Goal: Book appointment/travel/reservation

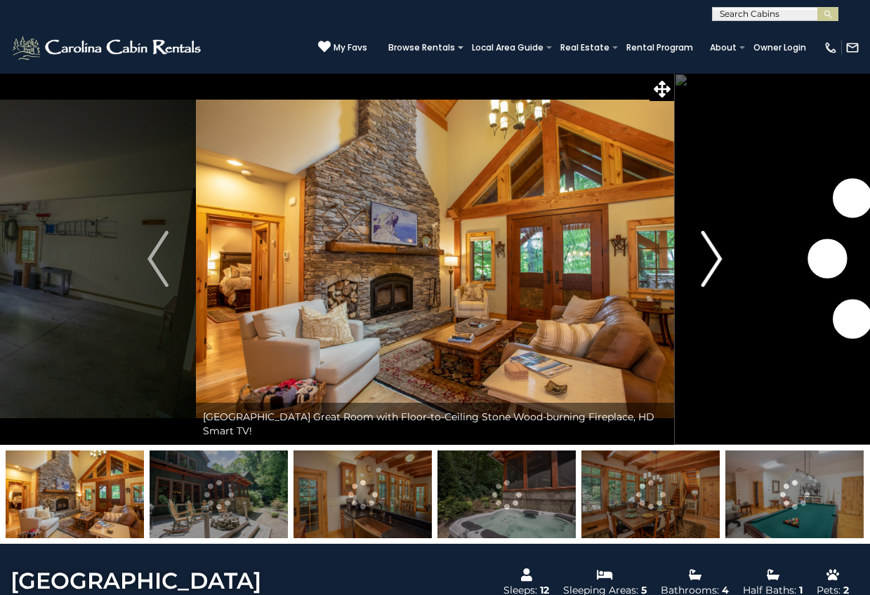
click at [724, 262] on button "Next" at bounding box center [712, 259] width 76 height 372
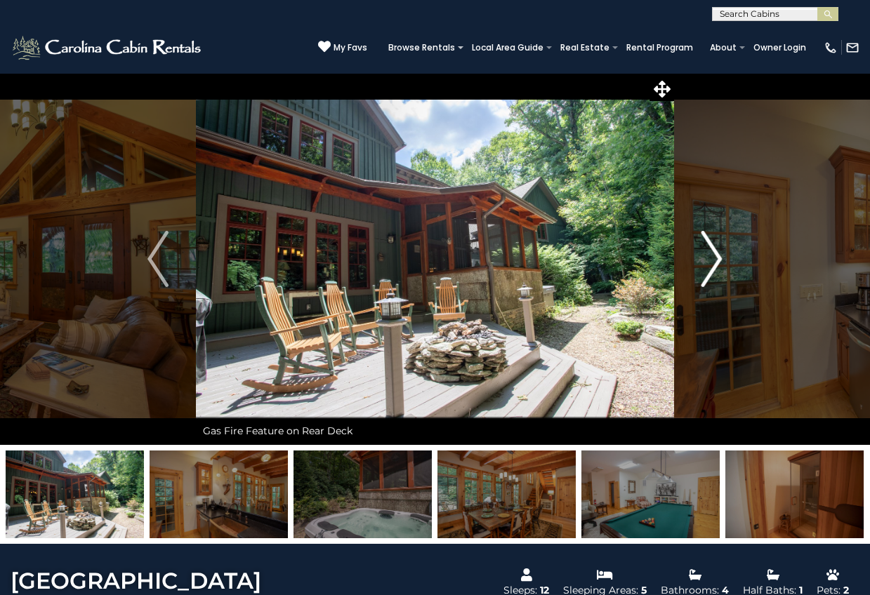
click at [709, 259] on img "Next" at bounding box center [711, 259] width 21 height 56
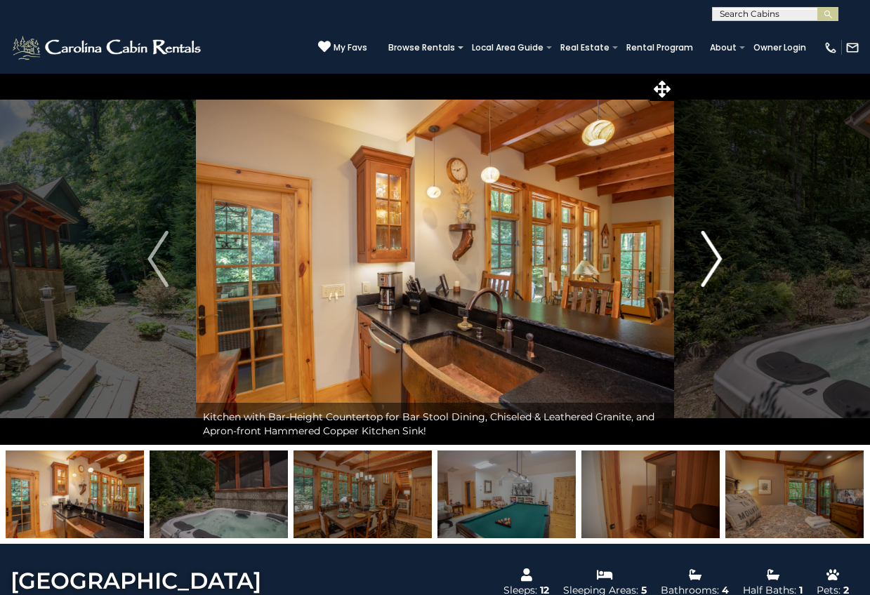
click at [709, 259] on img "Next" at bounding box center [711, 259] width 21 height 56
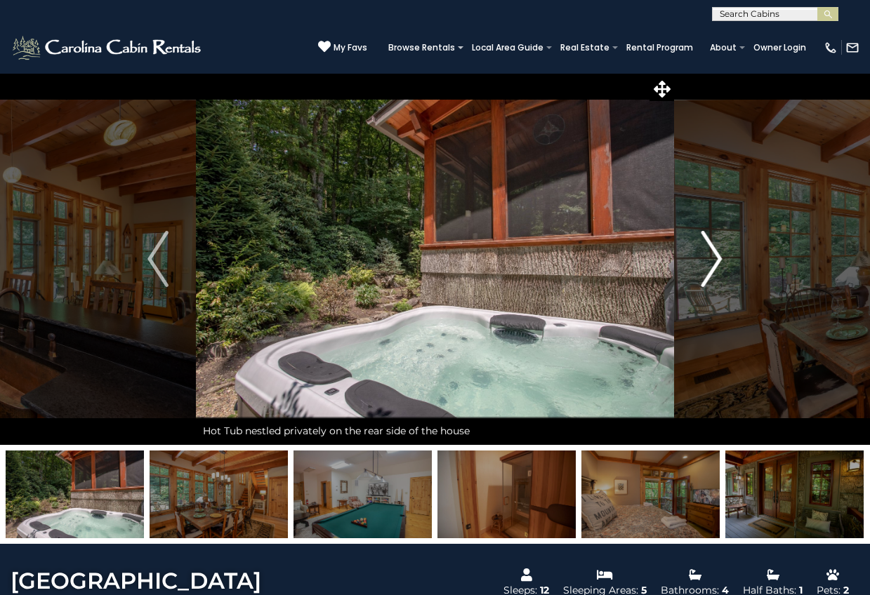
click at [709, 259] on img "Next" at bounding box center [711, 259] width 21 height 56
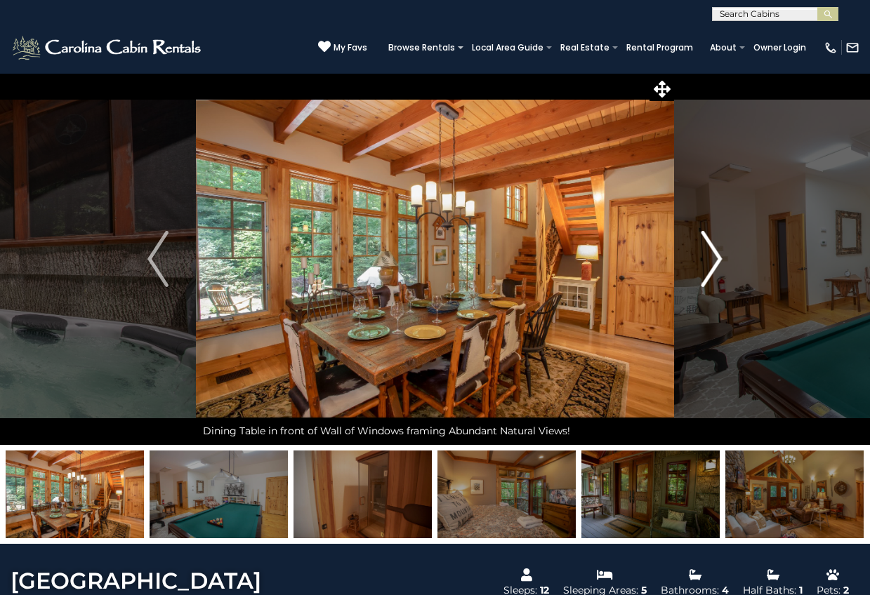
click at [709, 259] on img "Next" at bounding box center [711, 259] width 21 height 56
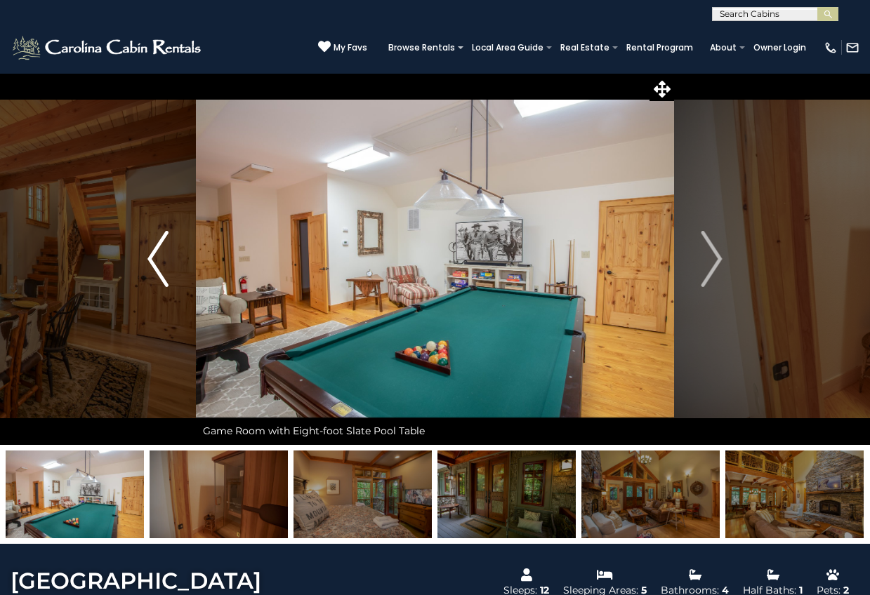
click at [150, 263] on img "Previous" at bounding box center [157, 259] width 21 height 56
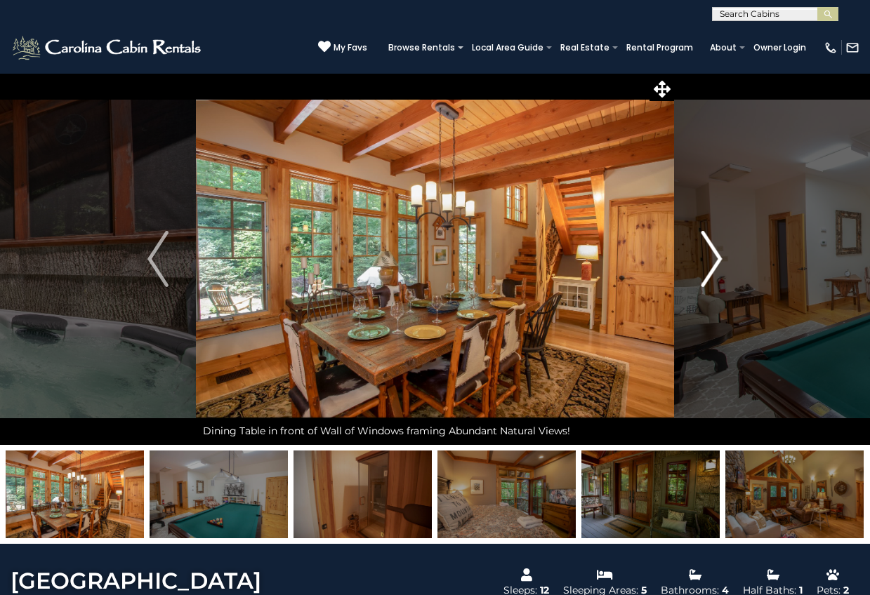
click at [713, 260] on img "Next" at bounding box center [711, 259] width 21 height 56
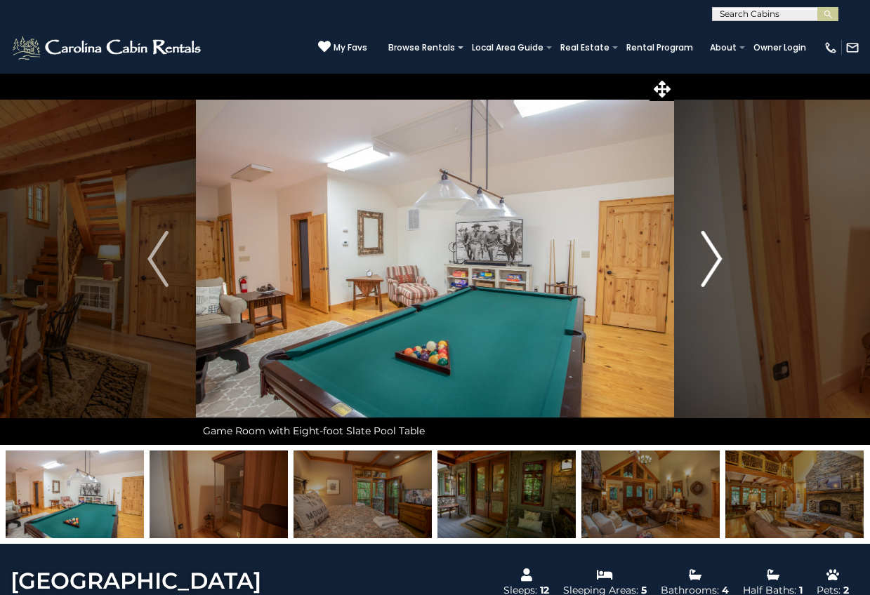
click at [713, 260] on img "Next" at bounding box center [711, 259] width 21 height 56
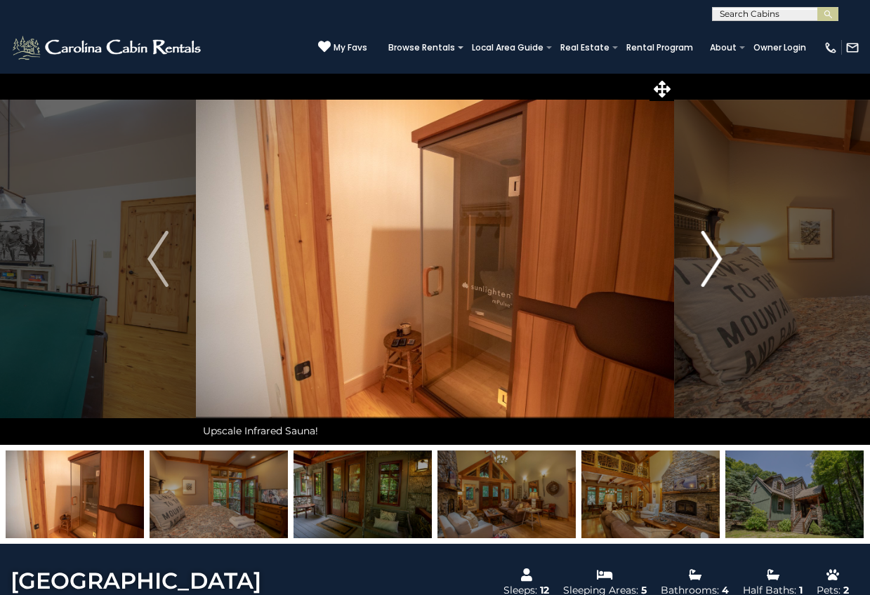
click at [713, 260] on img "Next" at bounding box center [711, 259] width 21 height 56
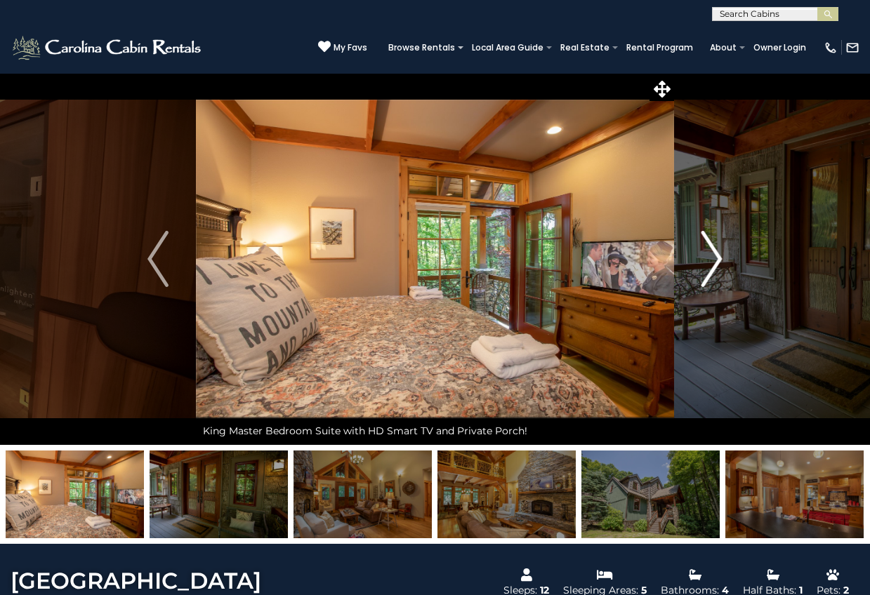
click at [713, 260] on img "Next" at bounding box center [711, 259] width 21 height 56
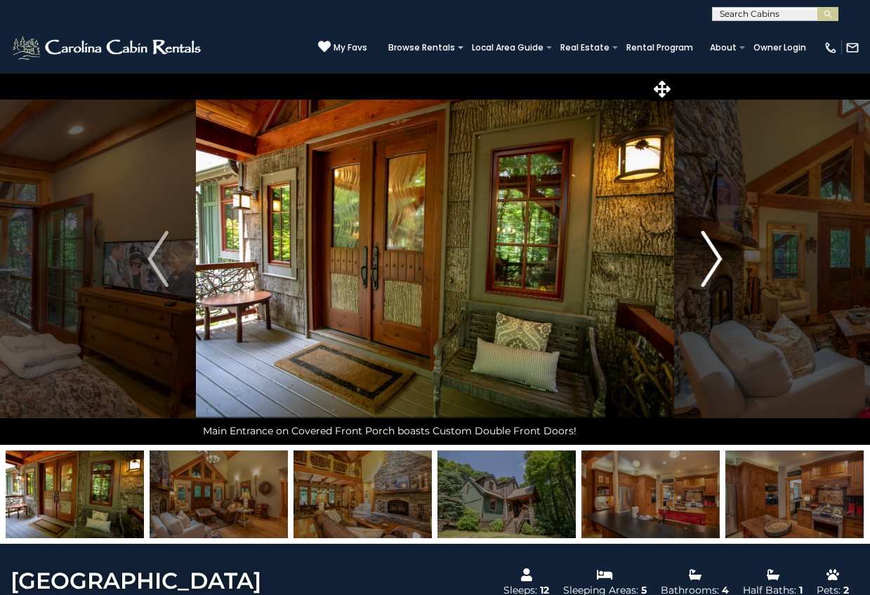
click at [713, 260] on img "Next" at bounding box center [711, 259] width 21 height 56
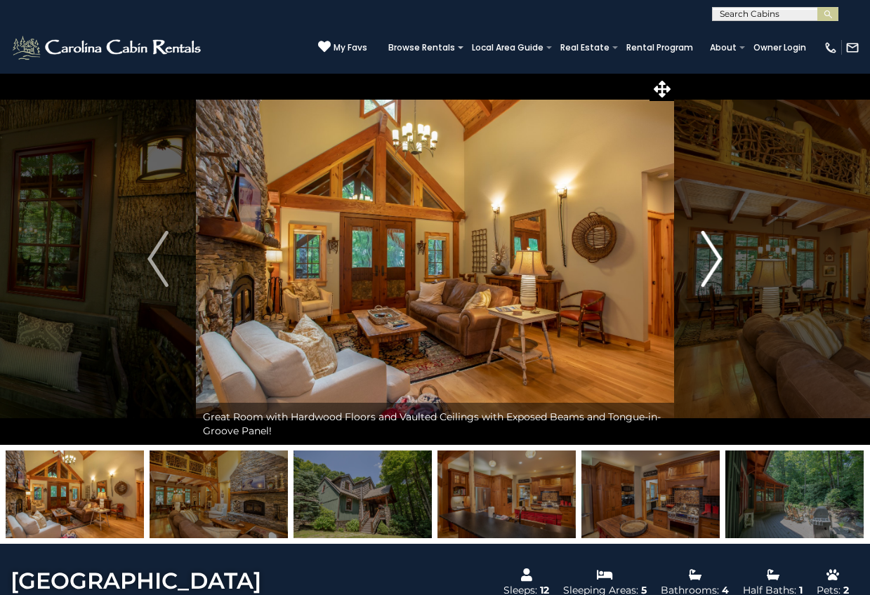
click at [713, 260] on img "Next" at bounding box center [711, 259] width 21 height 56
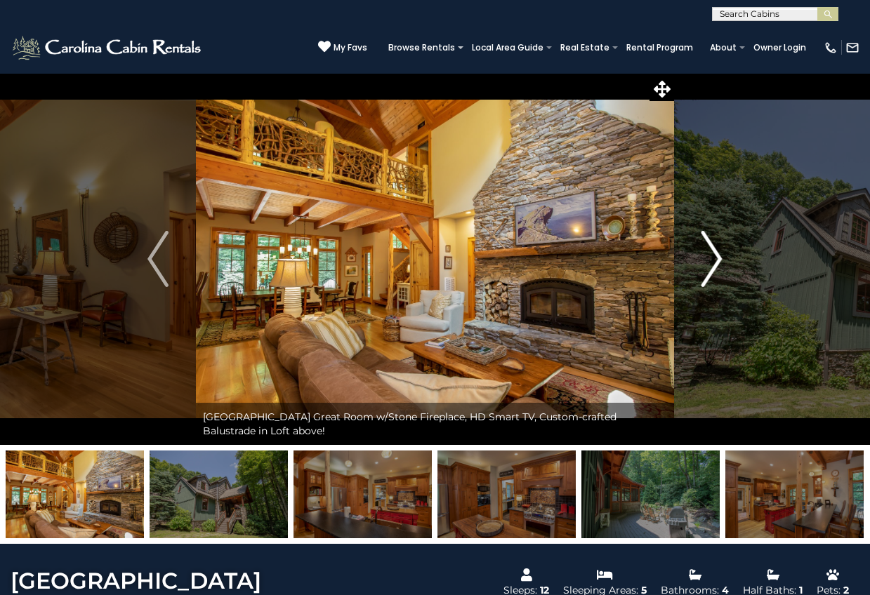
click at [713, 260] on img "Next" at bounding box center [711, 259] width 21 height 56
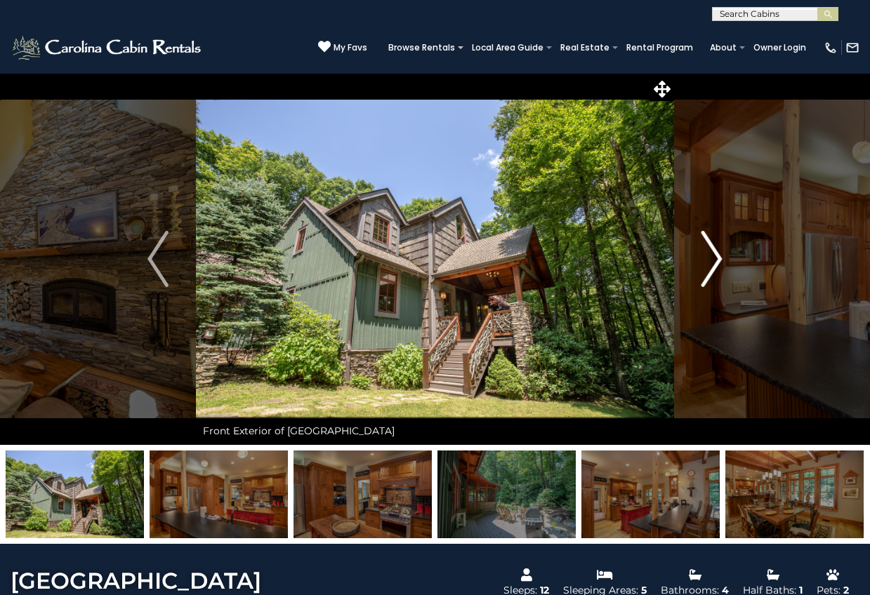
click at [713, 260] on img "Next" at bounding box center [711, 259] width 21 height 56
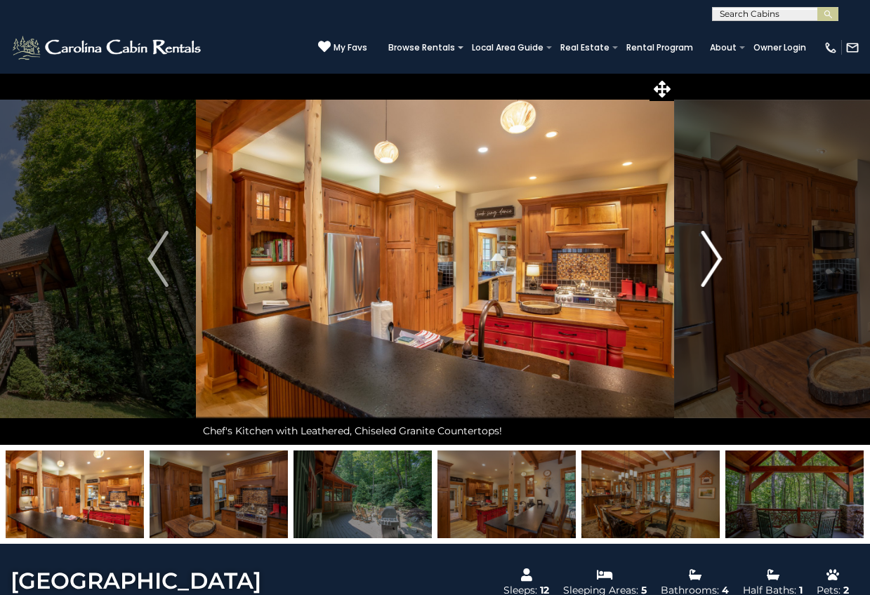
click at [713, 260] on img "Next" at bounding box center [711, 259] width 21 height 56
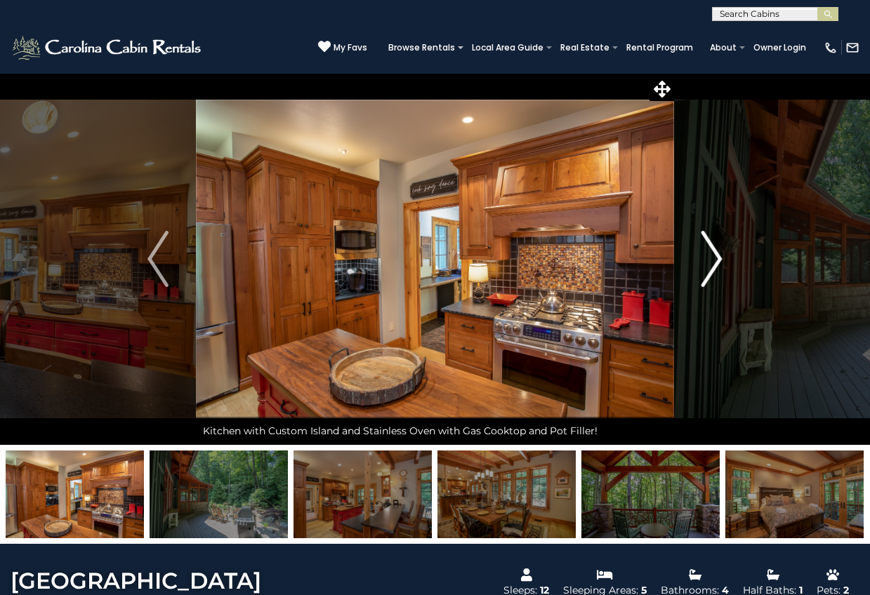
click at [713, 260] on img "Next" at bounding box center [711, 259] width 21 height 56
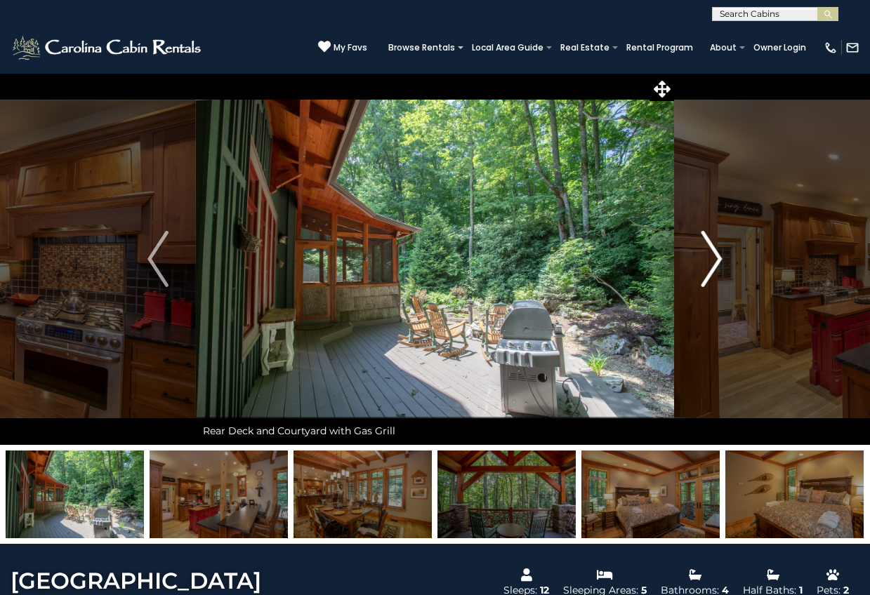
click at [713, 260] on img "Next" at bounding box center [711, 259] width 21 height 56
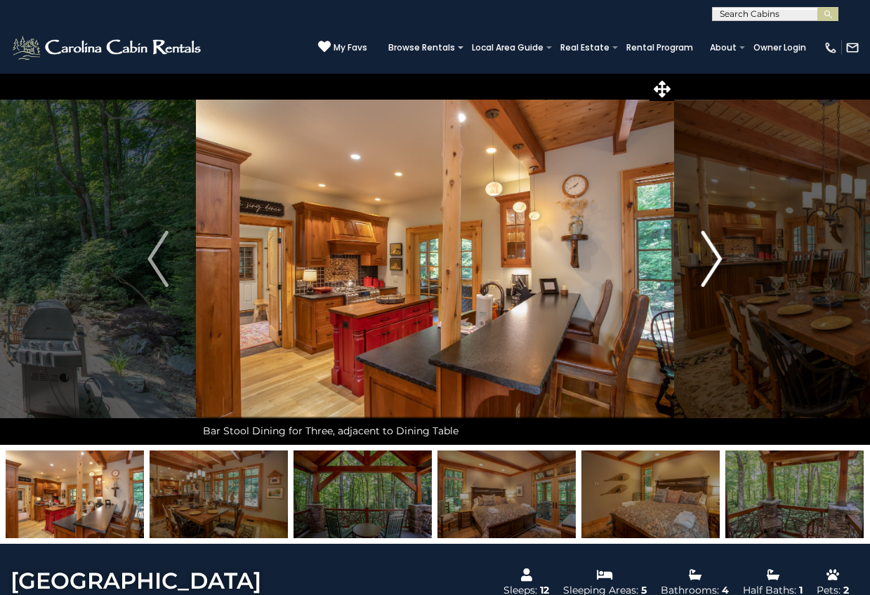
click at [713, 260] on img "Next" at bounding box center [711, 259] width 21 height 56
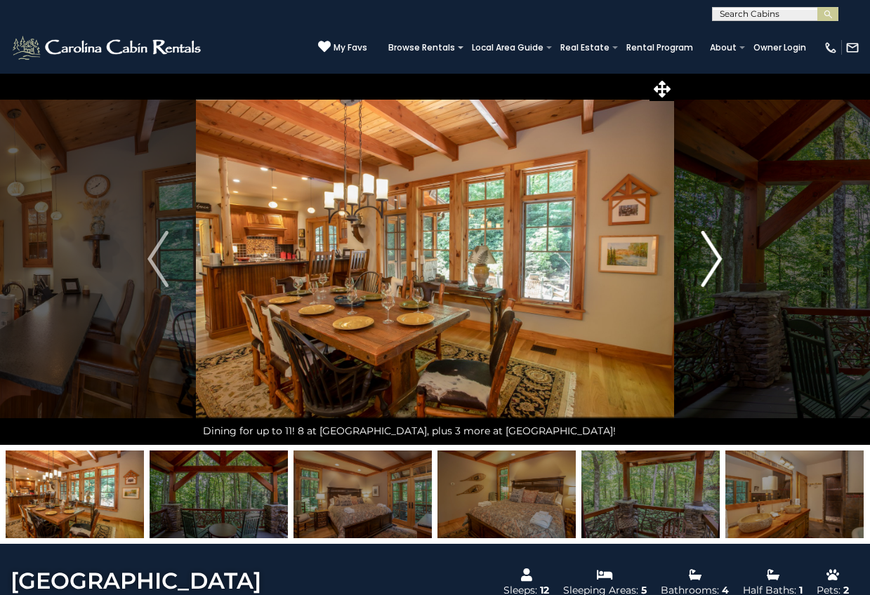
click at [713, 260] on img "Next" at bounding box center [711, 259] width 21 height 56
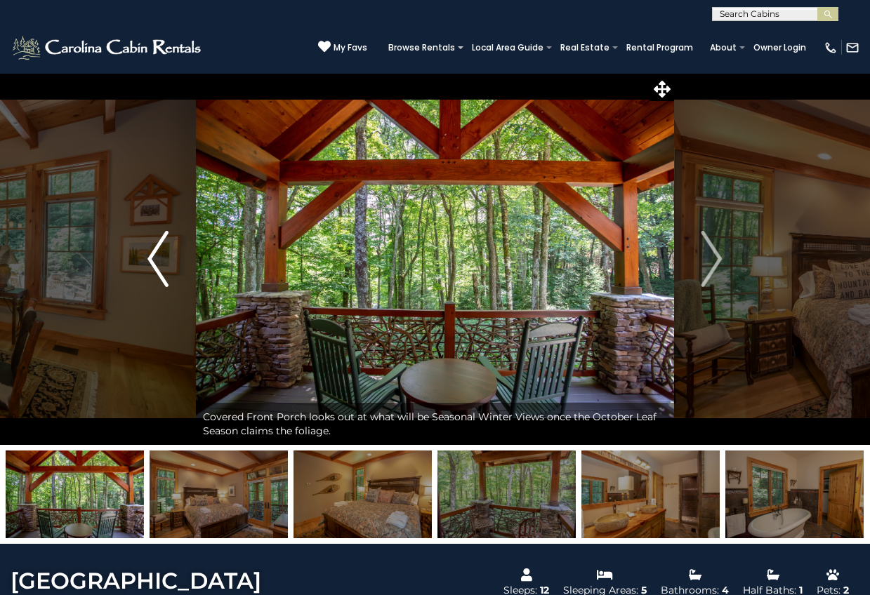
click at [152, 261] on img "Previous" at bounding box center [157, 259] width 21 height 56
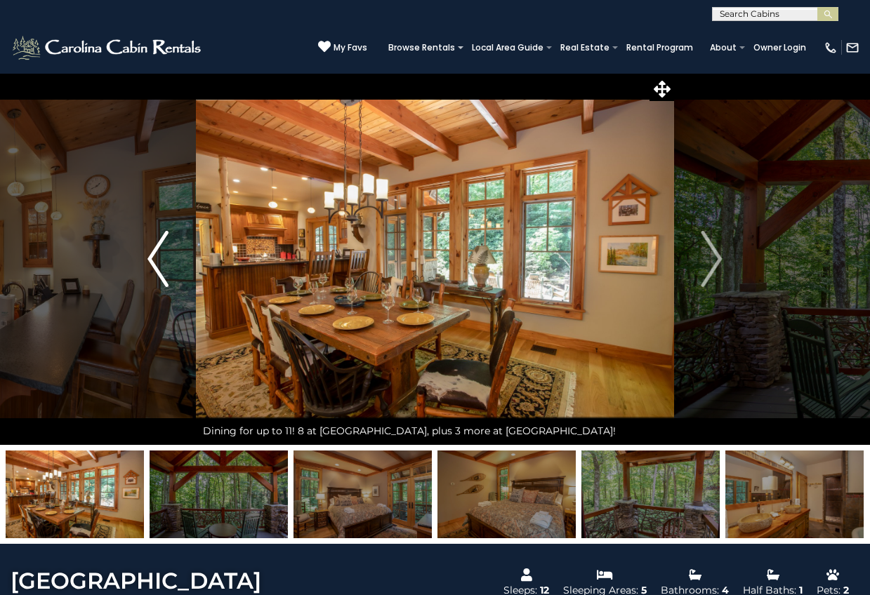
click at [152, 261] on img "Previous" at bounding box center [157, 259] width 21 height 56
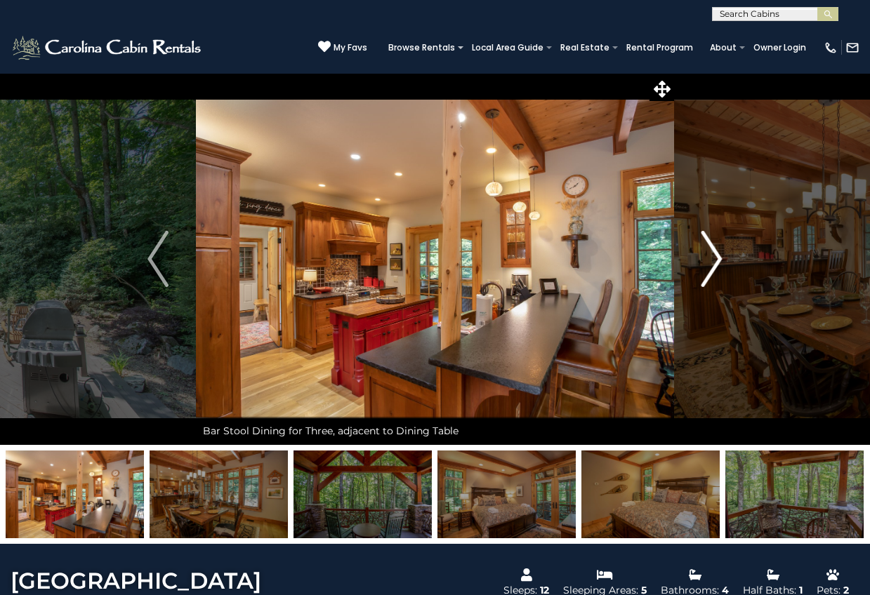
click at [713, 256] on img "Next" at bounding box center [711, 259] width 21 height 56
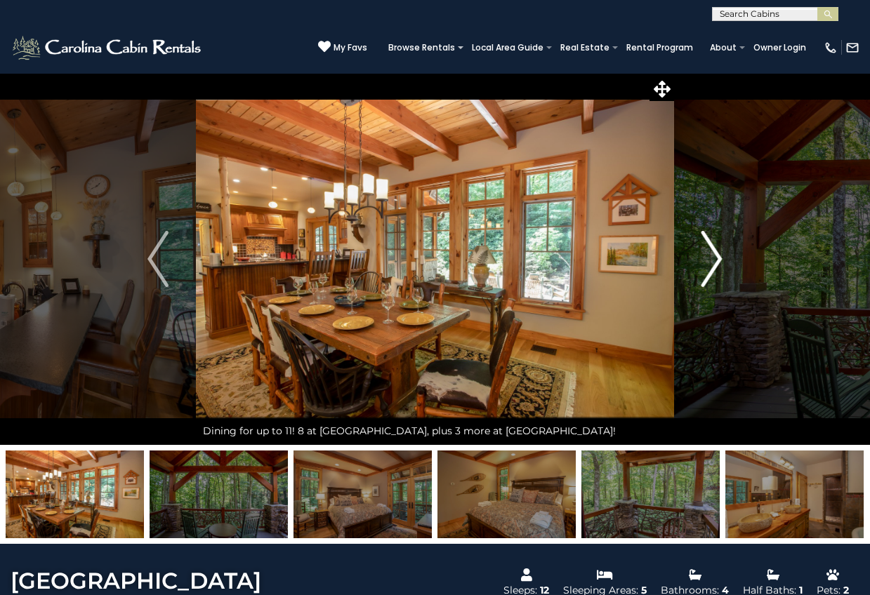
click at [713, 256] on img "Next" at bounding box center [711, 259] width 21 height 56
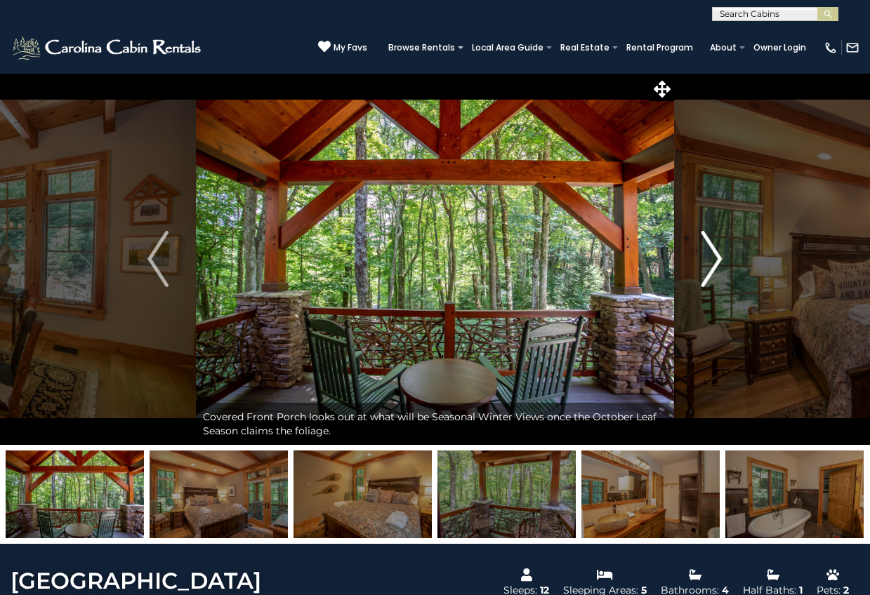
click at [713, 256] on img "Next" at bounding box center [711, 259] width 21 height 56
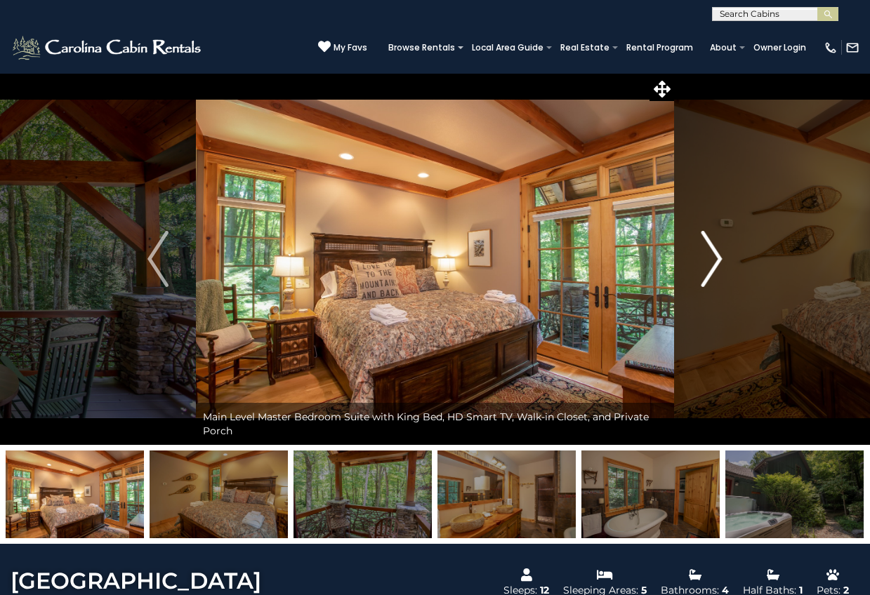
click at [713, 256] on img "Next" at bounding box center [711, 259] width 21 height 56
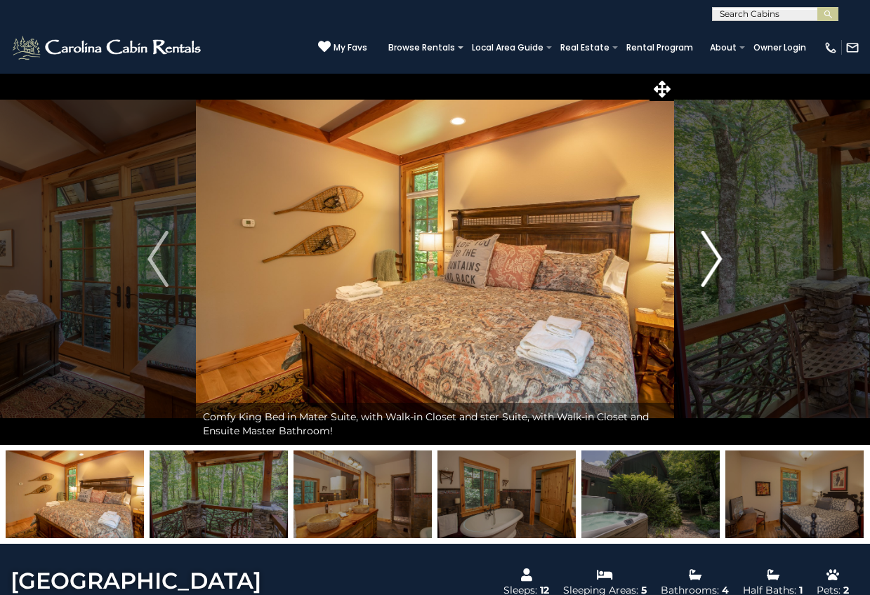
click at [713, 256] on img "Next" at bounding box center [711, 259] width 21 height 56
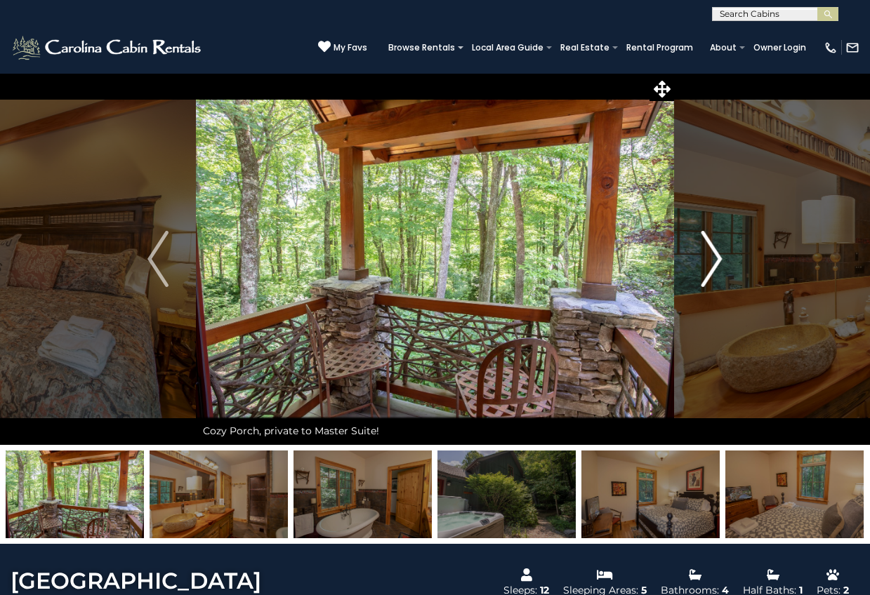
click at [713, 256] on img "Next" at bounding box center [711, 259] width 21 height 56
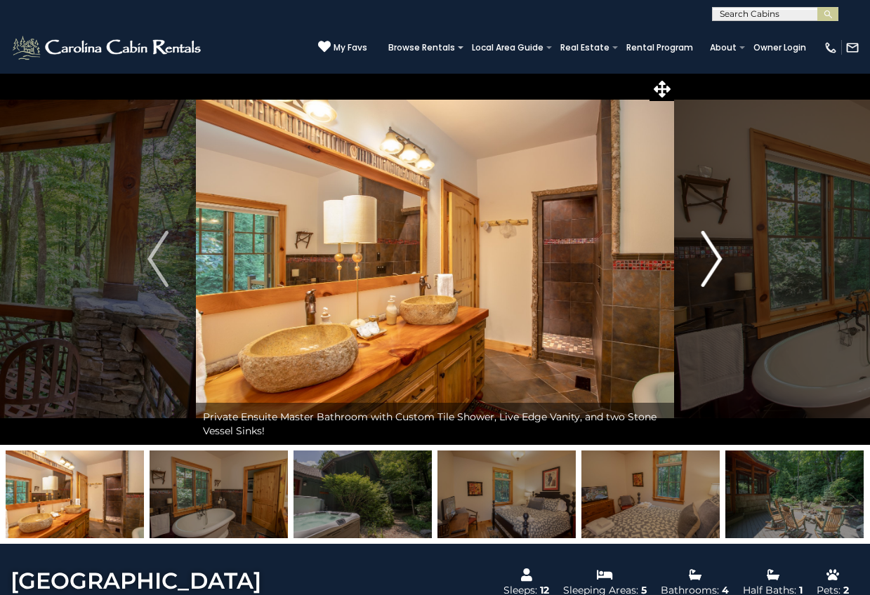
click at [713, 256] on img "Next" at bounding box center [711, 259] width 21 height 56
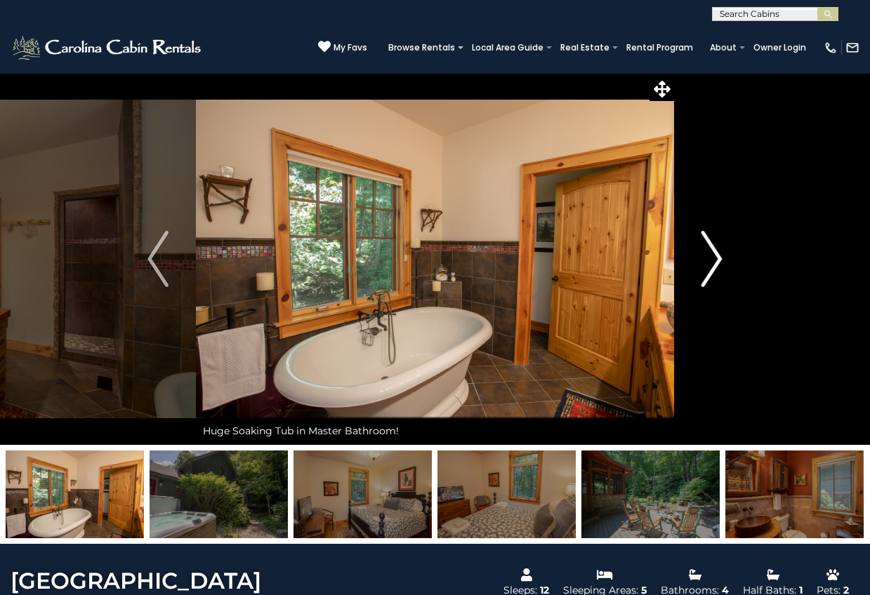
click at [713, 256] on img "Next" at bounding box center [711, 259] width 21 height 56
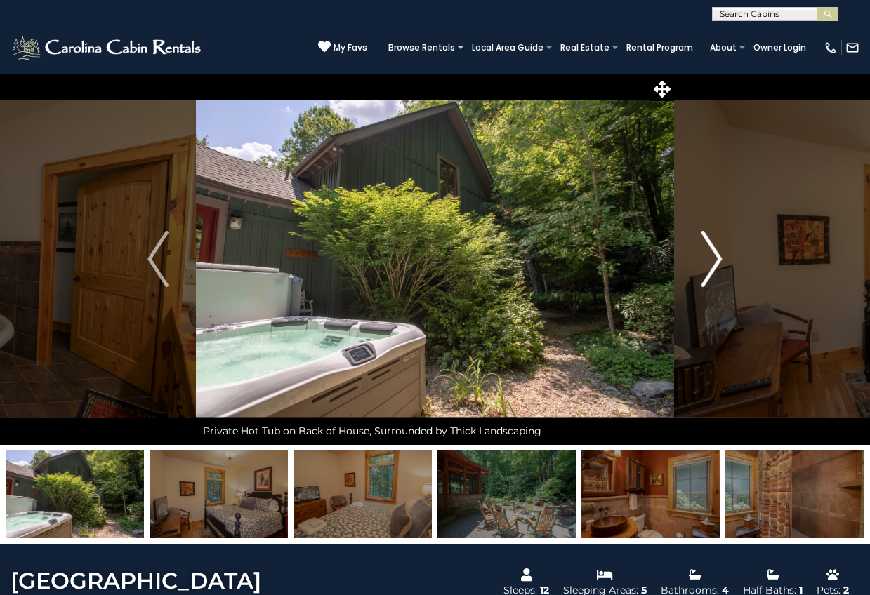
click at [713, 256] on img "Next" at bounding box center [711, 259] width 21 height 56
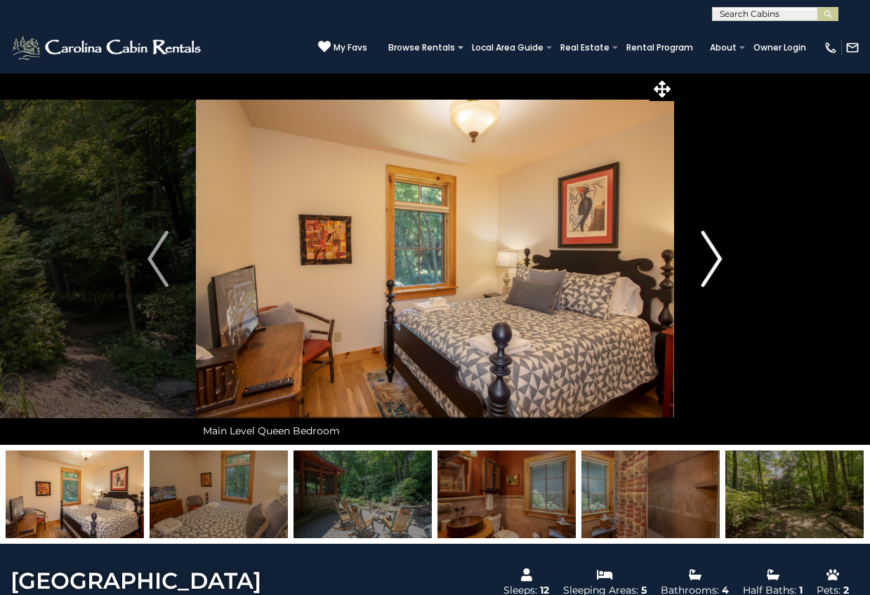
click at [713, 256] on img "Next" at bounding box center [711, 259] width 21 height 56
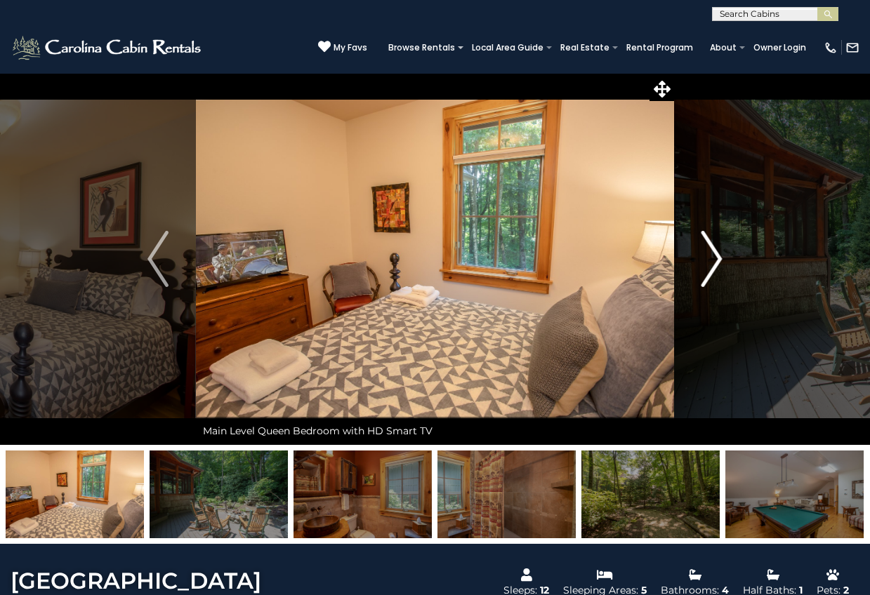
click at [713, 256] on img "Next" at bounding box center [711, 259] width 21 height 56
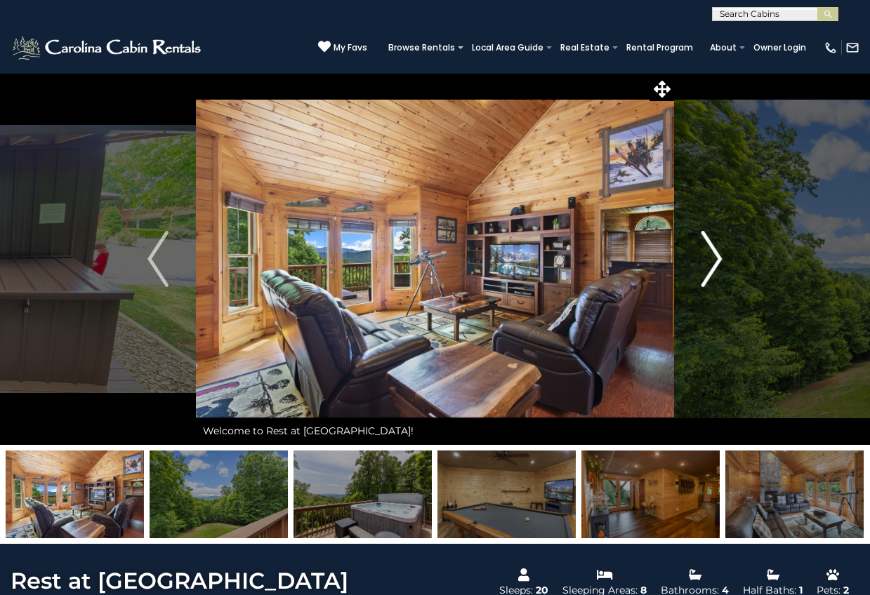
click at [719, 257] on img "Next" at bounding box center [711, 259] width 21 height 56
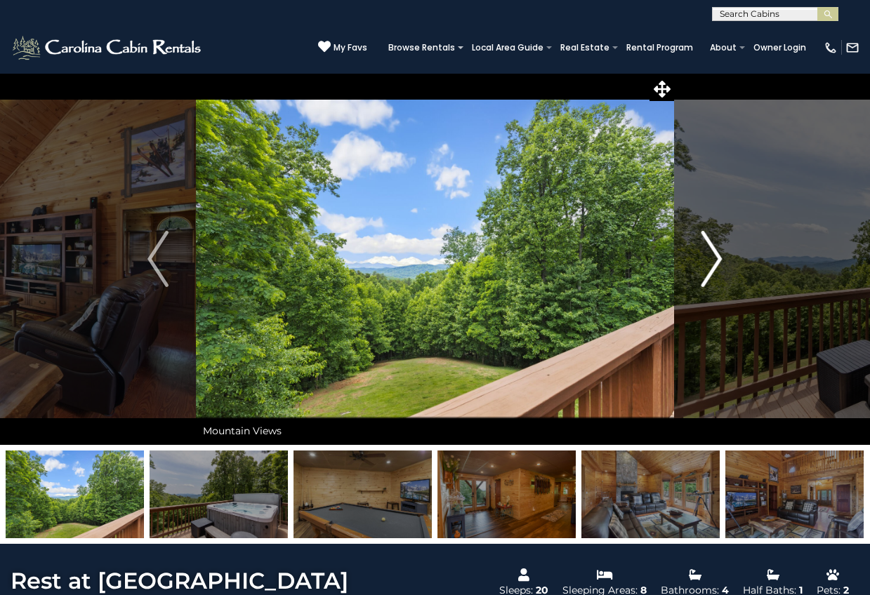
click at [719, 257] on img "Next" at bounding box center [711, 259] width 21 height 56
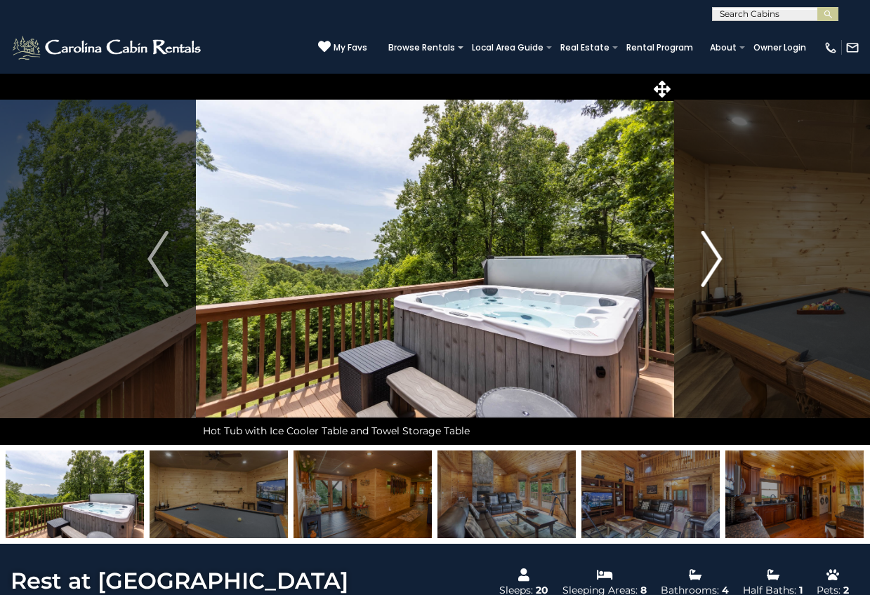
click at [719, 257] on img "Next" at bounding box center [711, 259] width 21 height 56
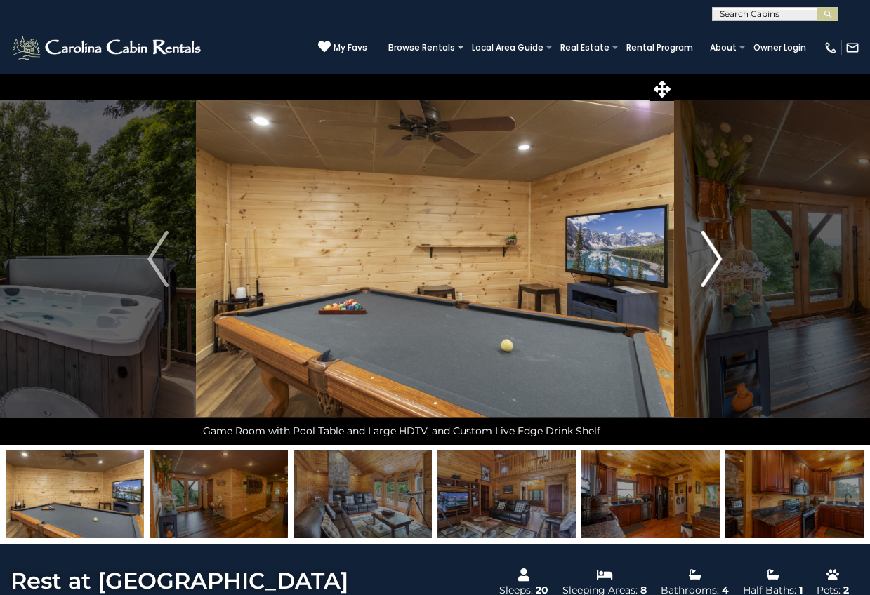
click at [719, 257] on img "Next" at bounding box center [711, 259] width 21 height 56
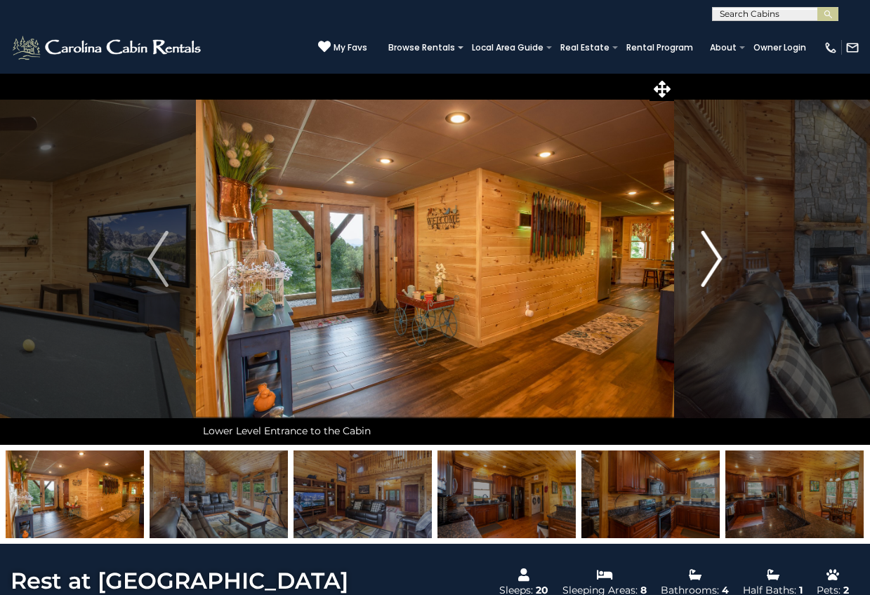
click at [719, 257] on img "Next" at bounding box center [711, 259] width 21 height 56
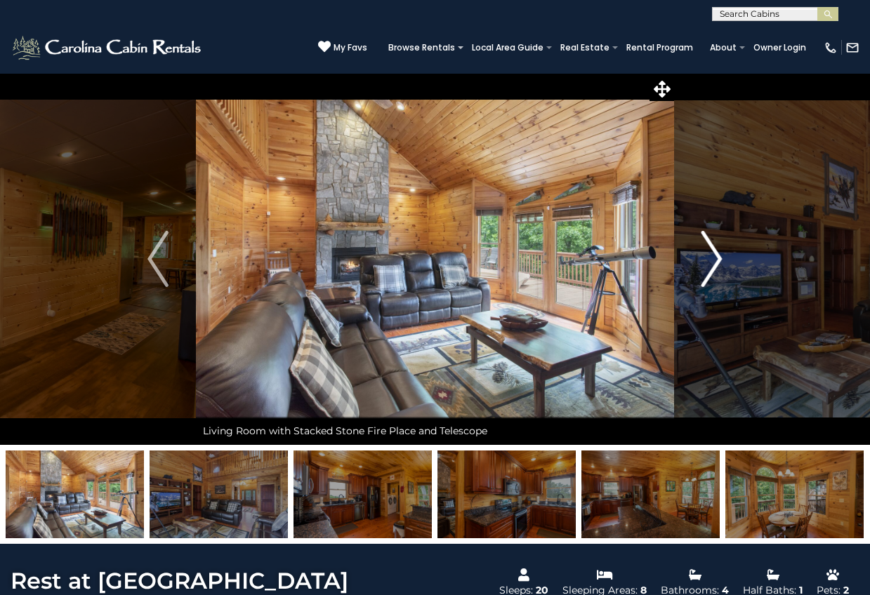
click at [719, 257] on img "Next" at bounding box center [711, 259] width 21 height 56
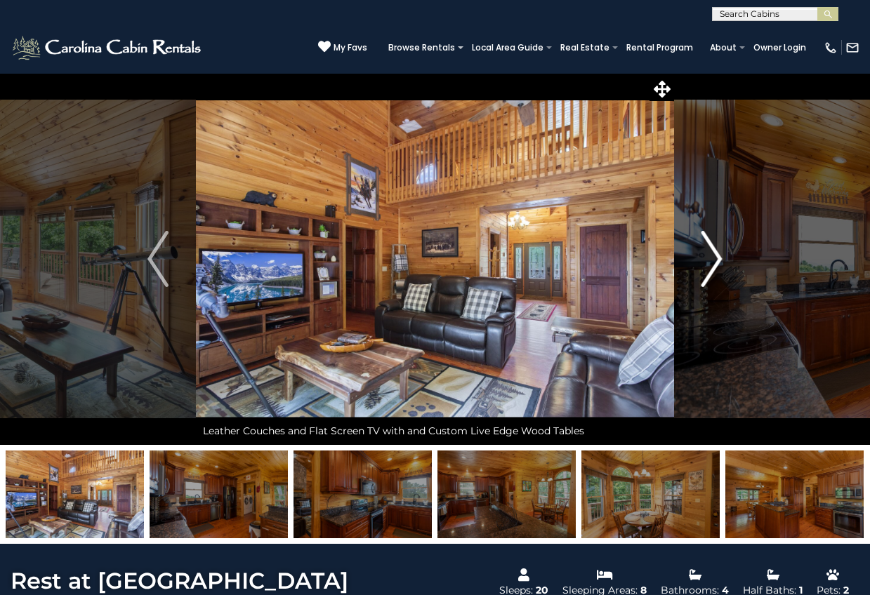
click at [719, 257] on img "Next" at bounding box center [711, 259] width 21 height 56
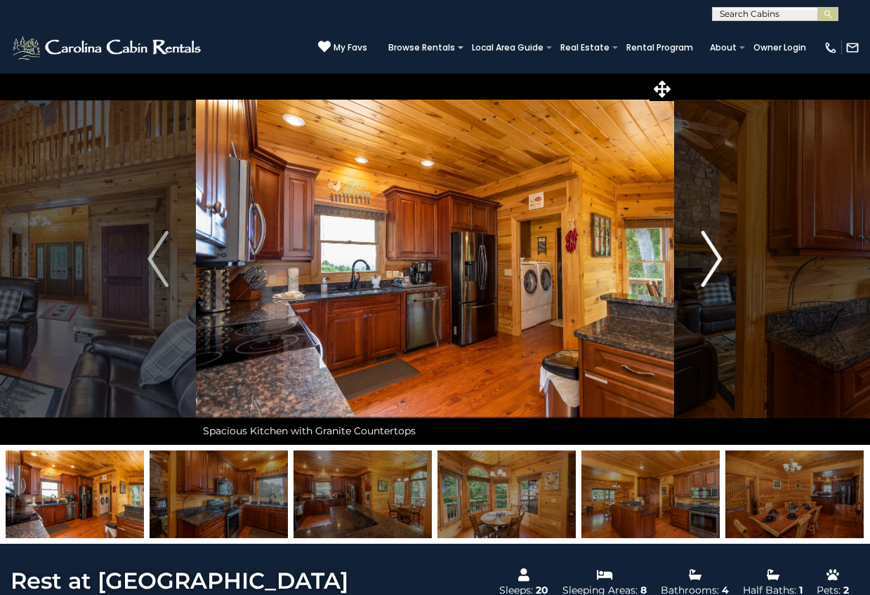
click at [719, 257] on img "Next" at bounding box center [711, 259] width 21 height 56
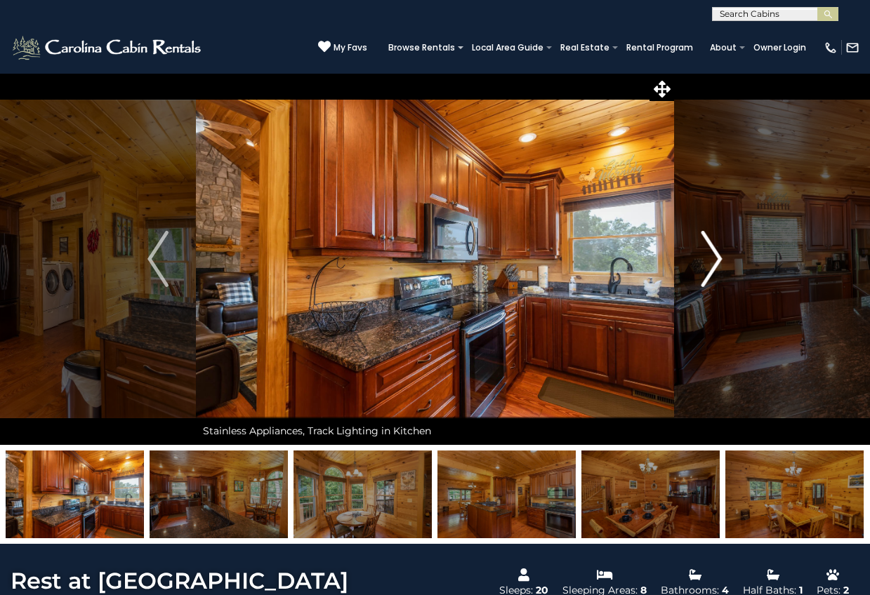
click at [719, 257] on img "Next" at bounding box center [711, 259] width 21 height 56
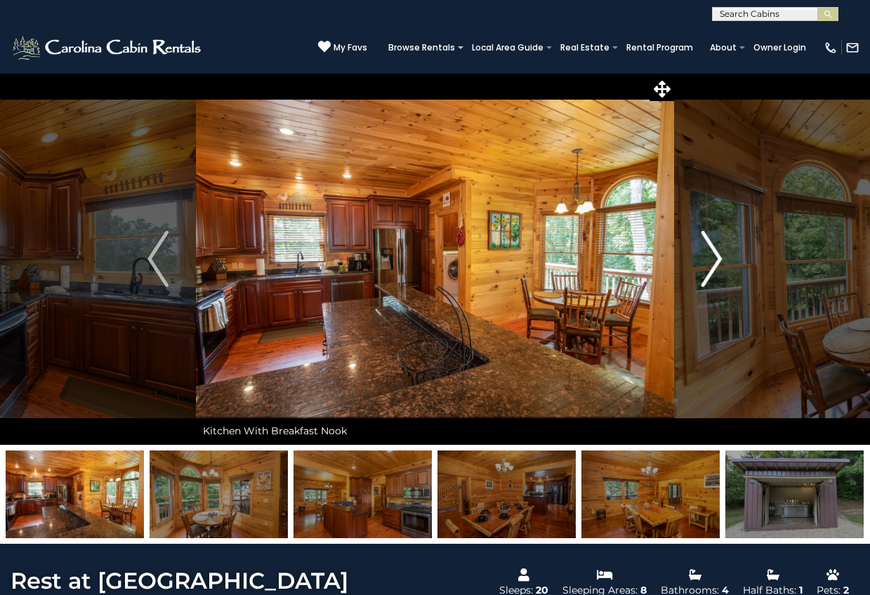
click at [719, 257] on img "Next" at bounding box center [711, 259] width 21 height 56
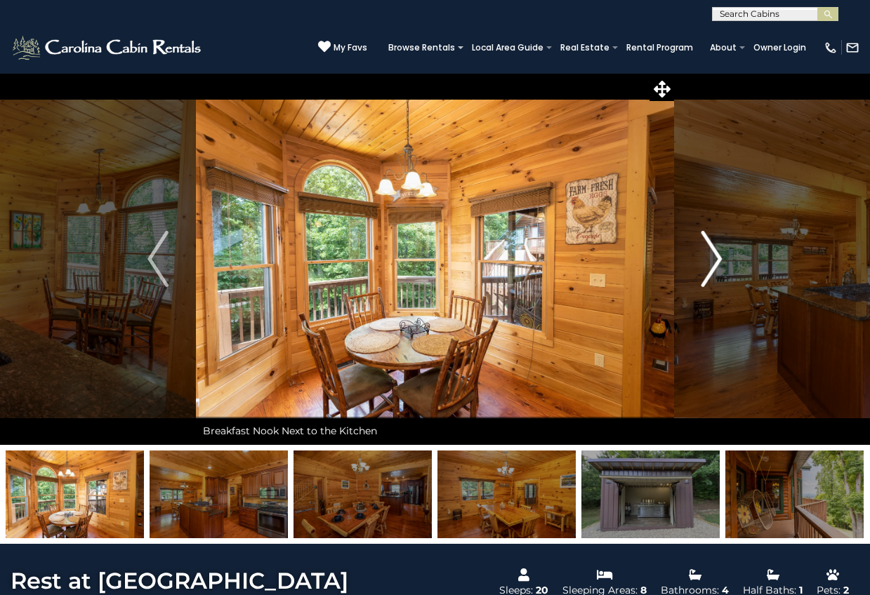
click at [719, 257] on img "Next" at bounding box center [711, 259] width 21 height 56
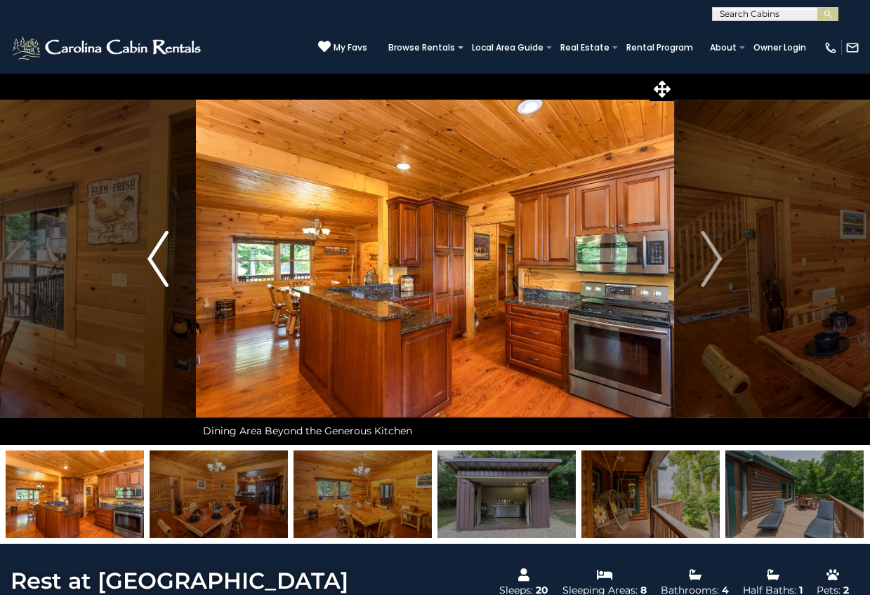
click at [157, 258] on img "Previous" at bounding box center [157, 259] width 21 height 56
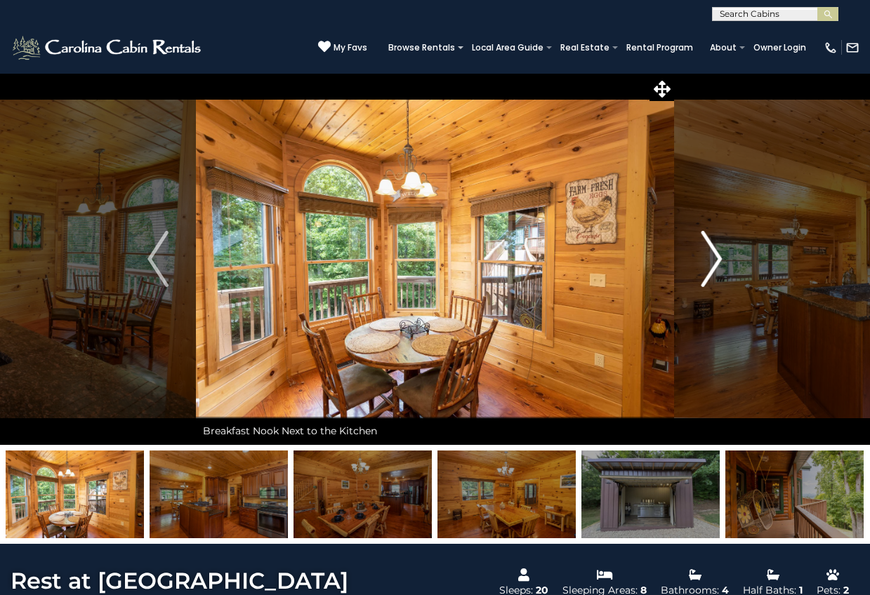
click at [713, 260] on img "Next" at bounding box center [711, 259] width 21 height 56
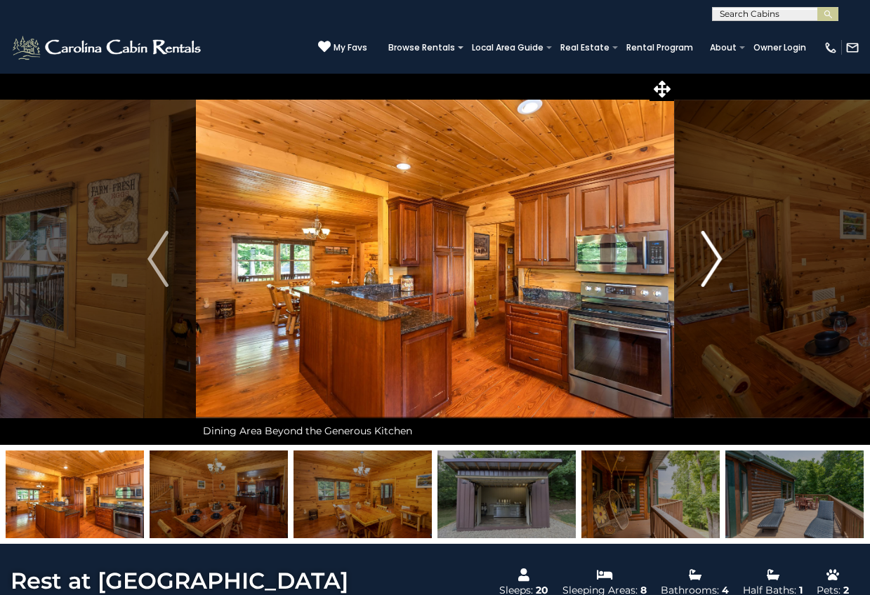
click at [713, 260] on img "Next" at bounding box center [711, 259] width 21 height 56
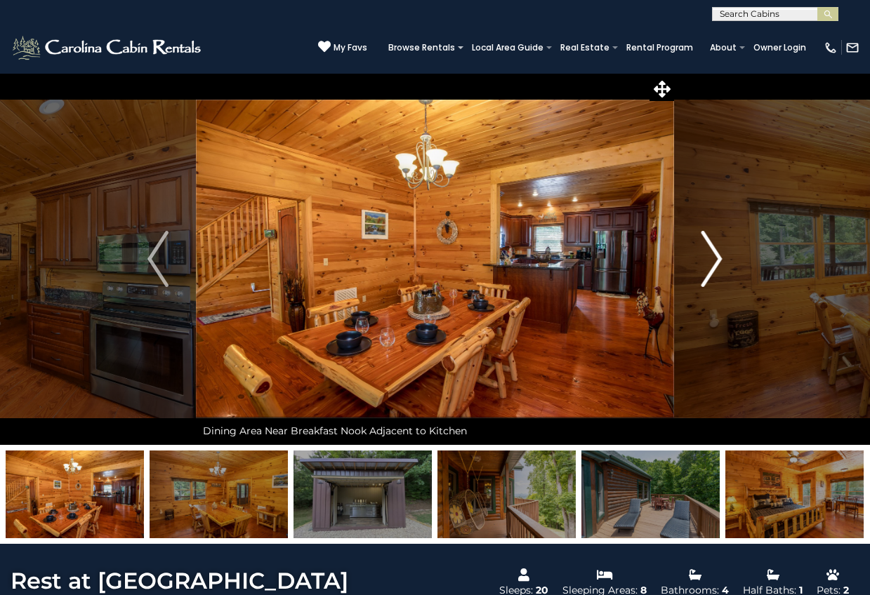
click at [726, 255] on button "Next" at bounding box center [712, 259] width 76 height 372
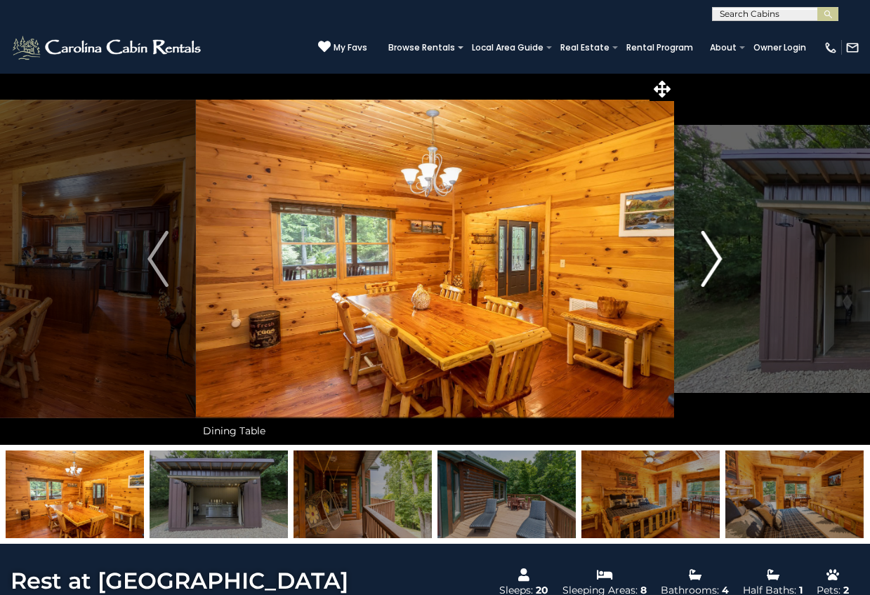
click at [725, 255] on button "Next" at bounding box center [712, 259] width 76 height 372
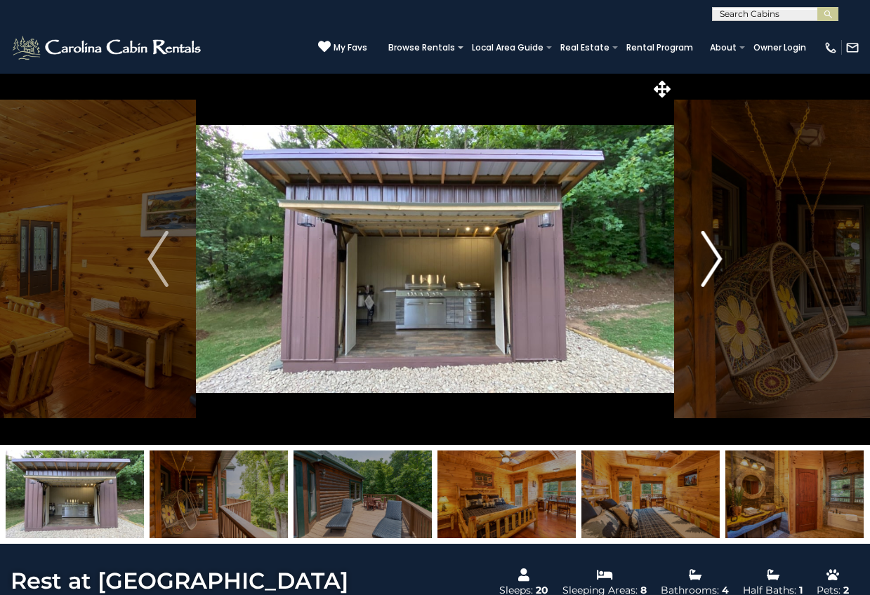
click at [725, 255] on button "Next" at bounding box center [712, 259] width 76 height 372
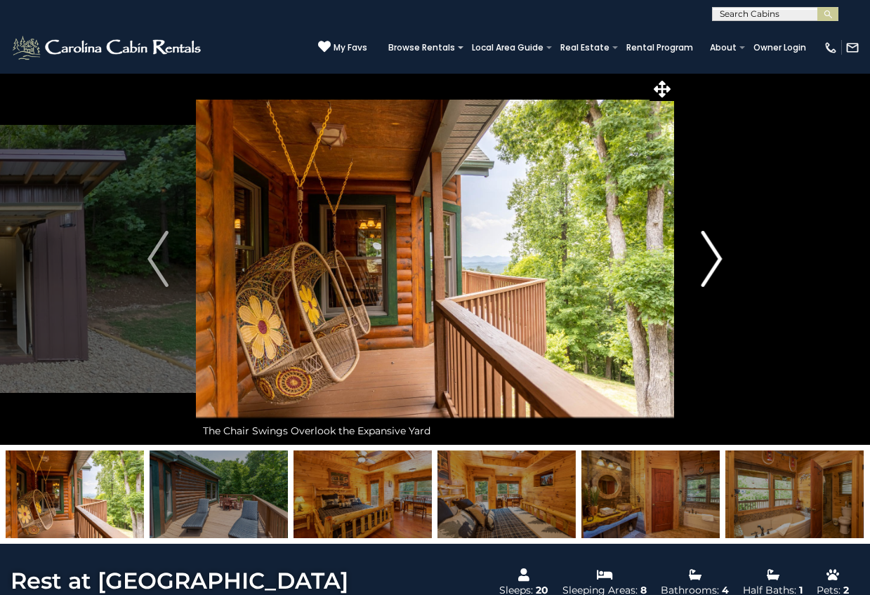
click at [725, 255] on button "Next" at bounding box center [712, 259] width 76 height 372
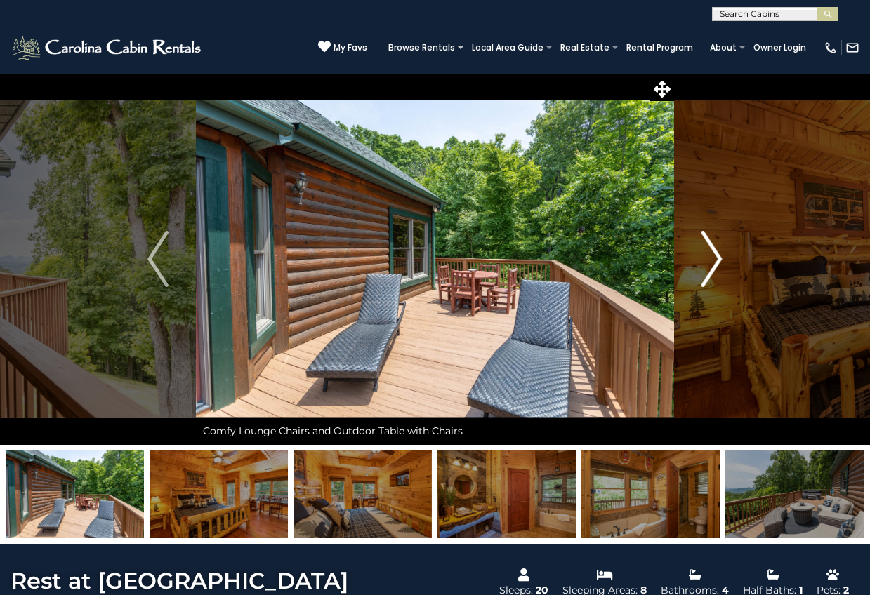
click at [725, 255] on button "Next" at bounding box center [712, 259] width 76 height 372
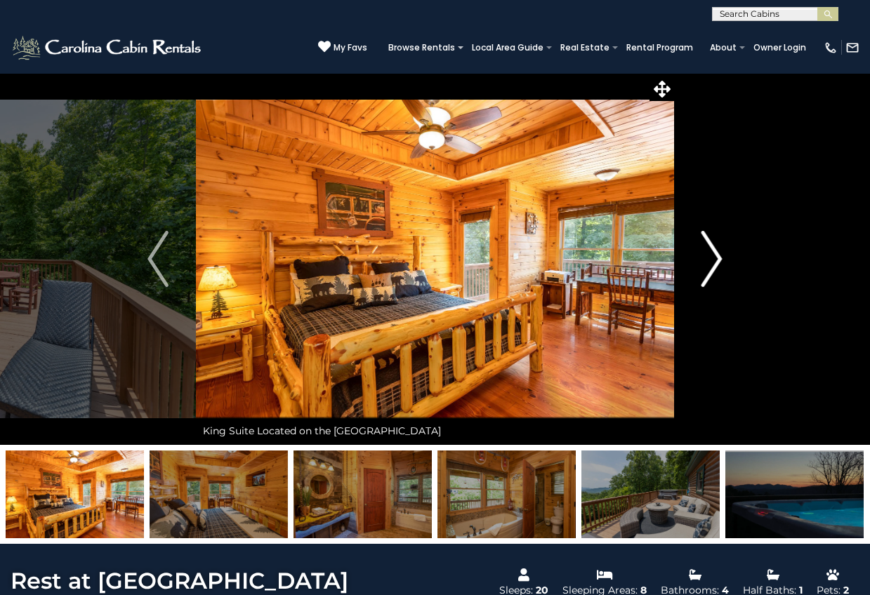
click at [725, 255] on button "Next" at bounding box center [712, 259] width 76 height 372
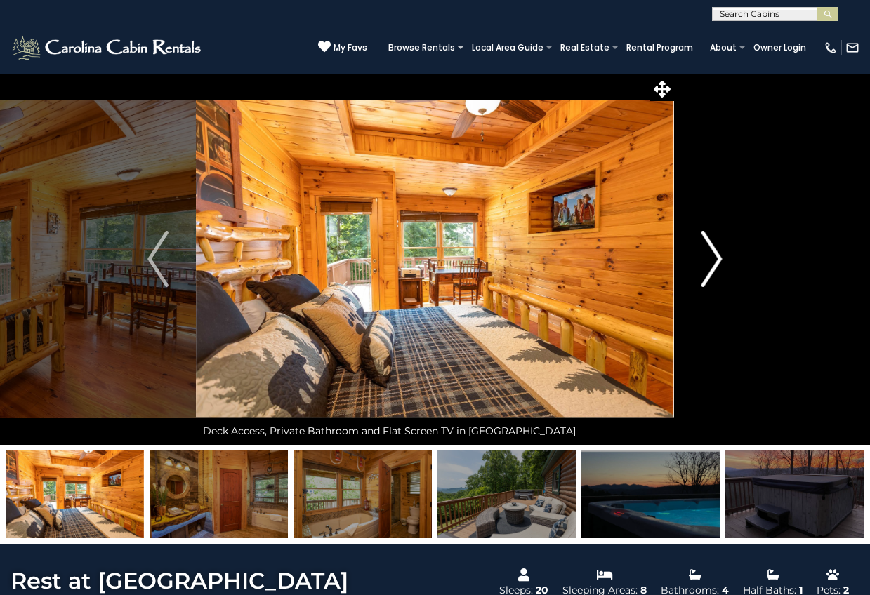
click at [725, 255] on button "Next" at bounding box center [712, 259] width 76 height 372
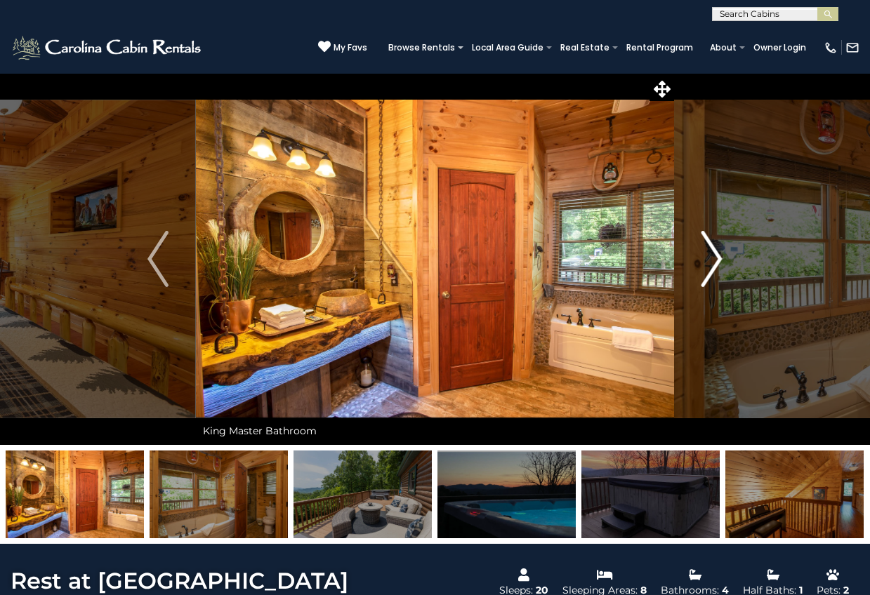
click at [725, 255] on button "Next" at bounding box center [712, 259] width 76 height 372
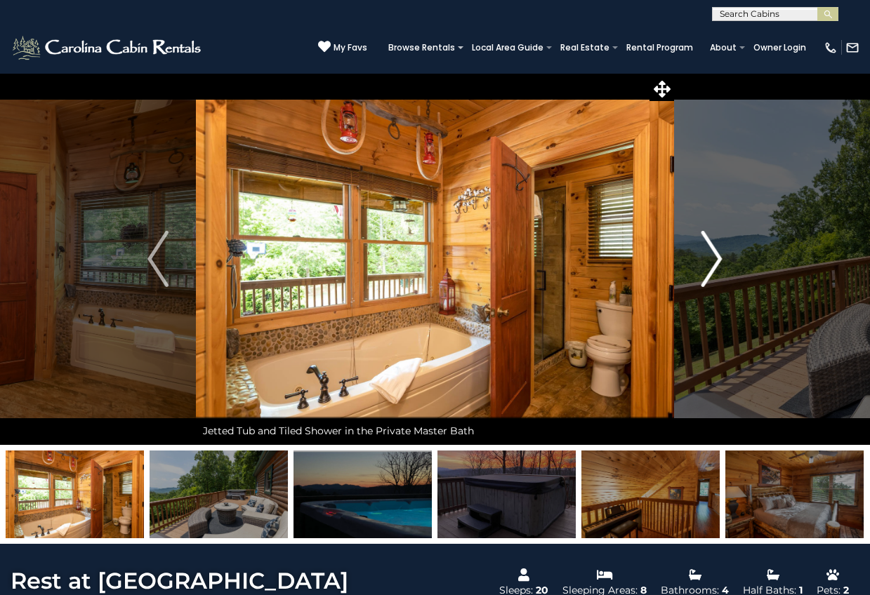
click at [725, 255] on button "Next" at bounding box center [712, 259] width 76 height 372
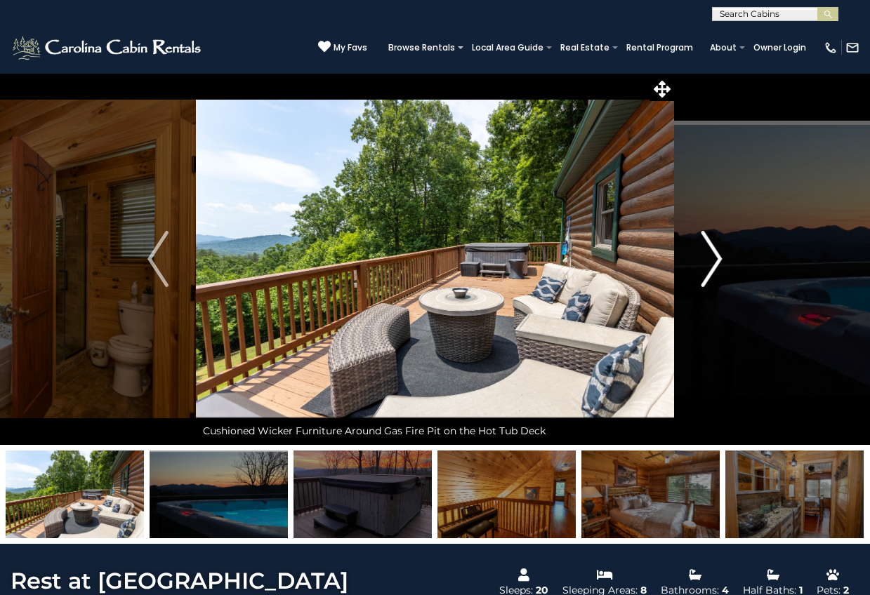
click at [725, 255] on button "Next" at bounding box center [712, 259] width 76 height 372
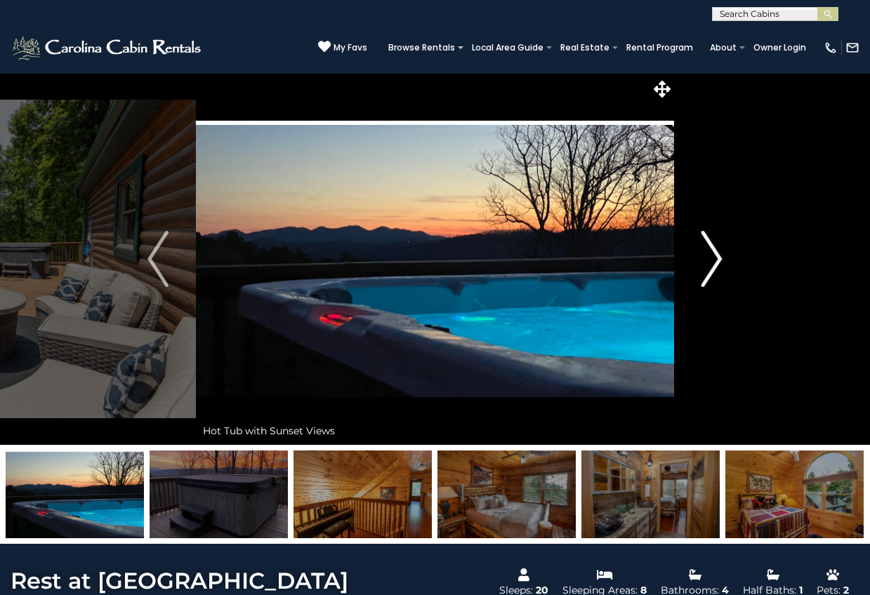
click at [725, 255] on button "Next" at bounding box center [712, 259] width 76 height 372
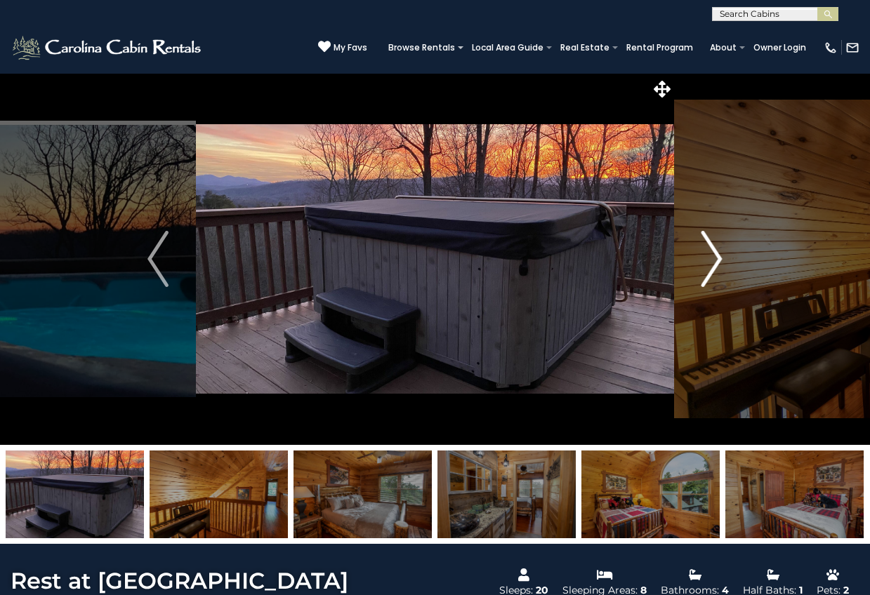
click at [725, 255] on button "Next" at bounding box center [712, 259] width 76 height 372
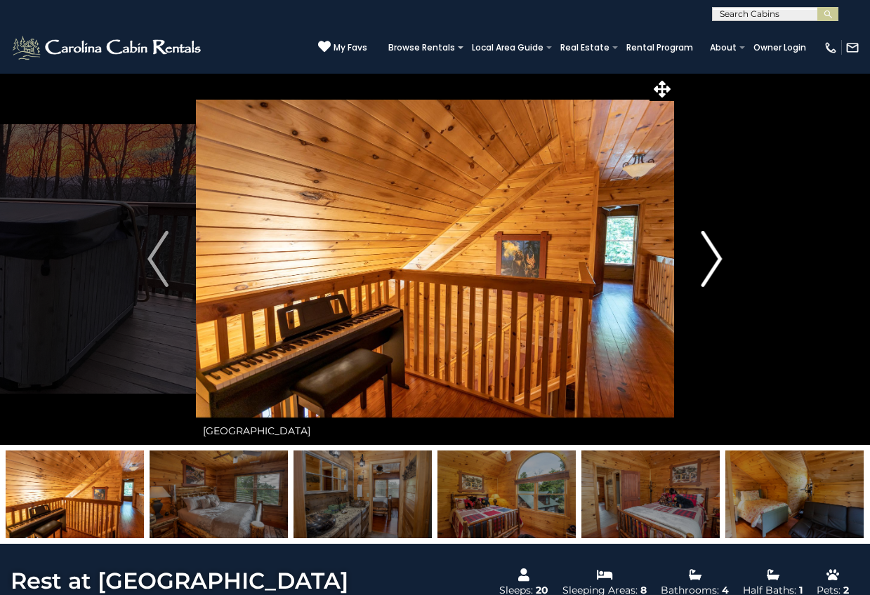
click at [725, 255] on button "Next" at bounding box center [712, 259] width 76 height 372
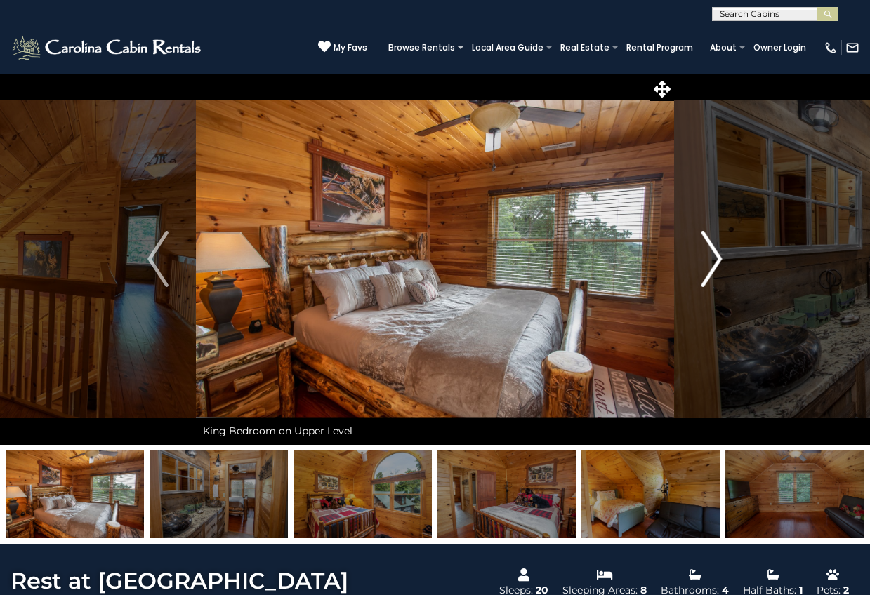
click at [725, 255] on button "Next" at bounding box center [712, 259] width 76 height 372
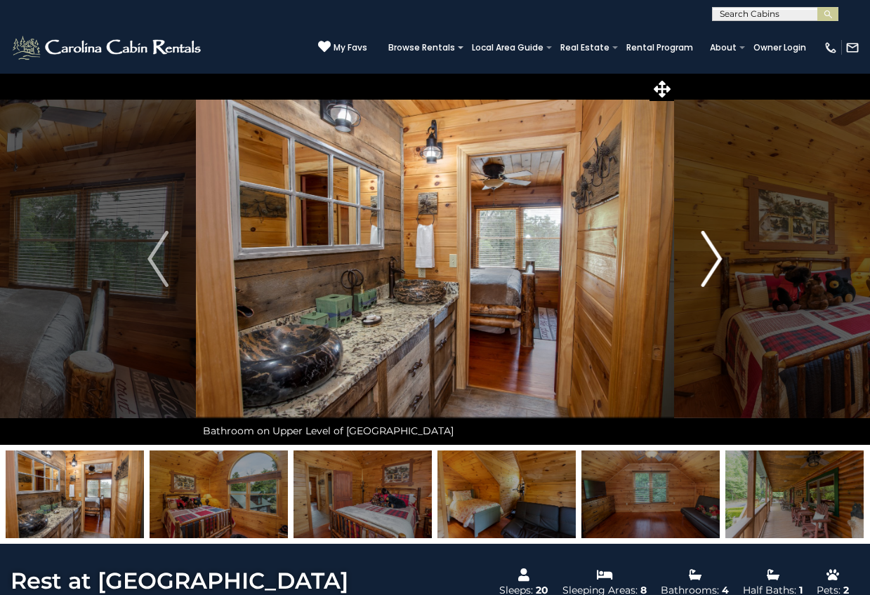
click at [725, 255] on button "Next" at bounding box center [712, 259] width 76 height 372
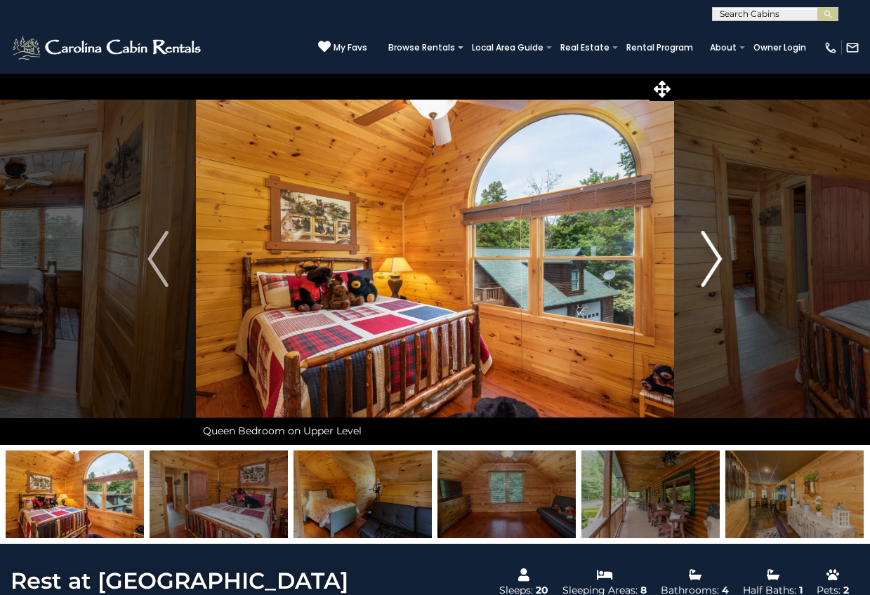
click at [725, 255] on button "Next" at bounding box center [712, 259] width 76 height 372
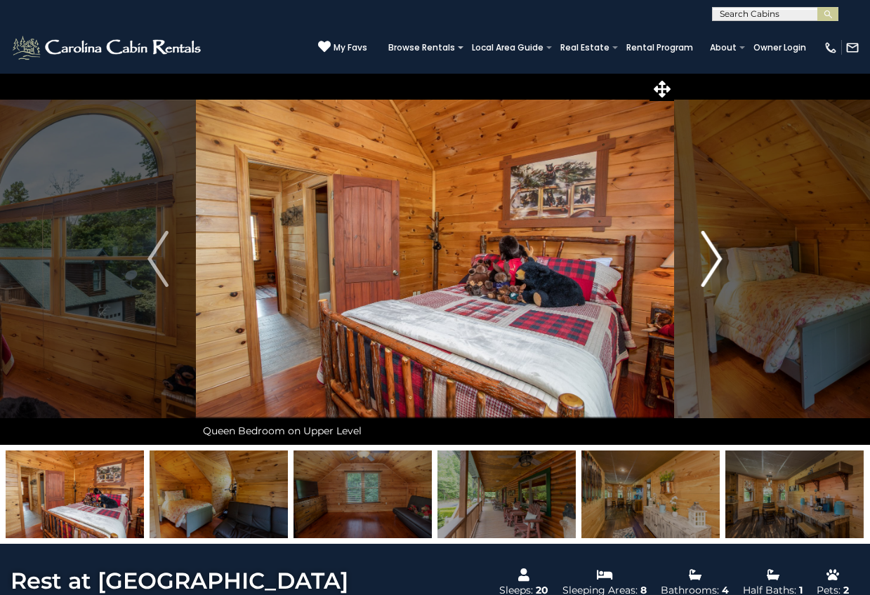
click at [725, 255] on button "Next" at bounding box center [712, 259] width 76 height 372
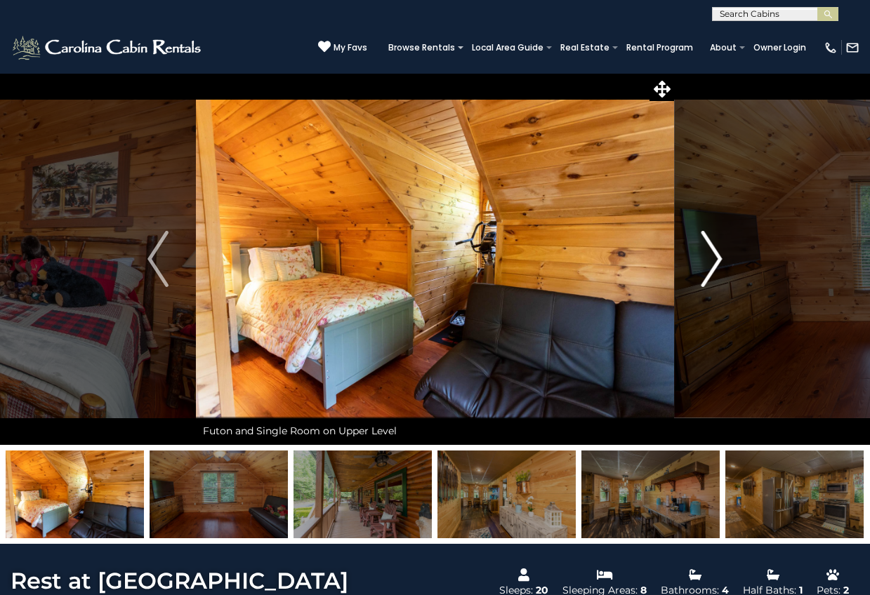
click at [725, 255] on button "Next" at bounding box center [712, 259] width 76 height 372
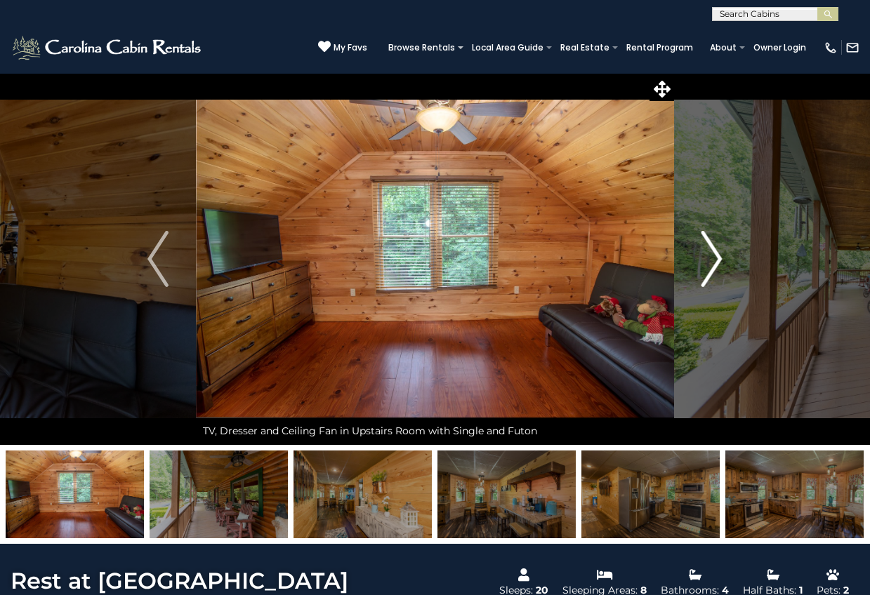
click at [725, 255] on button "Next" at bounding box center [712, 259] width 76 height 372
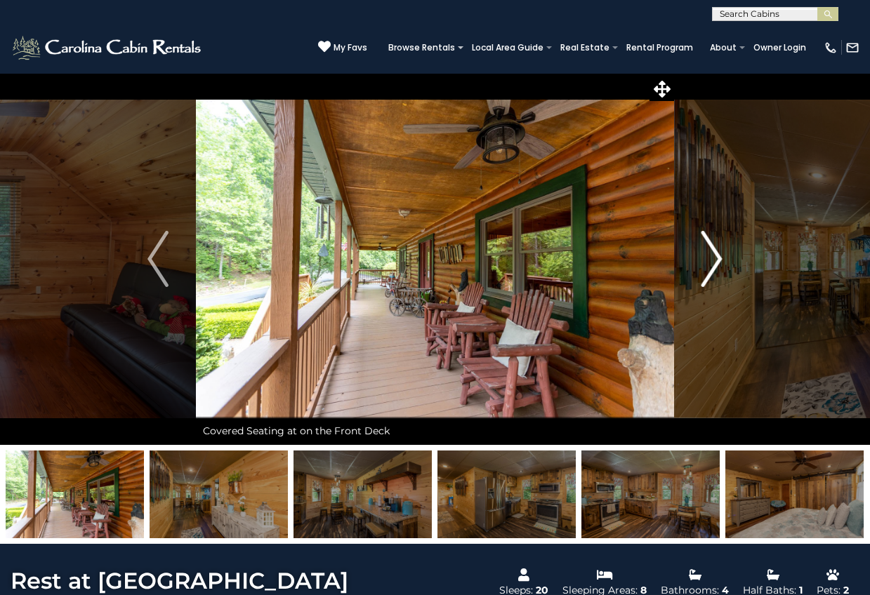
click at [725, 255] on button "Next" at bounding box center [712, 259] width 76 height 372
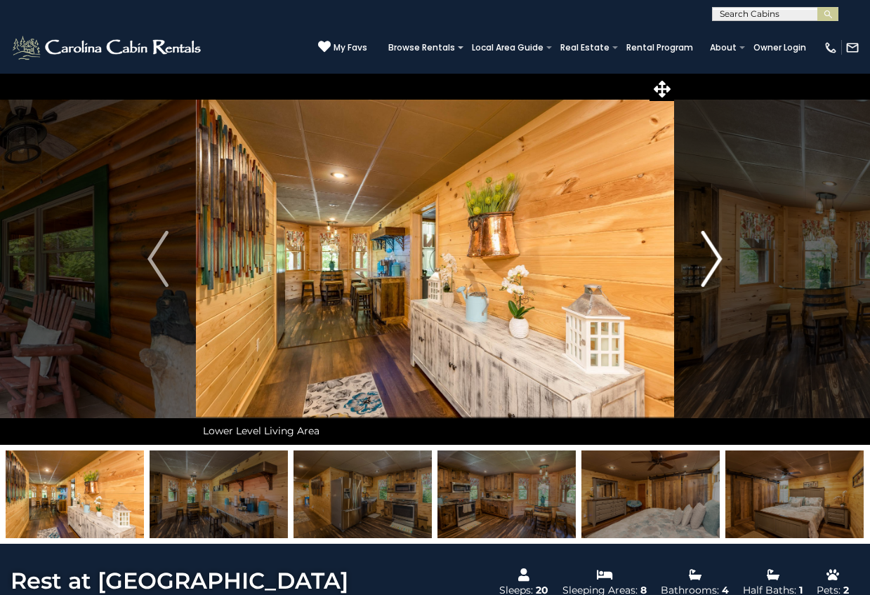
click at [705, 260] on img "Next" at bounding box center [711, 259] width 21 height 56
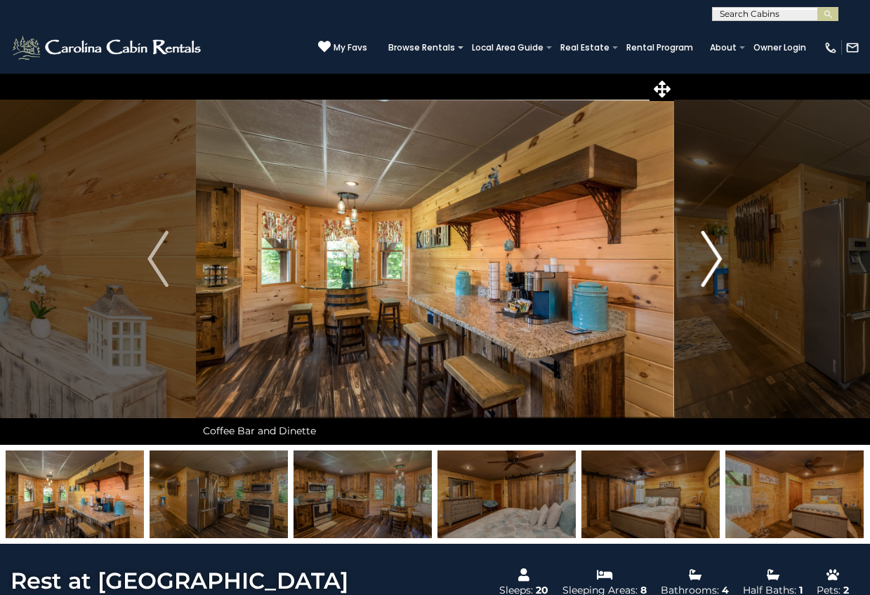
click at [720, 260] on img "Next" at bounding box center [711, 259] width 21 height 56
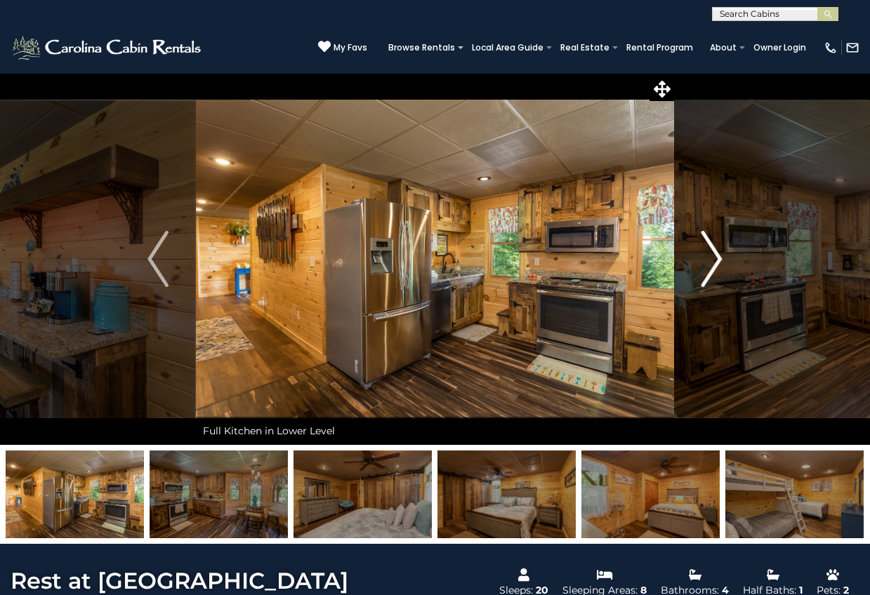
click at [720, 260] on img "Next" at bounding box center [711, 259] width 21 height 56
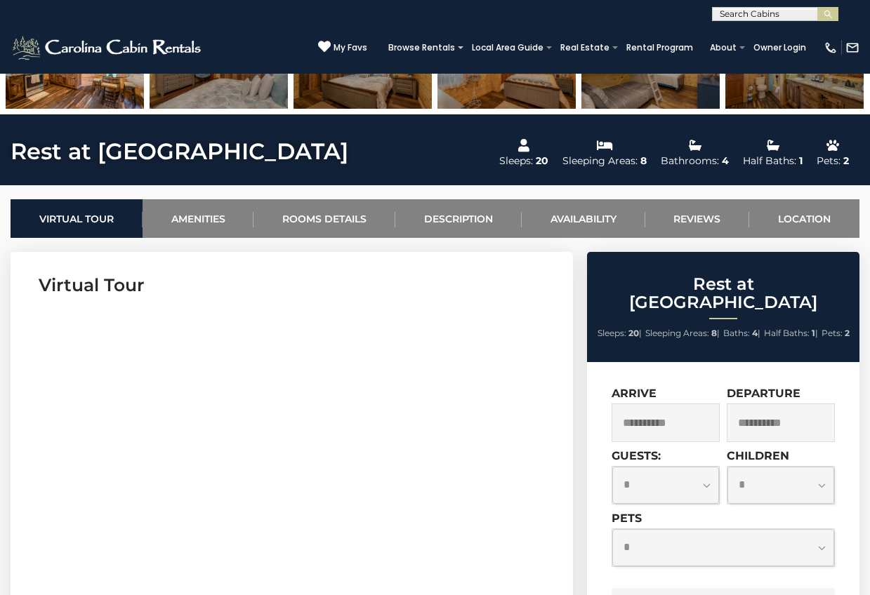
scroll to position [424, 0]
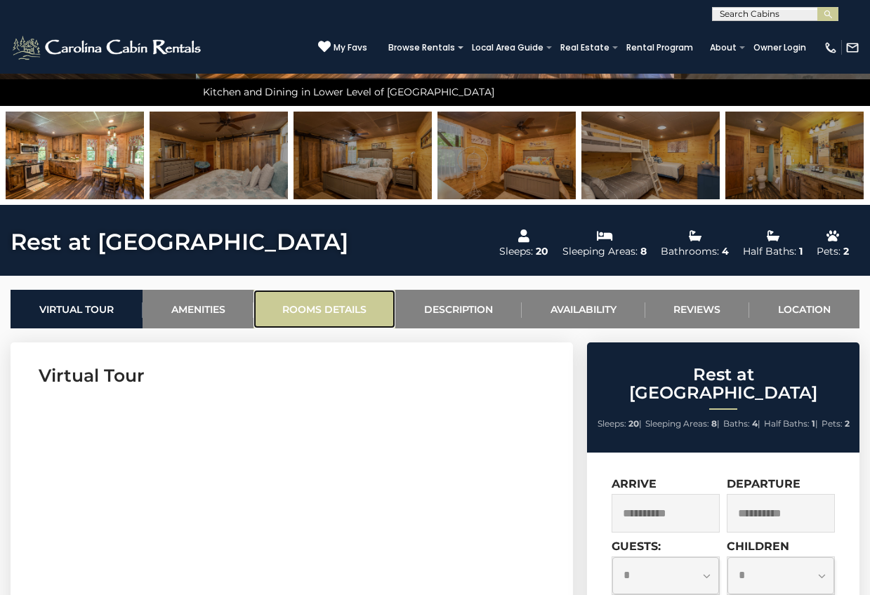
click at [327, 301] on link "Rooms Details" at bounding box center [324, 309] width 142 height 39
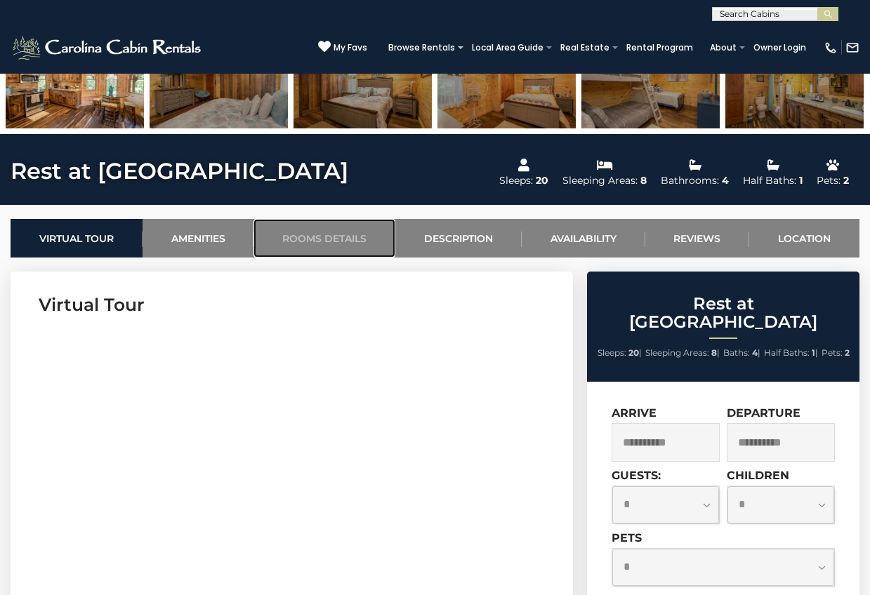
scroll to position [0, 0]
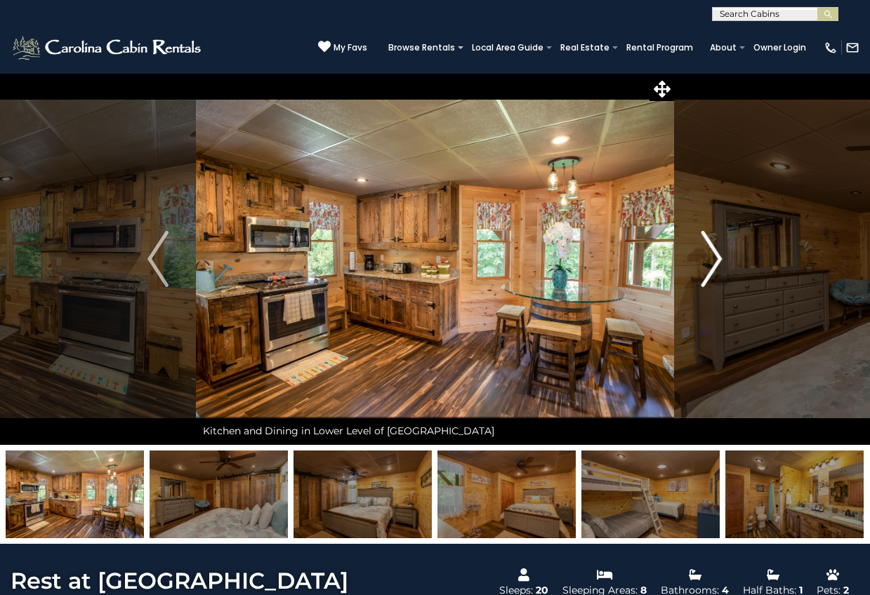
click at [715, 258] on img "Next" at bounding box center [711, 259] width 21 height 56
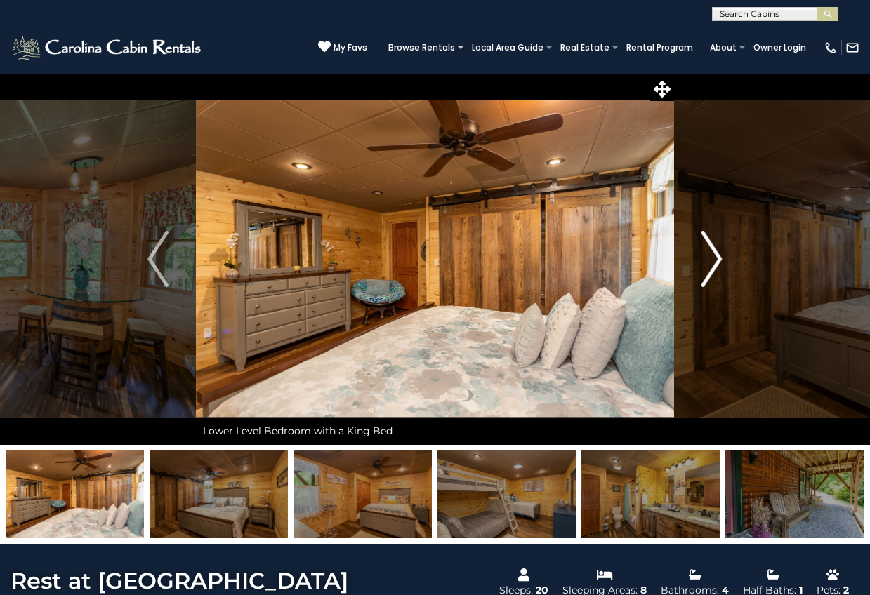
click at [715, 258] on img "Next" at bounding box center [711, 259] width 21 height 56
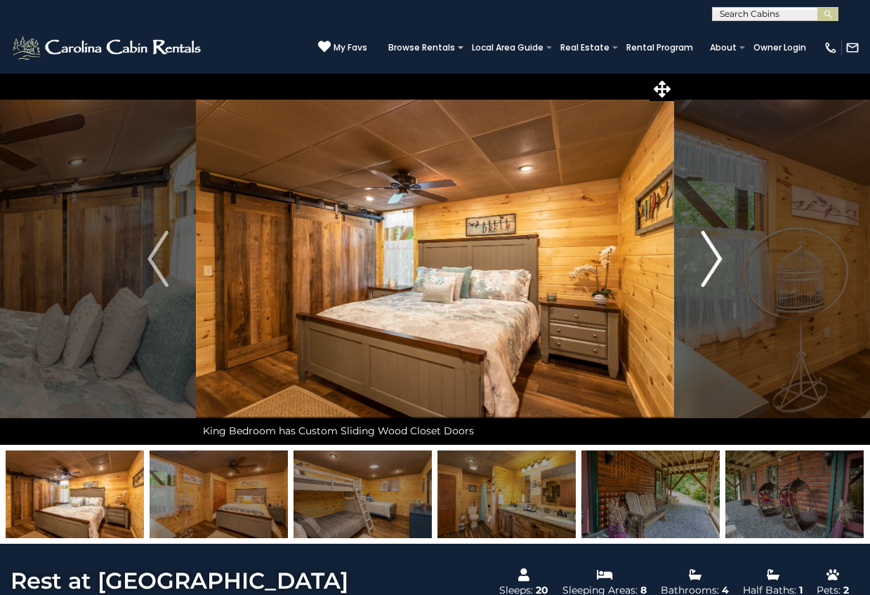
click at [715, 258] on img "Next" at bounding box center [711, 259] width 21 height 56
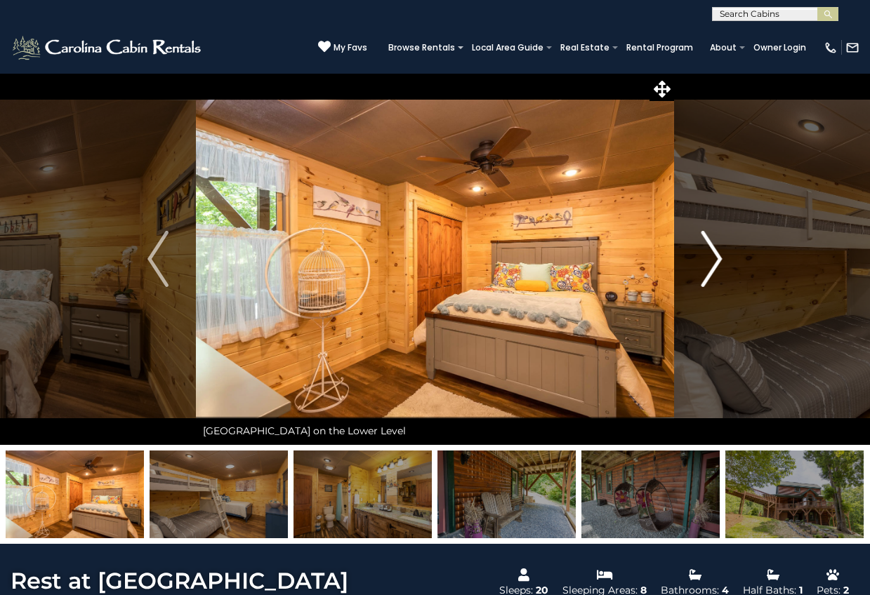
click at [715, 258] on img "Next" at bounding box center [711, 259] width 21 height 56
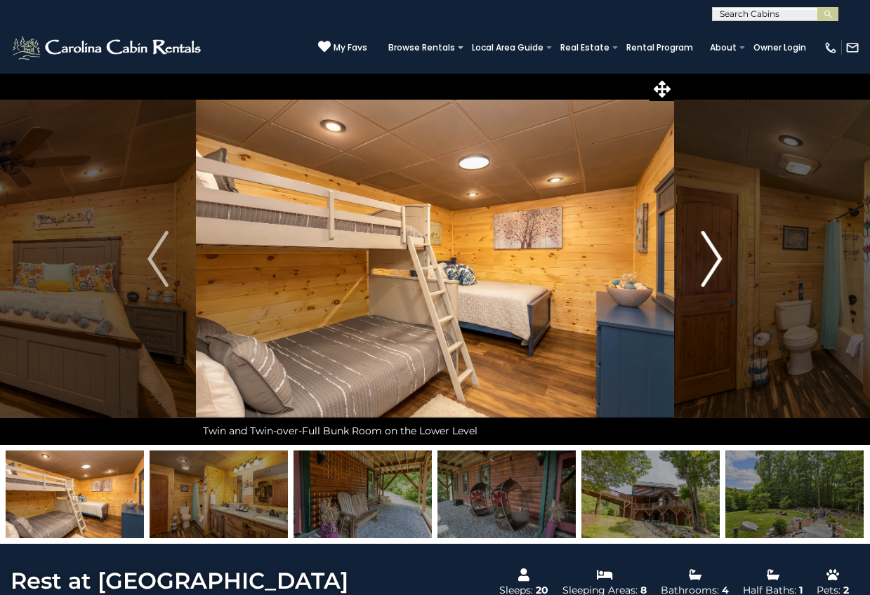
click at [715, 258] on img "Next" at bounding box center [711, 259] width 21 height 56
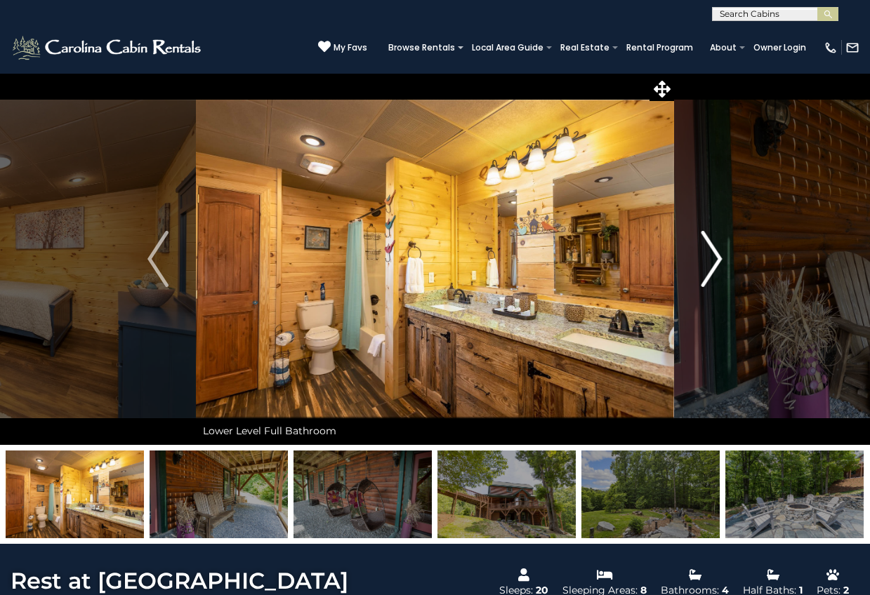
click at [715, 258] on img "Next" at bounding box center [711, 259] width 21 height 56
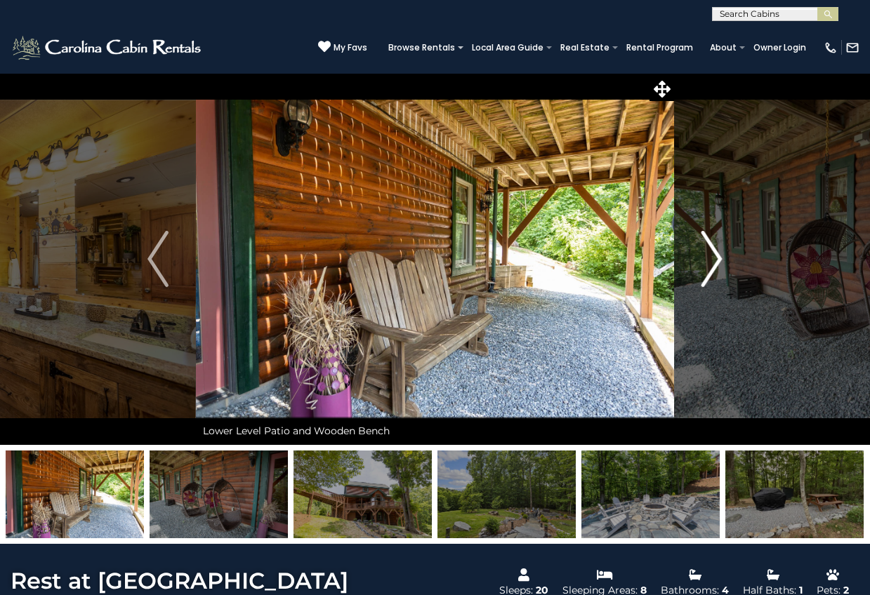
click at [715, 258] on img "Next" at bounding box center [711, 259] width 21 height 56
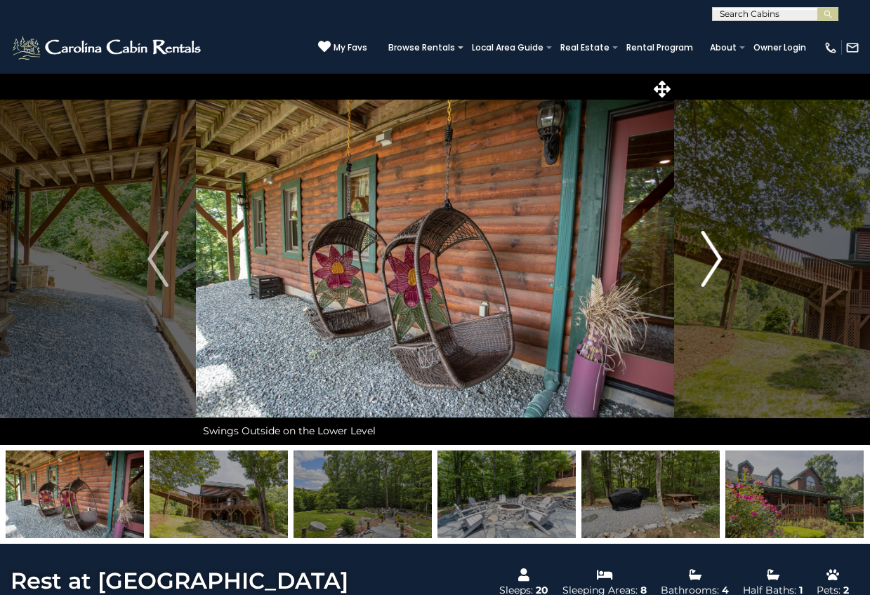
click at [715, 258] on img "Next" at bounding box center [711, 259] width 21 height 56
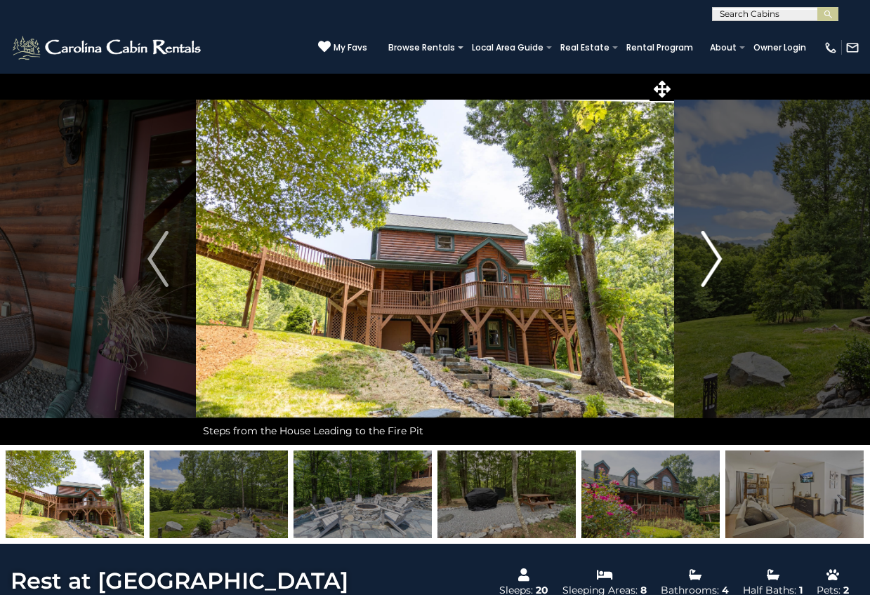
click at [715, 258] on img "Next" at bounding box center [711, 259] width 21 height 56
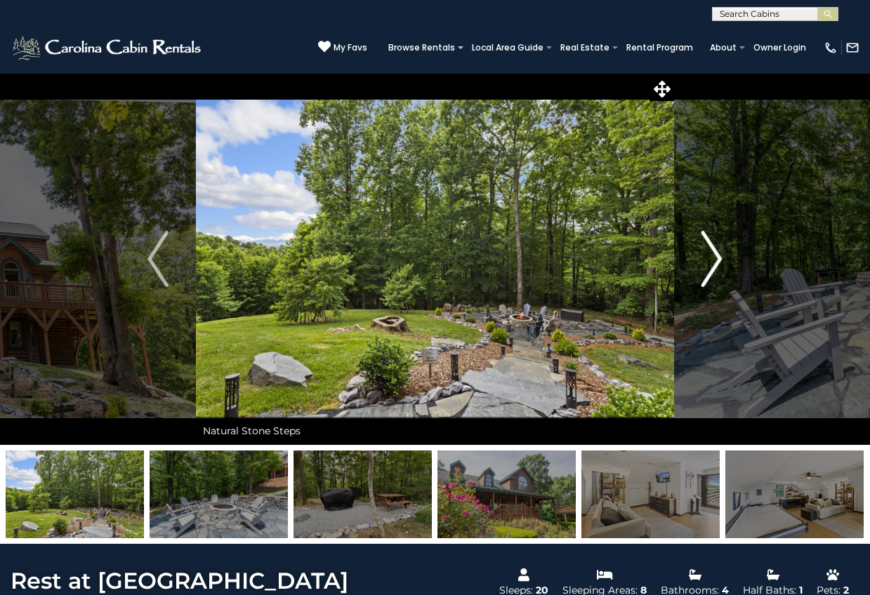
click at [715, 258] on img "Next" at bounding box center [711, 259] width 21 height 56
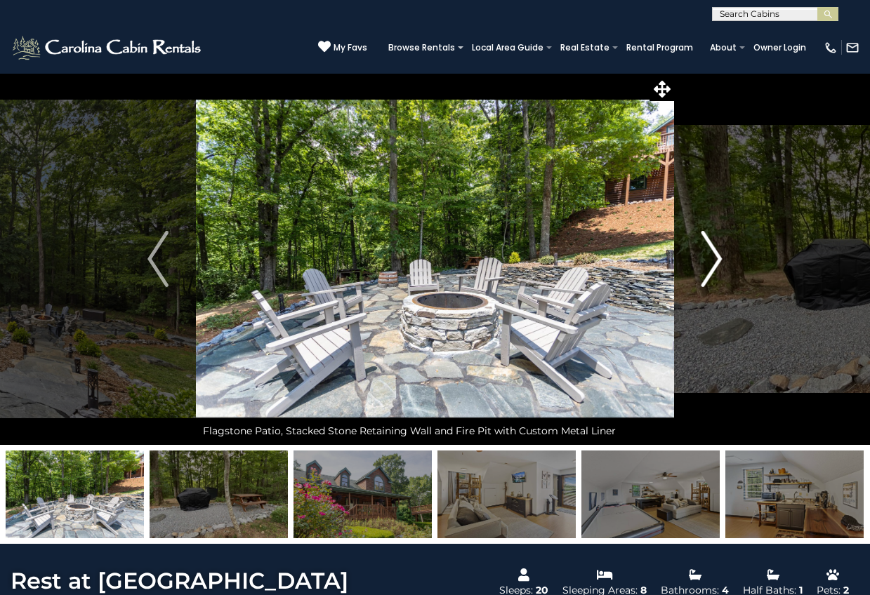
click at [715, 258] on img "Next" at bounding box center [711, 259] width 21 height 56
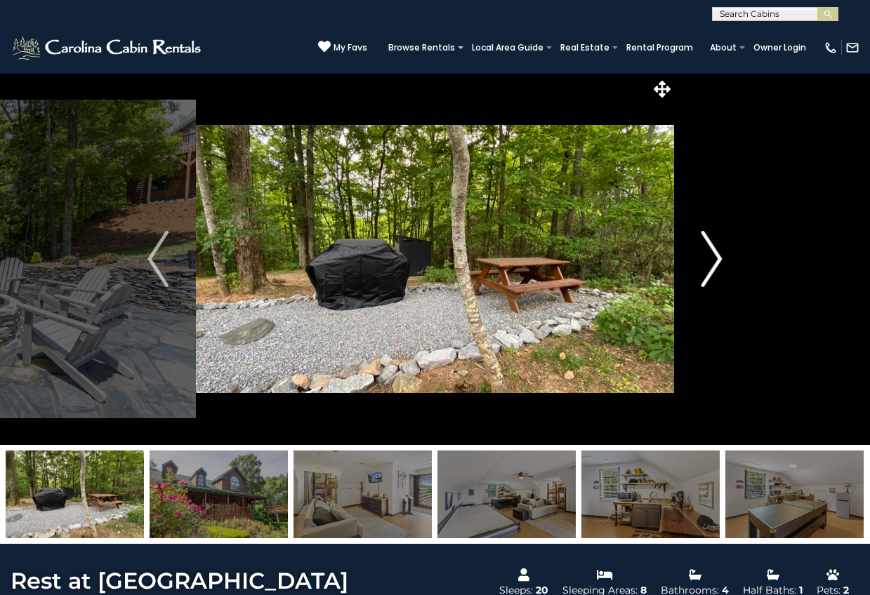
click at [715, 258] on img "Next" at bounding box center [711, 259] width 21 height 56
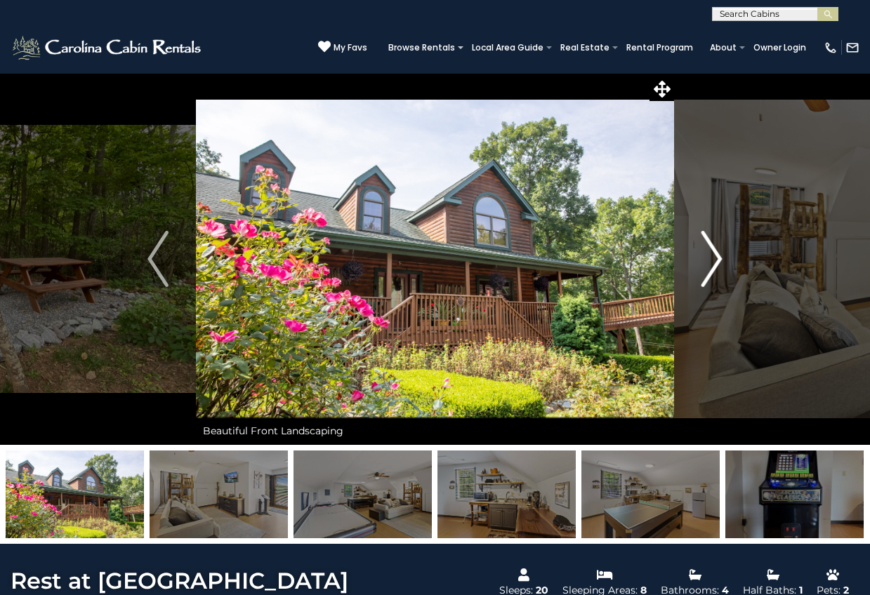
click at [715, 258] on img "Next" at bounding box center [711, 259] width 21 height 56
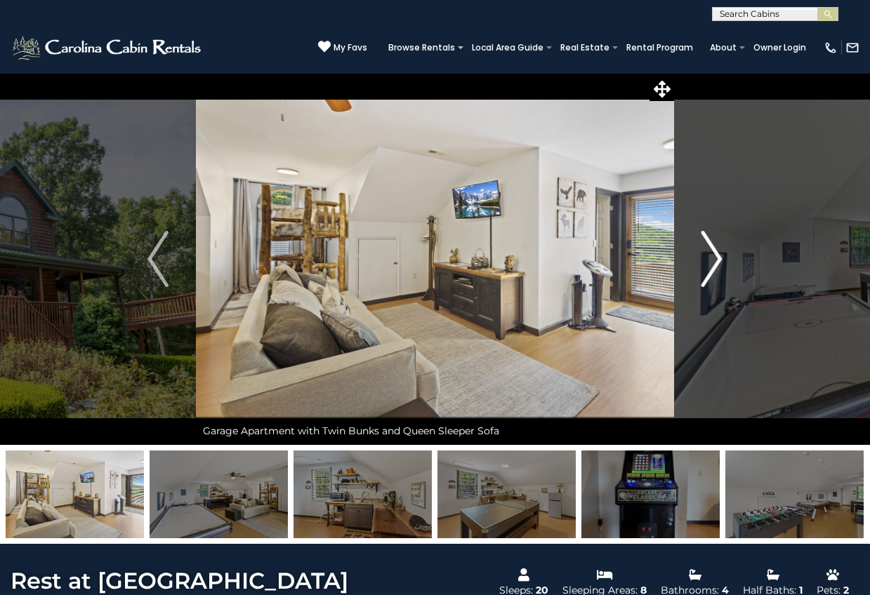
click at [715, 258] on img "Next" at bounding box center [711, 259] width 21 height 56
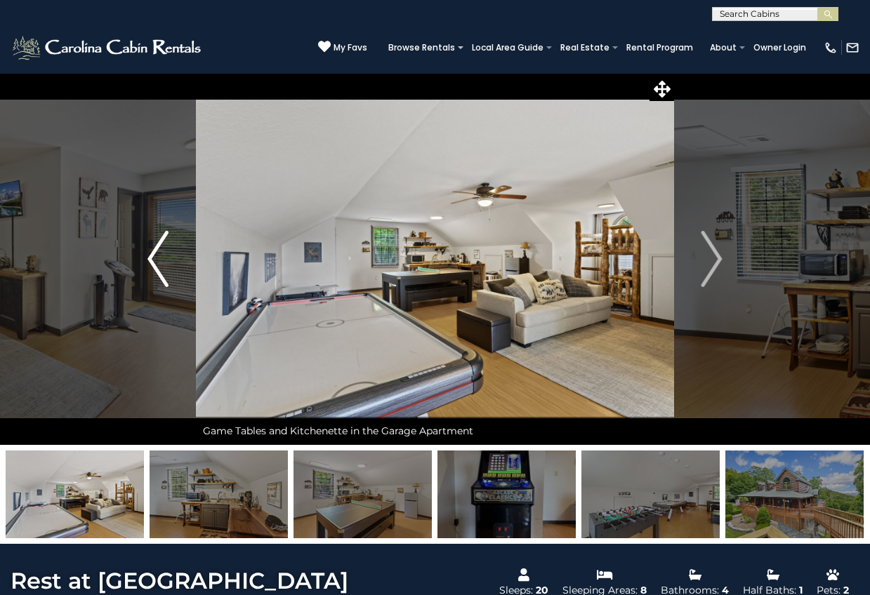
click at [154, 265] on img "Previous" at bounding box center [157, 259] width 21 height 56
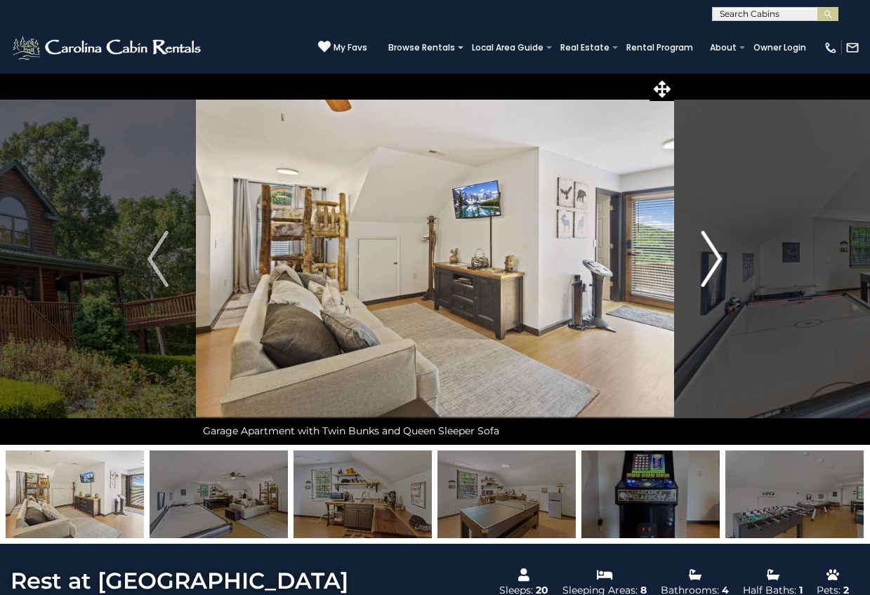
click at [718, 260] on img "Next" at bounding box center [711, 259] width 21 height 56
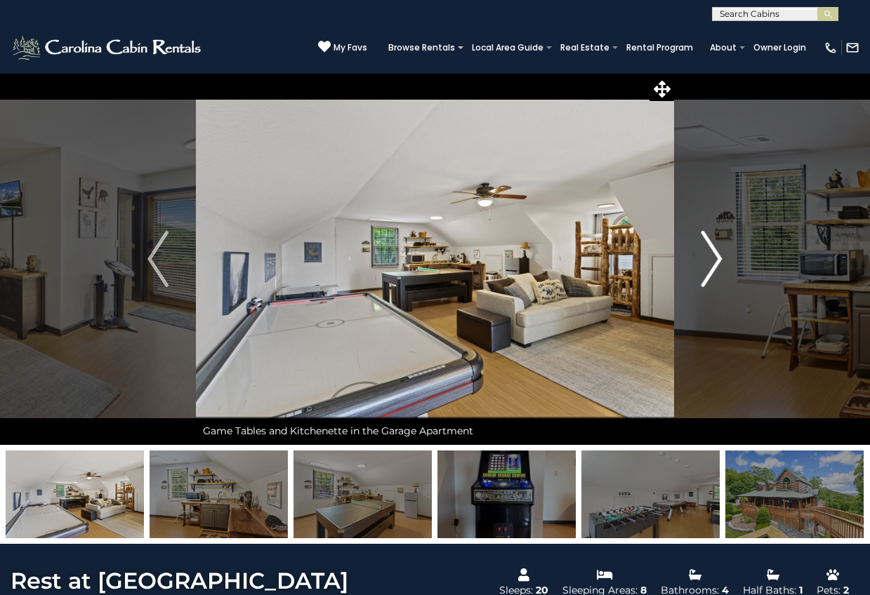
click at [718, 260] on img "Next" at bounding box center [711, 259] width 21 height 56
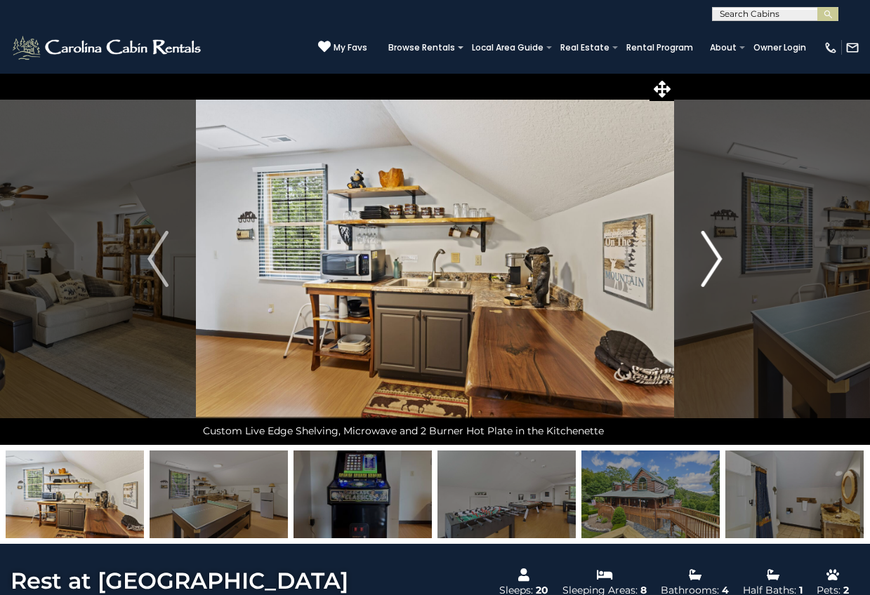
click at [718, 260] on img "Next" at bounding box center [711, 259] width 21 height 56
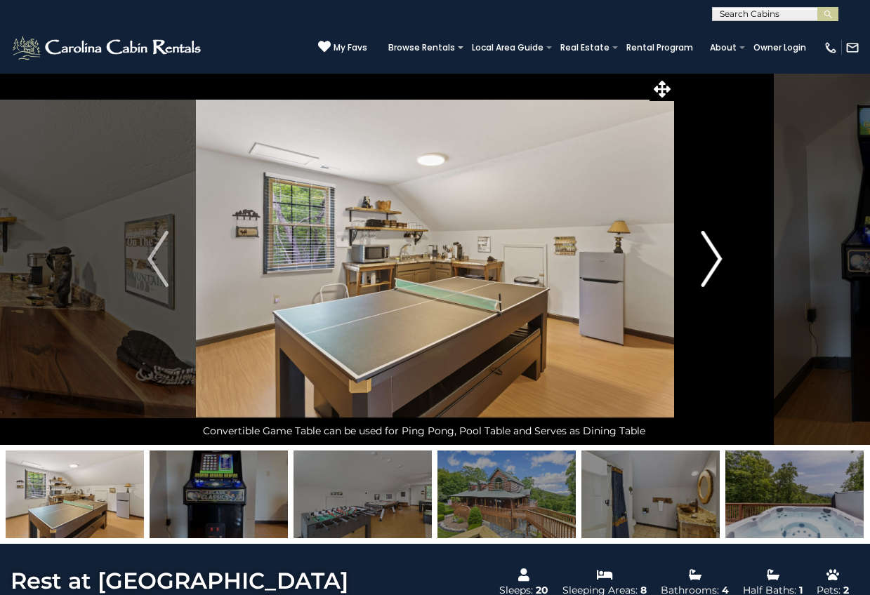
click at [718, 260] on img "Next" at bounding box center [711, 259] width 21 height 56
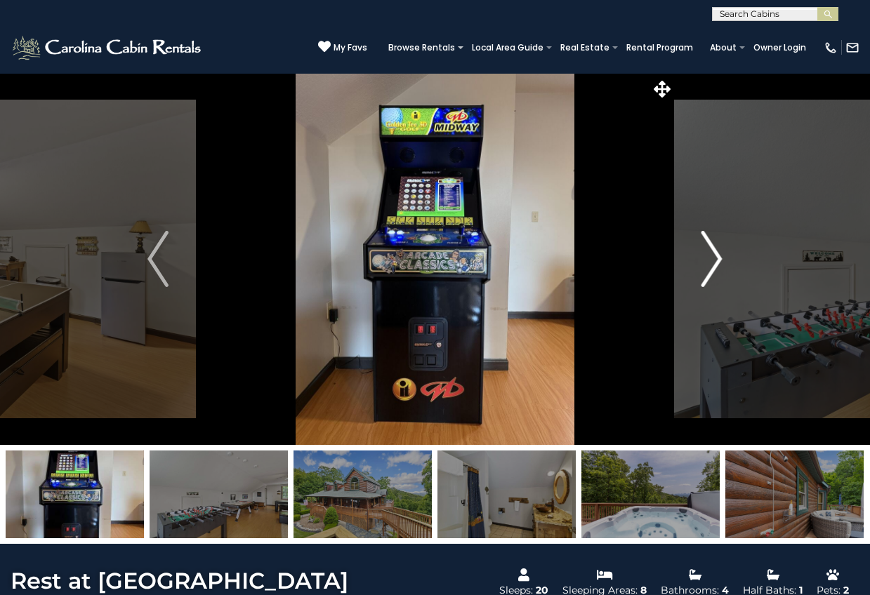
click at [718, 260] on img "Next" at bounding box center [711, 259] width 21 height 56
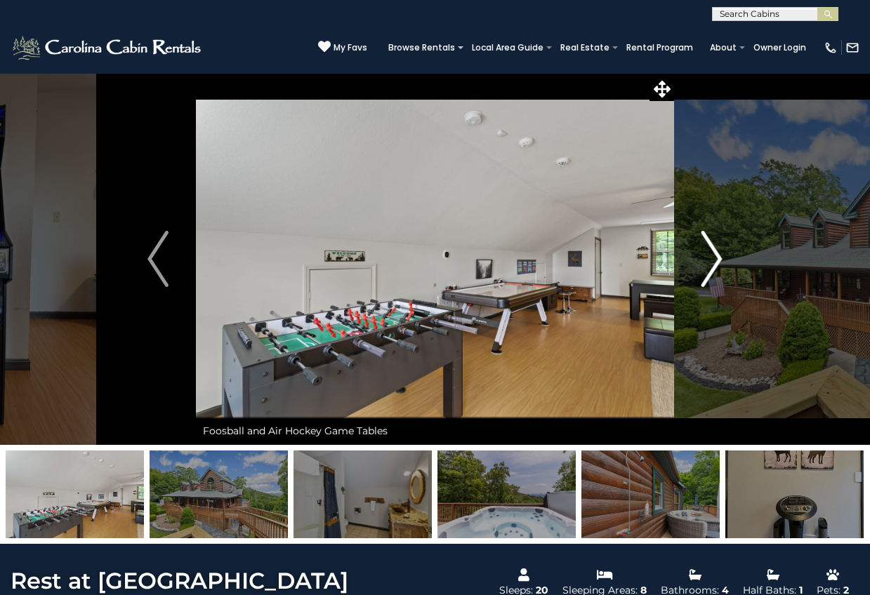
click at [718, 260] on img "Next" at bounding box center [711, 259] width 21 height 56
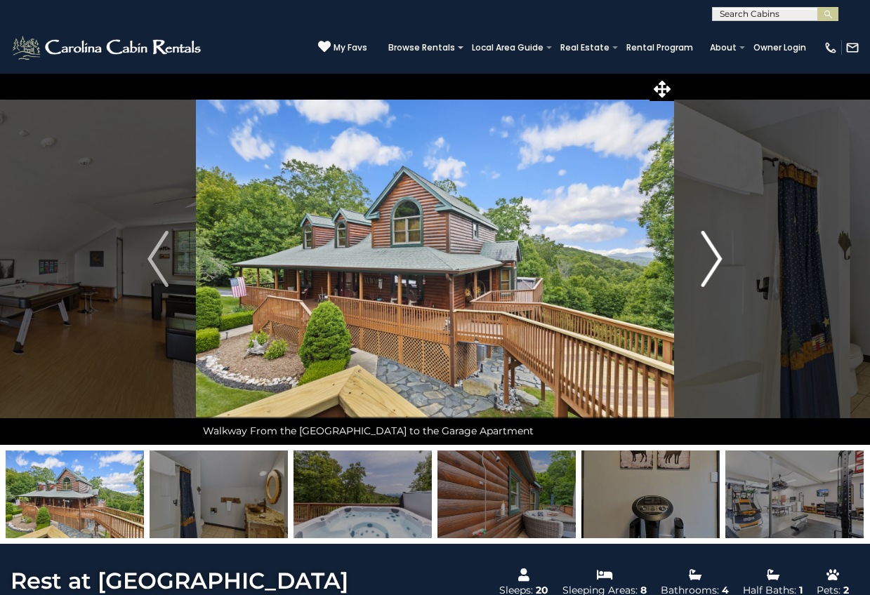
click at [718, 260] on img "Next" at bounding box center [711, 259] width 21 height 56
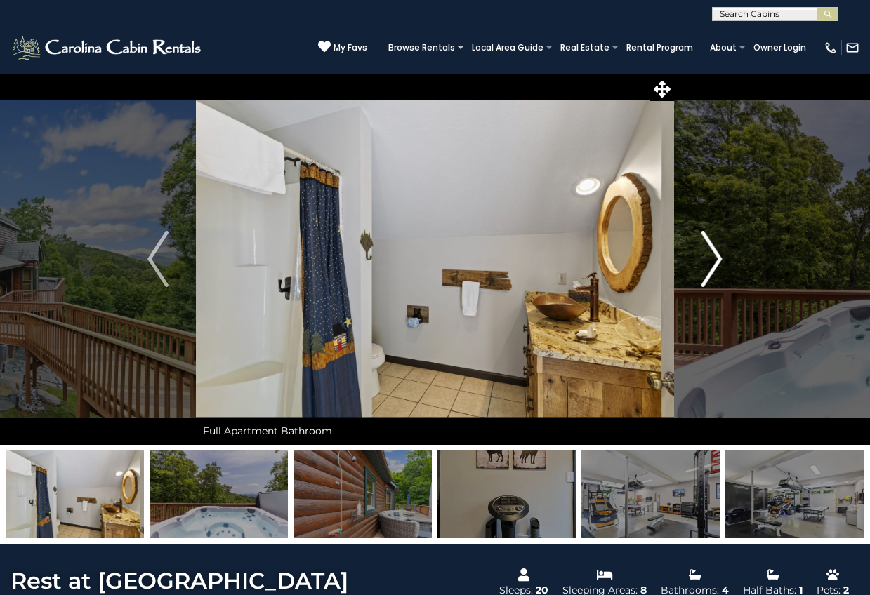
click at [718, 260] on img "Next" at bounding box center [711, 259] width 21 height 56
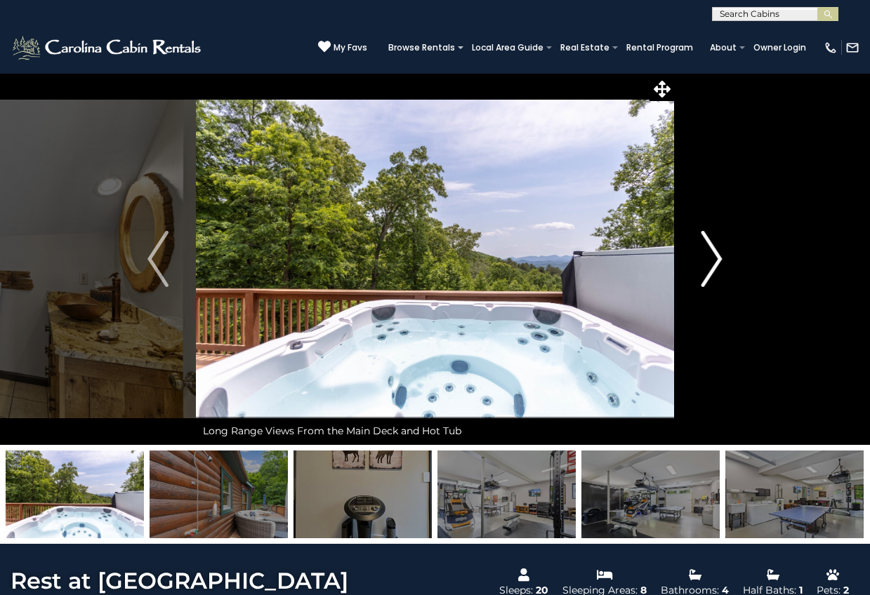
click at [718, 260] on img "Next" at bounding box center [711, 259] width 21 height 56
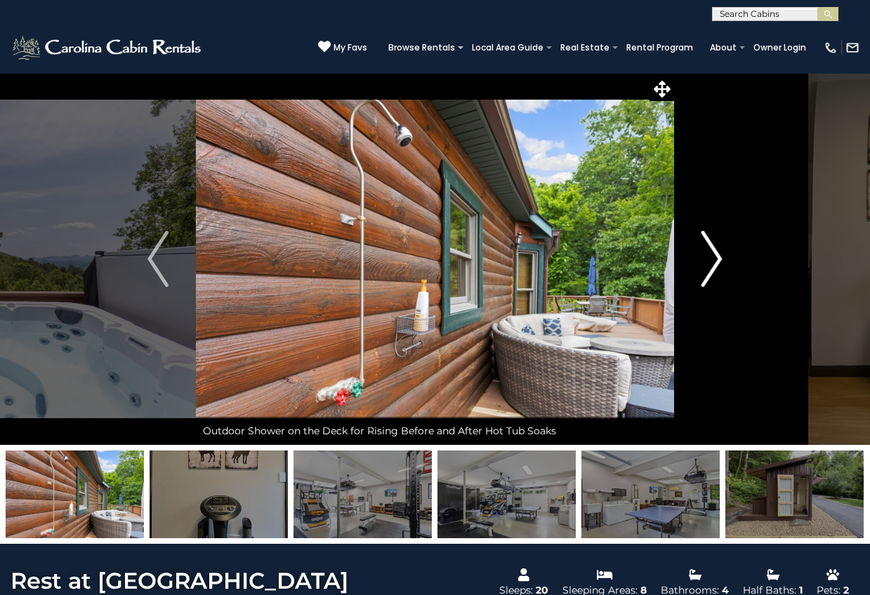
click at [718, 260] on img "Next" at bounding box center [711, 259] width 21 height 56
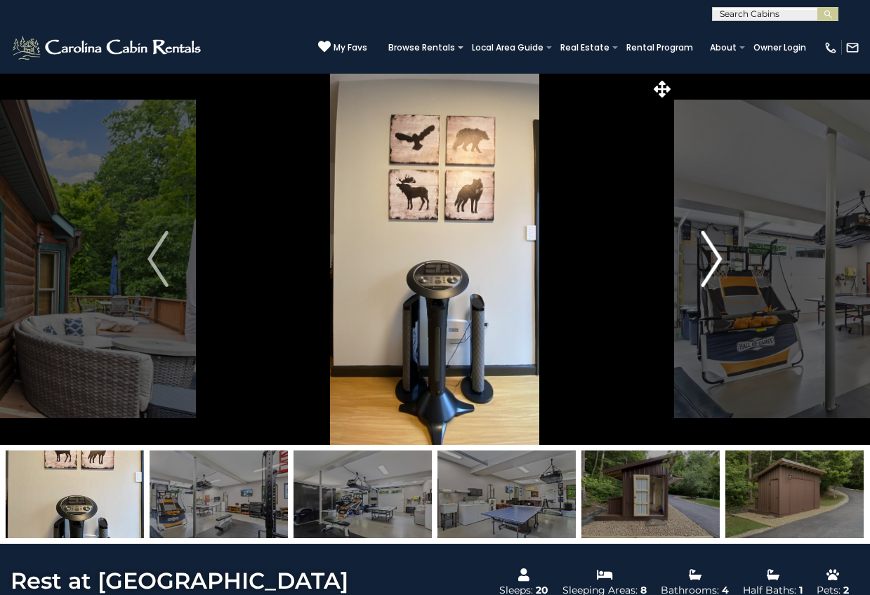
click at [718, 260] on img "Next" at bounding box center [711, 259] width 21 height 56
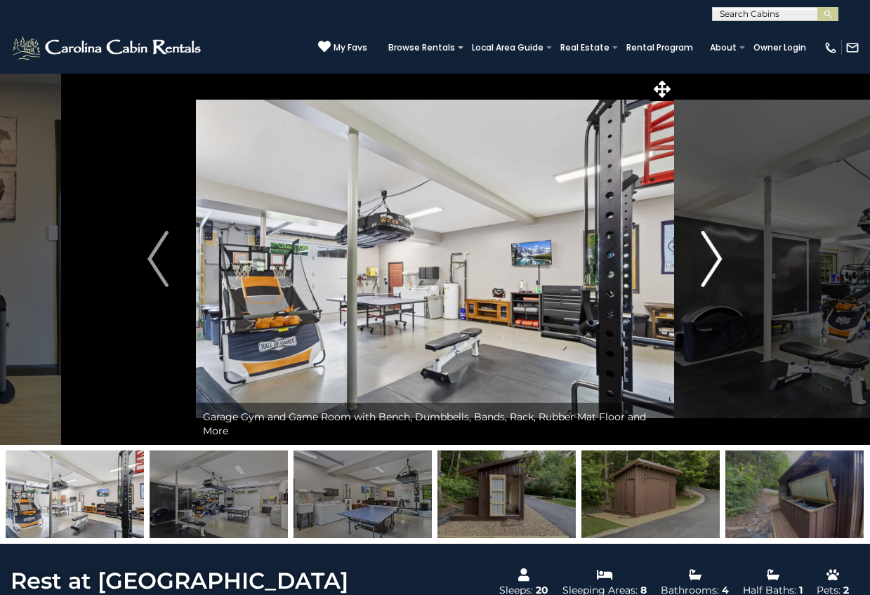
click at [718, 260] on img "Next" at bounding box center [711, 259] width 21 height 56
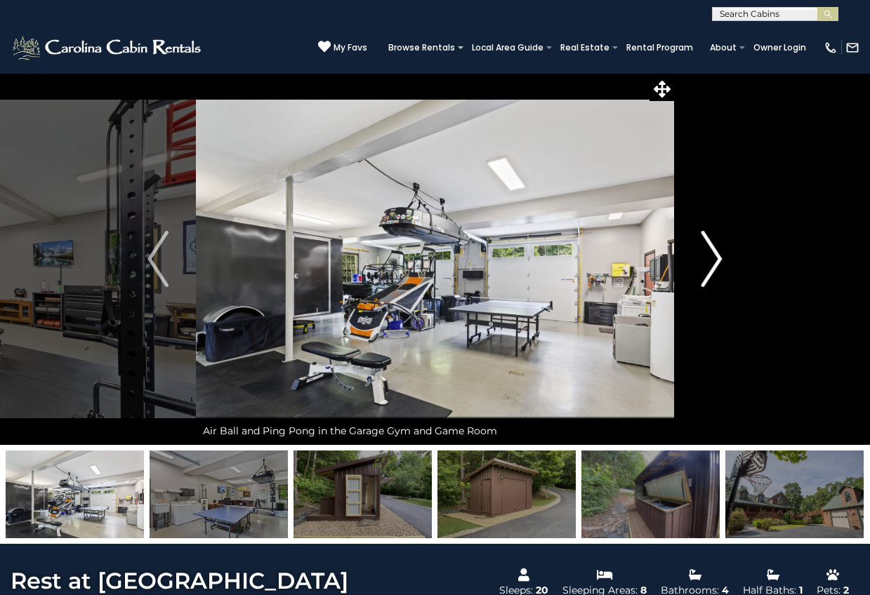
click at [718, 260] on img "Next" at bounding box center [711, 259] width 21 height 56
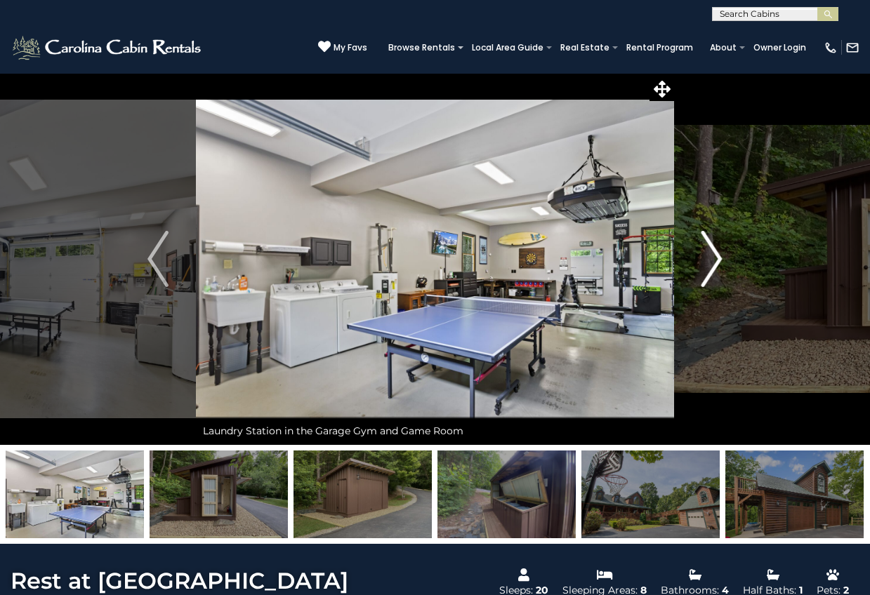
click at [718, 260] on img "Next" at bounding box center [711, 259] width 21 height 56
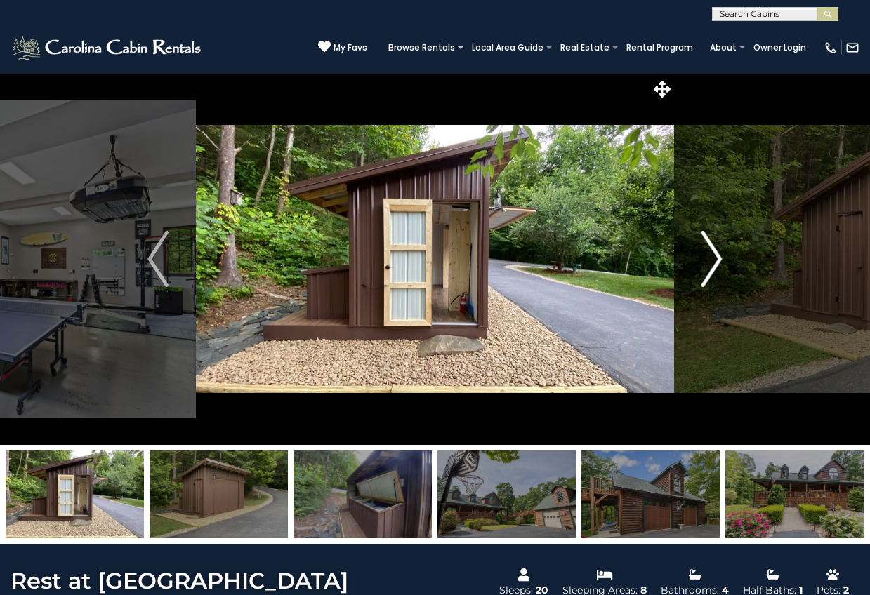
click at [718, 260] on img "Next" at bounding box center [711, 259] width 21 height 56
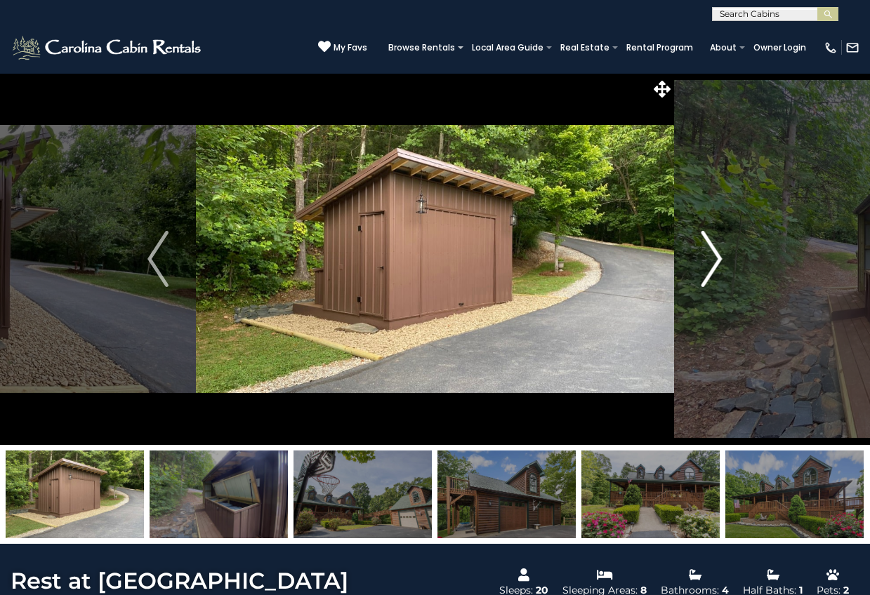
click at [718, 260] on img "Next" at bounding box center [711, 259] width 21 height 56
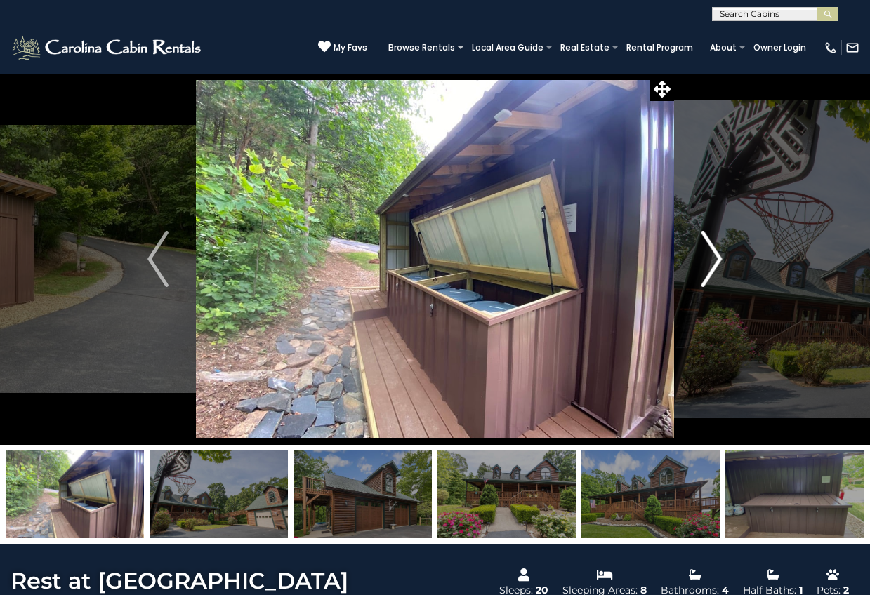
click at [718, 260] on img "Next" at bounding box center [711, 259] width 21 height 56
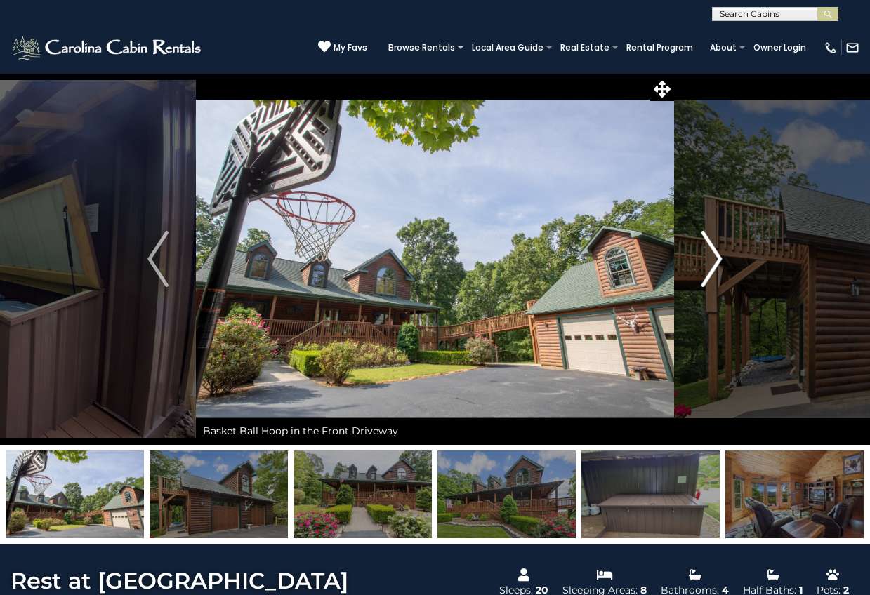
click at [718, 260] on img "Next" at bounding box center [711, 259] width 21 height 56
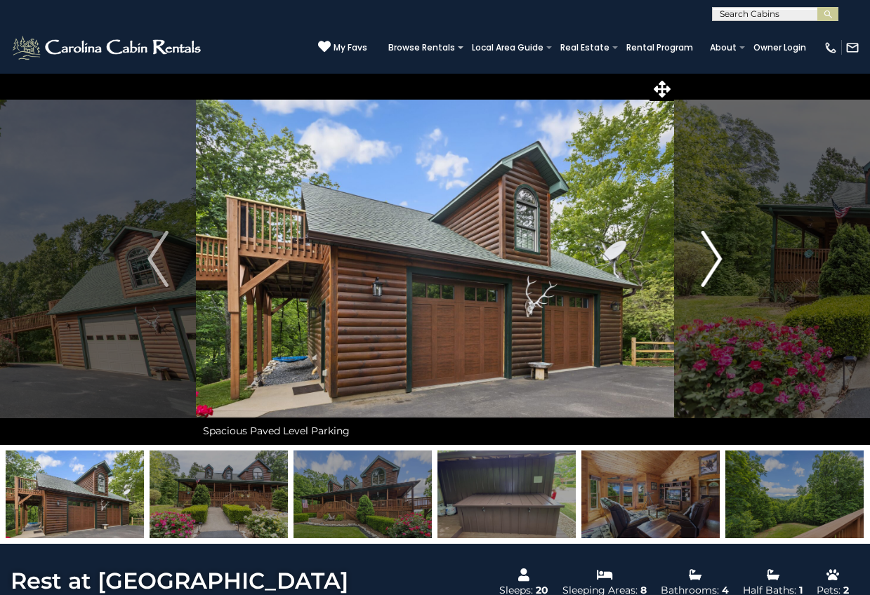
click at [718, 260] on img "Next" at bounding box center [711, 259] width 21 height 56
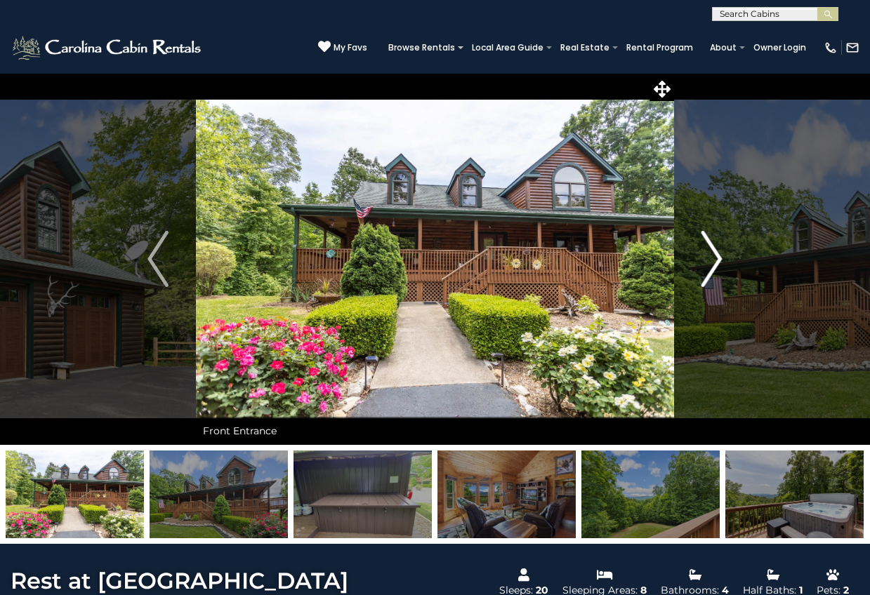
click at [718, 260] on img "Next" at bounding box center [711, 259] width 21 height 56
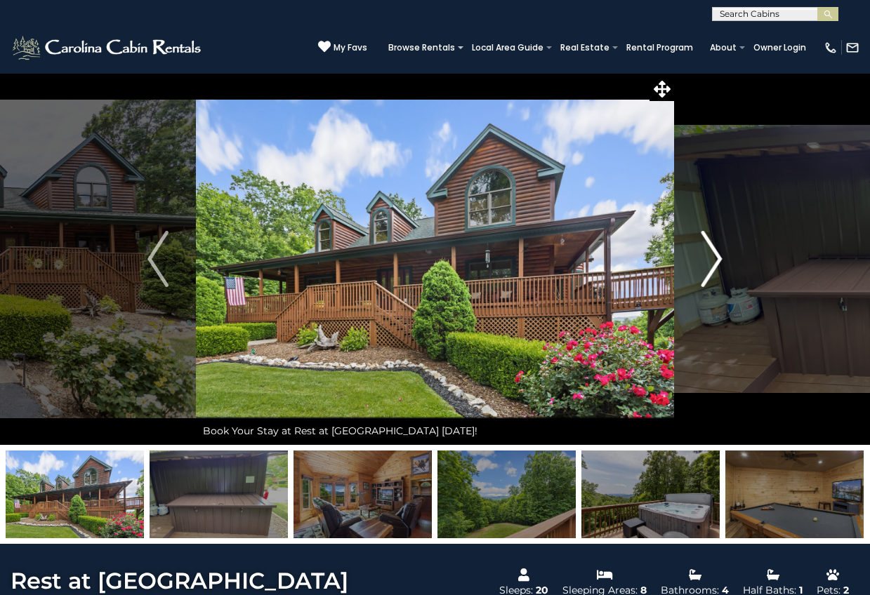
click at [718, 260] on img "Next" at bounding box center [711, 259] width 21 height 56
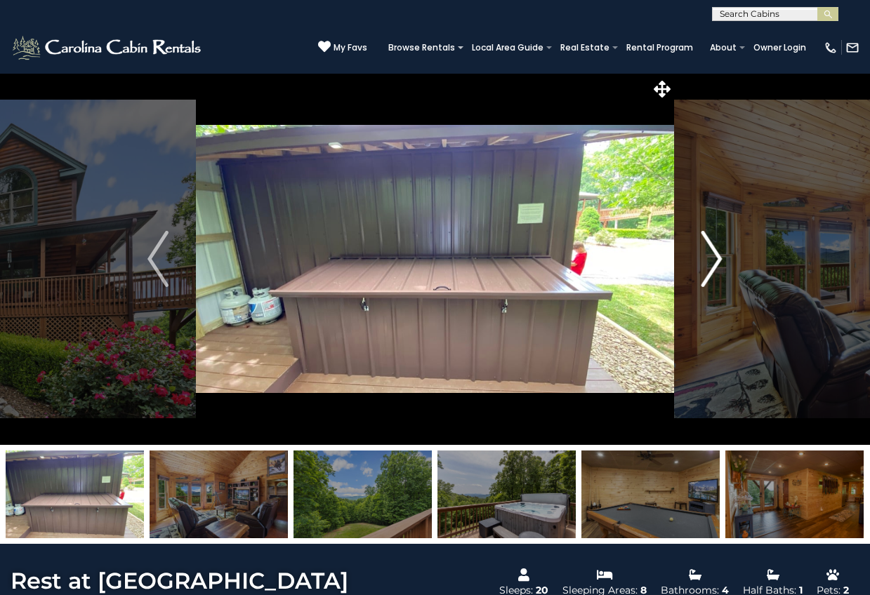
click at [718, 260] on img "Next" at bounding box center [711, 259] width 21 height 56
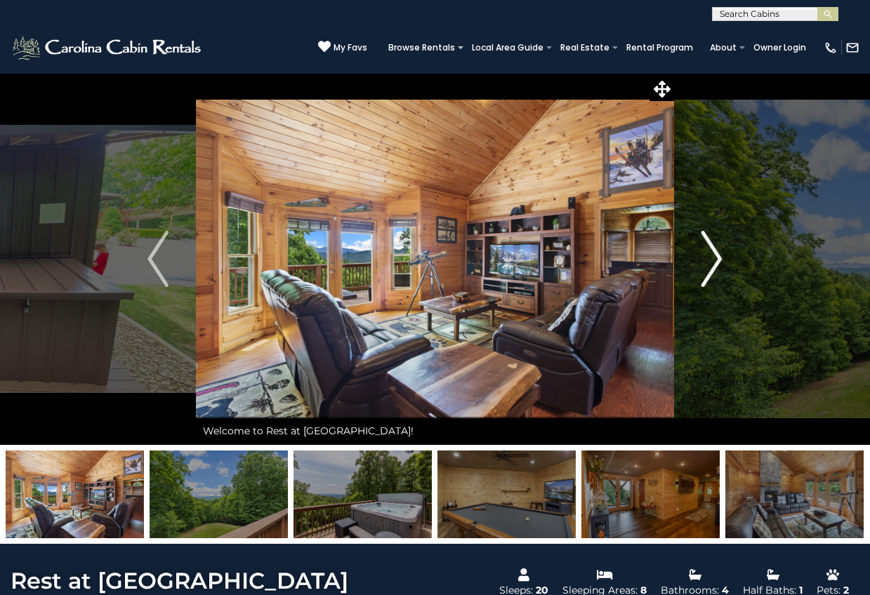
click at [718, 260] on img "Next" at bounding box center [711, 259] width 21 height 56
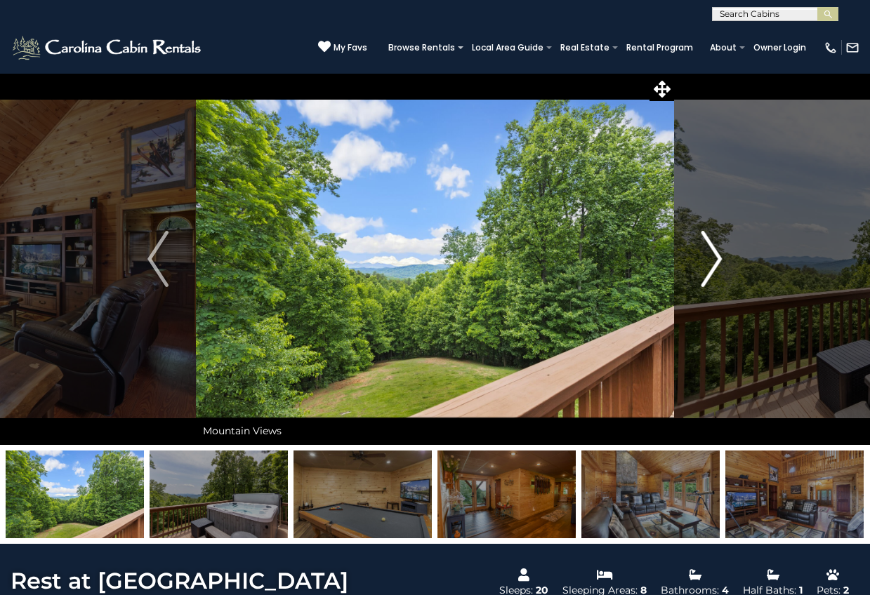
click at [718, 260] on img "Next" at bounding box center [711, 259] width 21 height 56
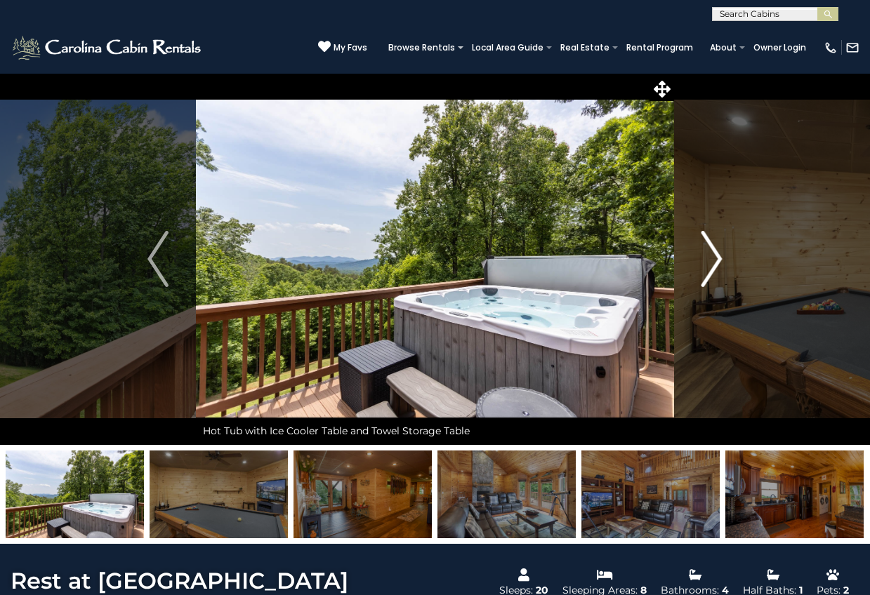
click at [718, 260] on img "Next" at bounding box center [711, 259] width 21 height 56
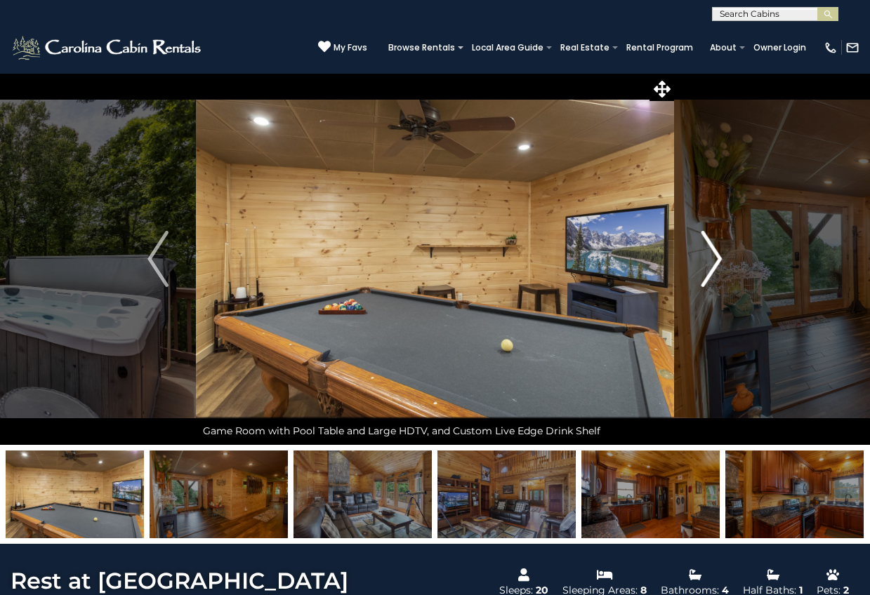
click at [718, 260] on img "Next" at bounding box center [711, 259] width 21 height 56
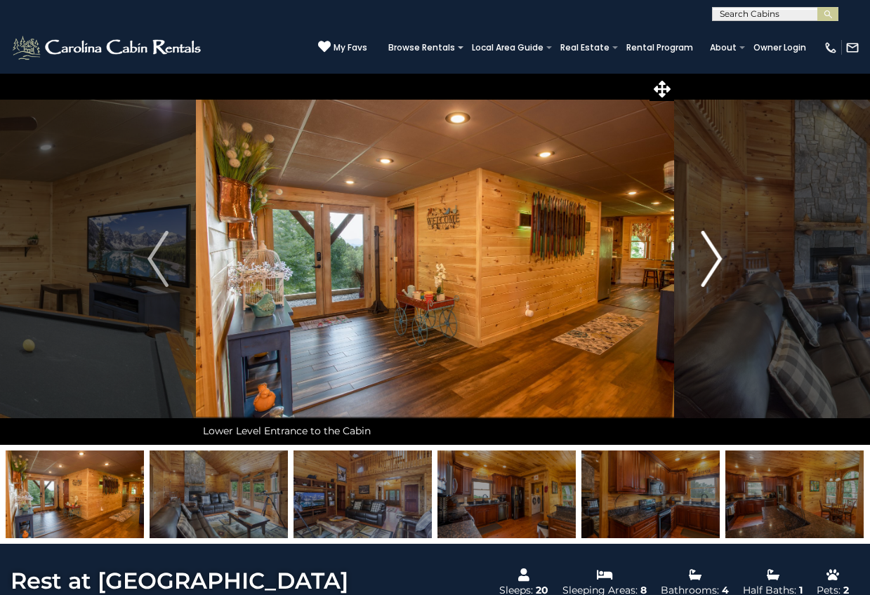
click at [718, 260] on img "Next" at bounding box center [711, 259] width 21 height 56
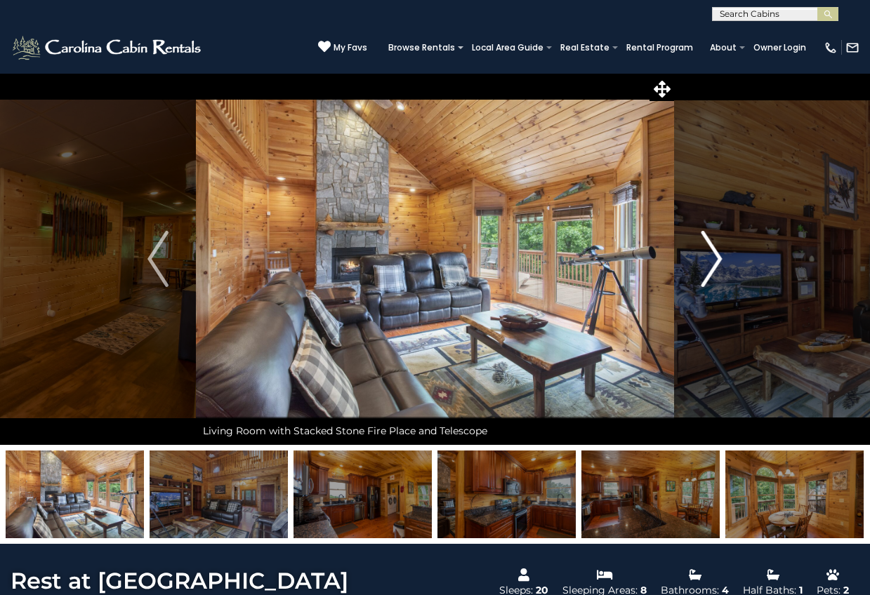
click at [718, 260] on img "Next" at bounding box center [711, 259] width 21 height 56
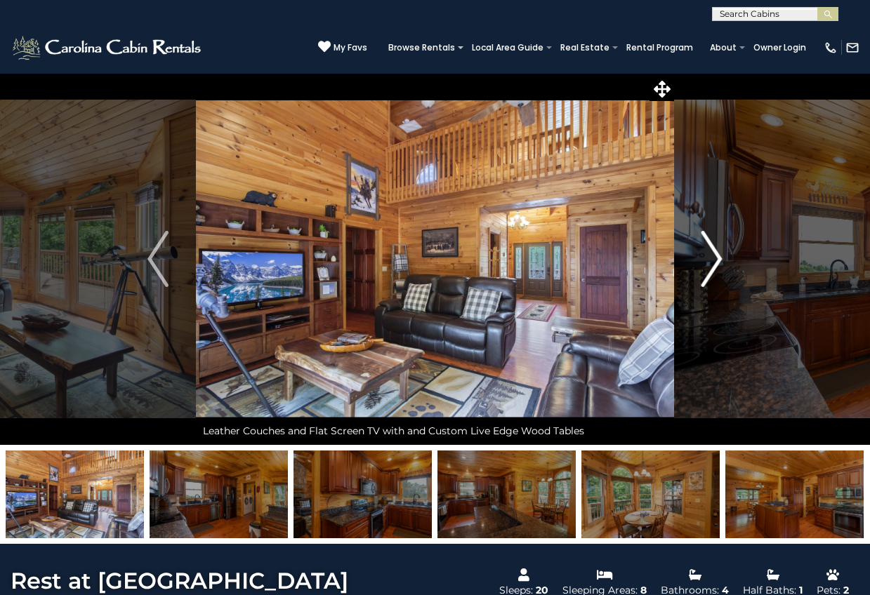
click at [718, 260] on img "Next" at bounding box center [711, 259] width 21 height 56
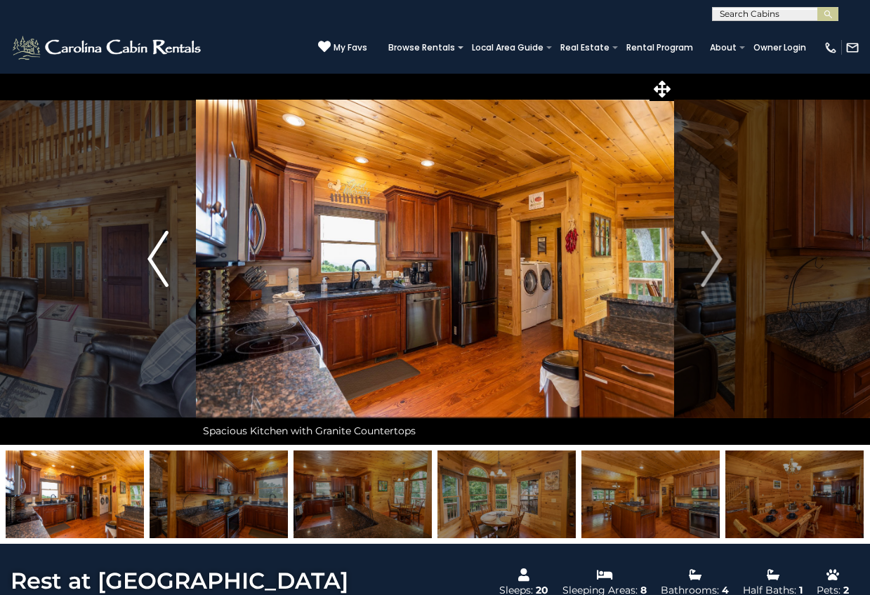
click at [150, 260] on img "Previous" at bounding box center [157, 259] width 21 height 56
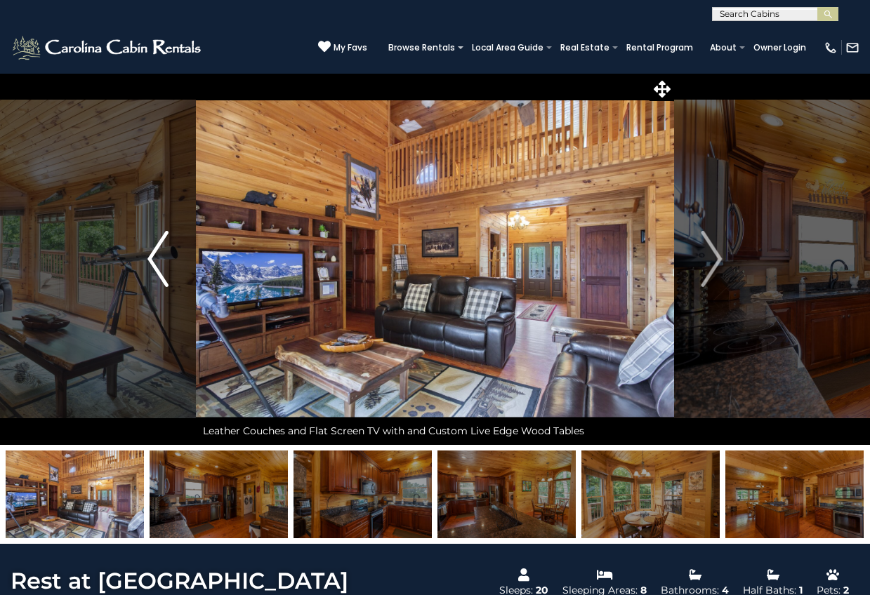
click at [154, 260] on img "Previous" at bounding box center [157, 259] width 21 height 56
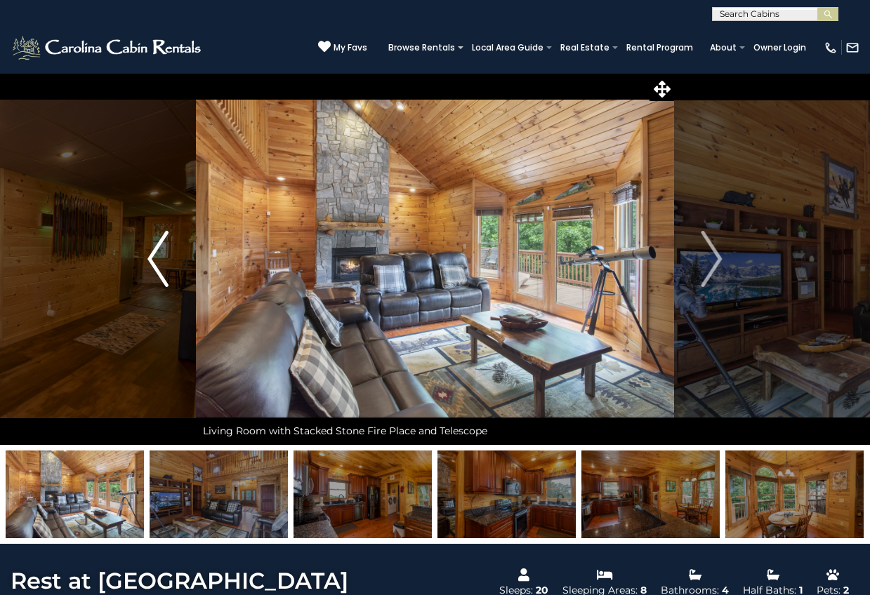
click at [154, 260] on img "Previous" at bounding box center [157, 259] width 21 height 56
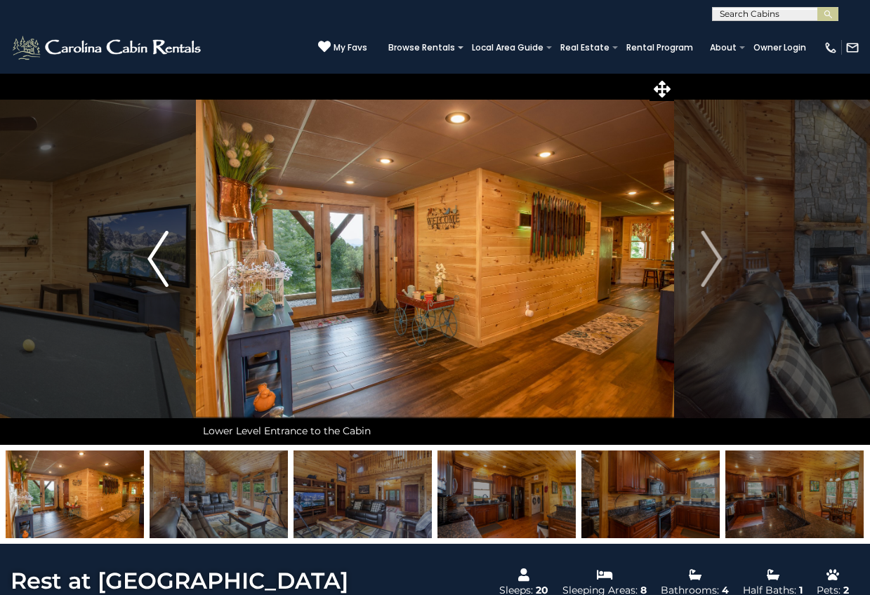
click at [161, 263] on img "Previous" at bounding box center [157, 259] width 21 height 56
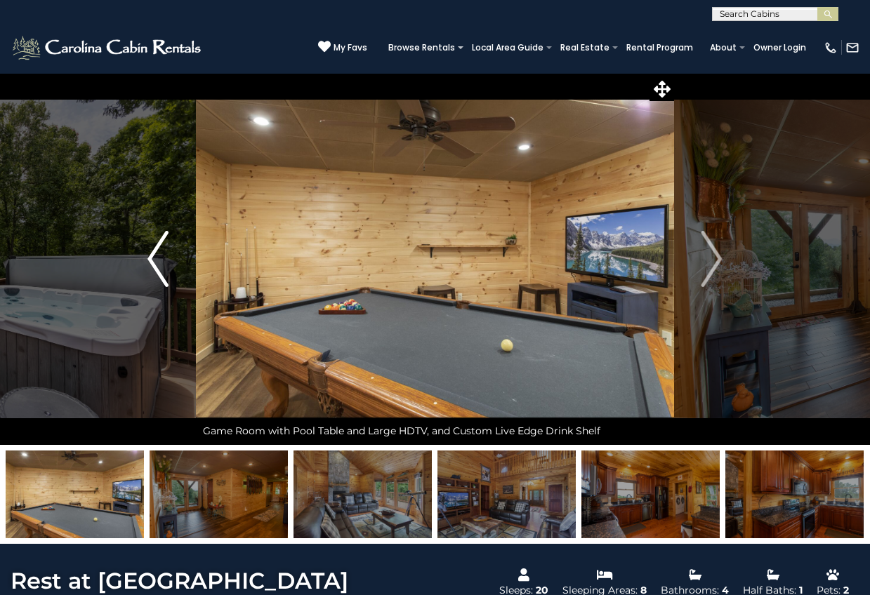
click at [161, 263] on img "Previous" at bounding box center [157, 259] width 21 height 56
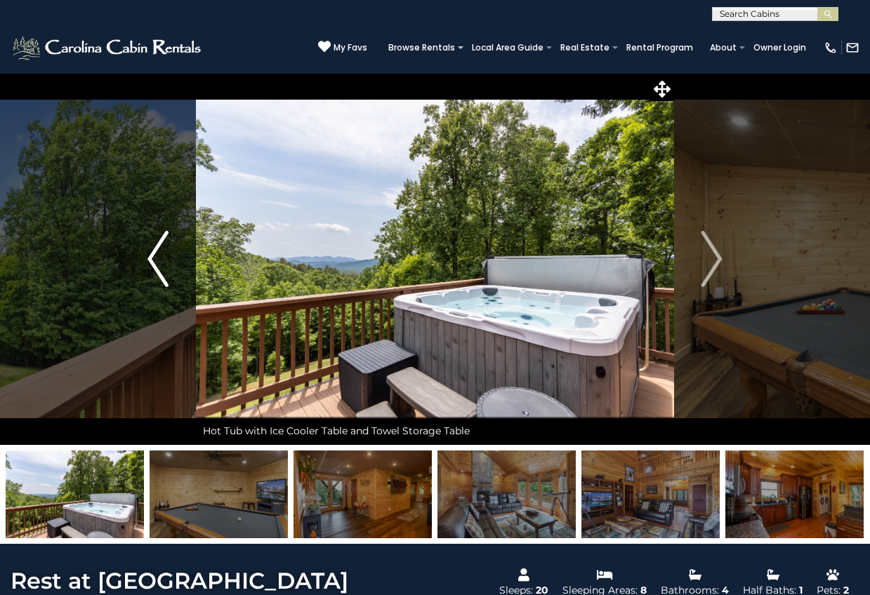
click at [161, 263] on img "Previous" at bounding box center [157, 259] width 21 height 56
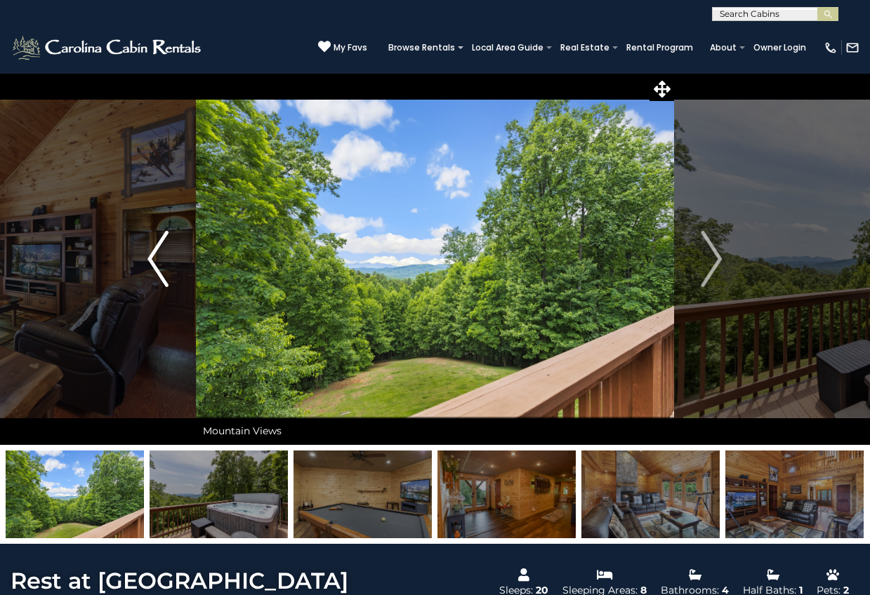
click at [161, 263] on img "Previous" at bounding box center [157, 259] width 21 height 56
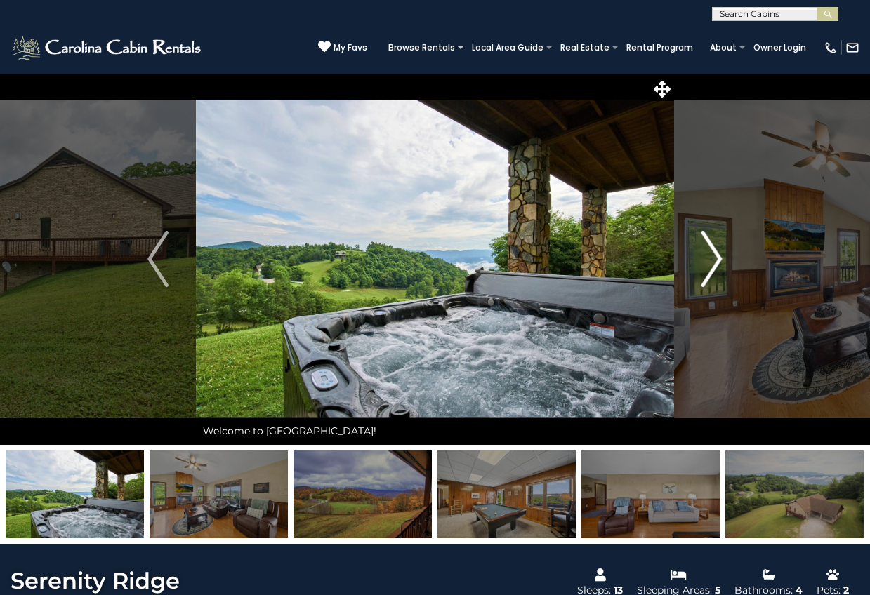
click at [707, 256] on img "Next" at bounding box center [711, 259] width 21 height 56
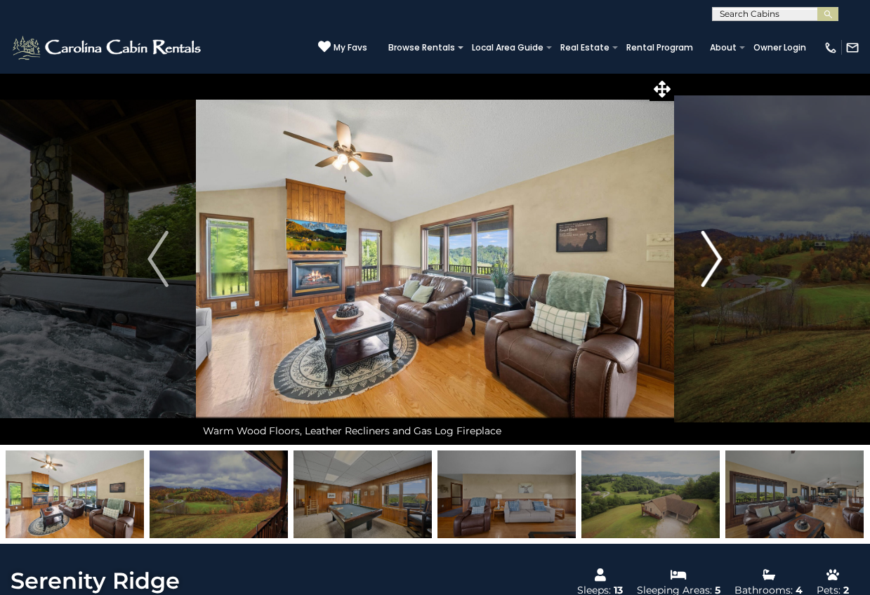
click at [707, 256] on img "Next" at bounding box center [711, 259] width 21 height 56
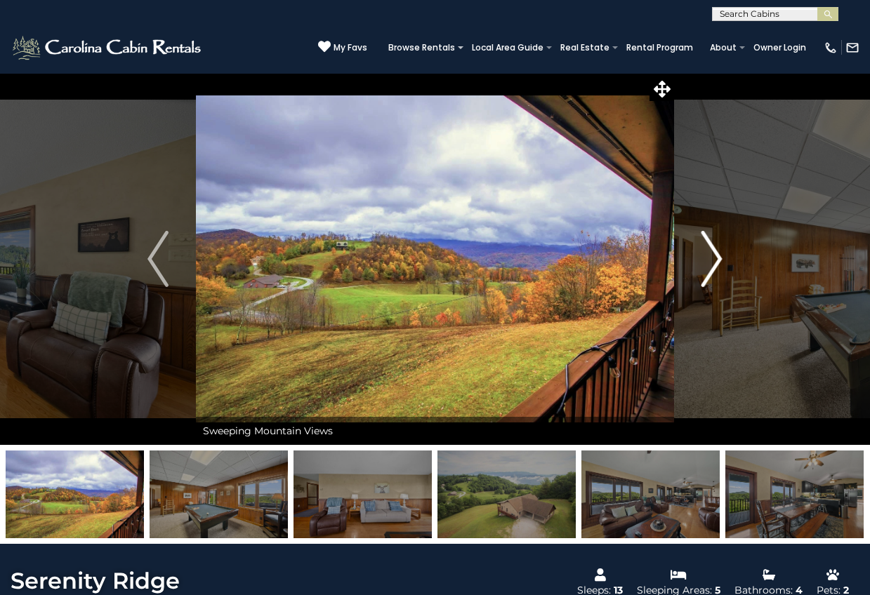
click at [707, 256] on img "Next" at bounding box center [711, 259] width 21 height 56
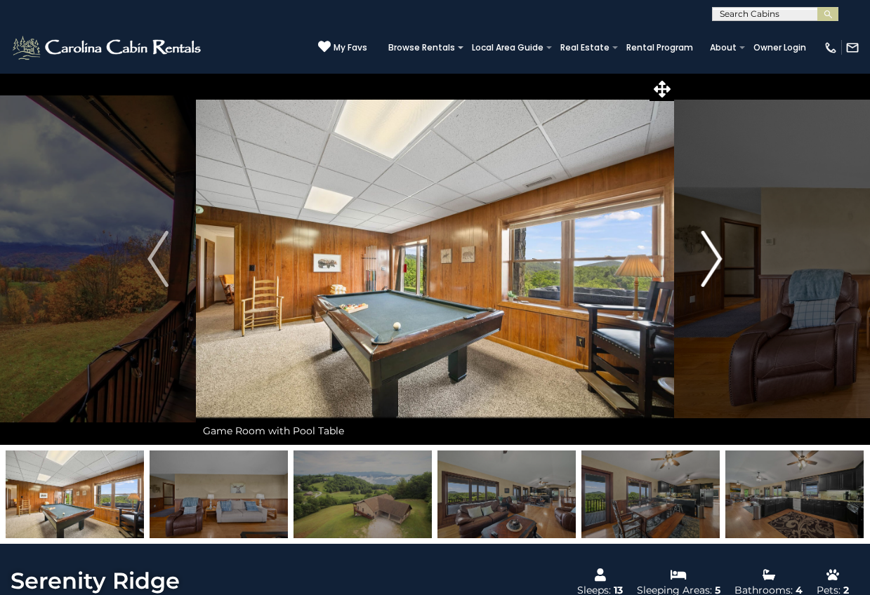
click at [707, 256] on img "Next" at bounding box center [711, 259] width 21 height 56
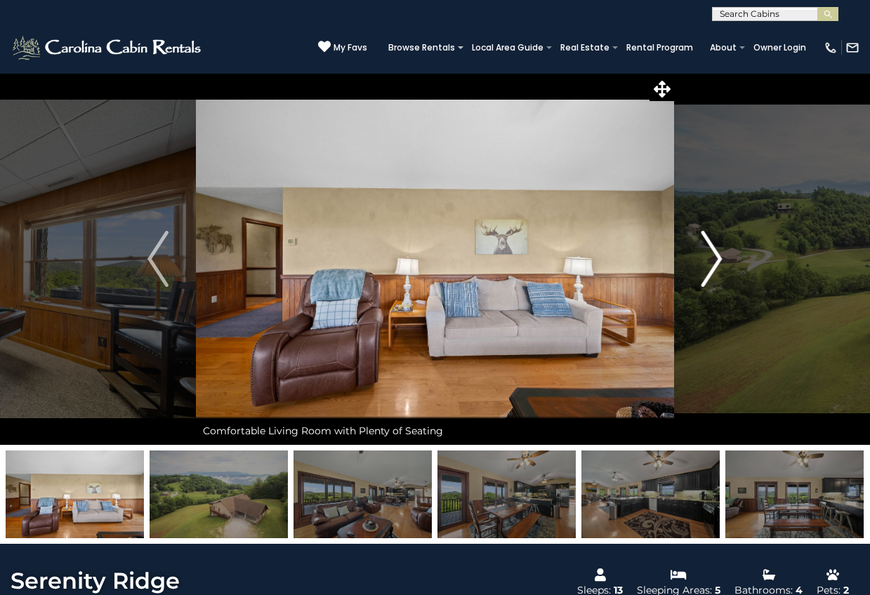
click at [707, 256] on img "Next" at bounding box center [711, 259] width 21 height 56
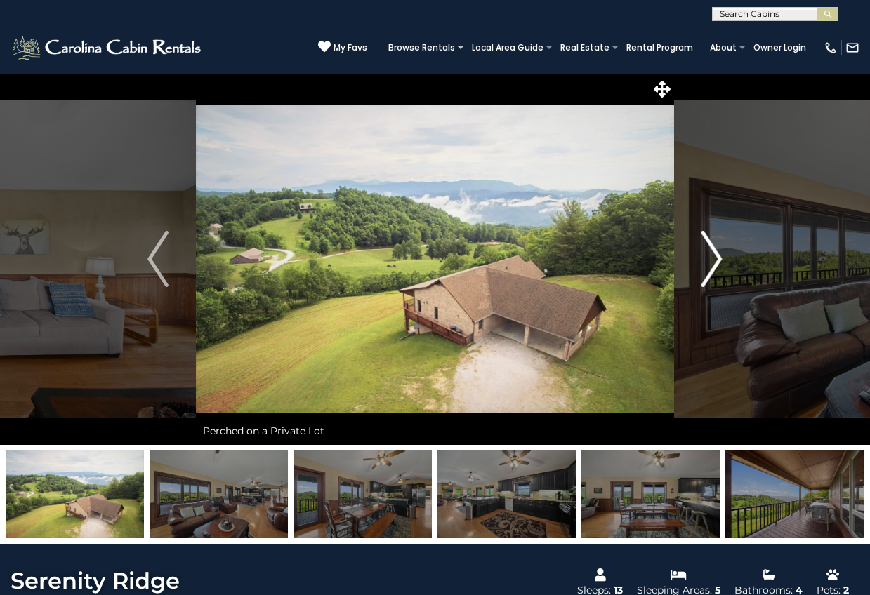
click at [707, 256] on img "Next" at bounding box center [711, 259] width 21 height 56
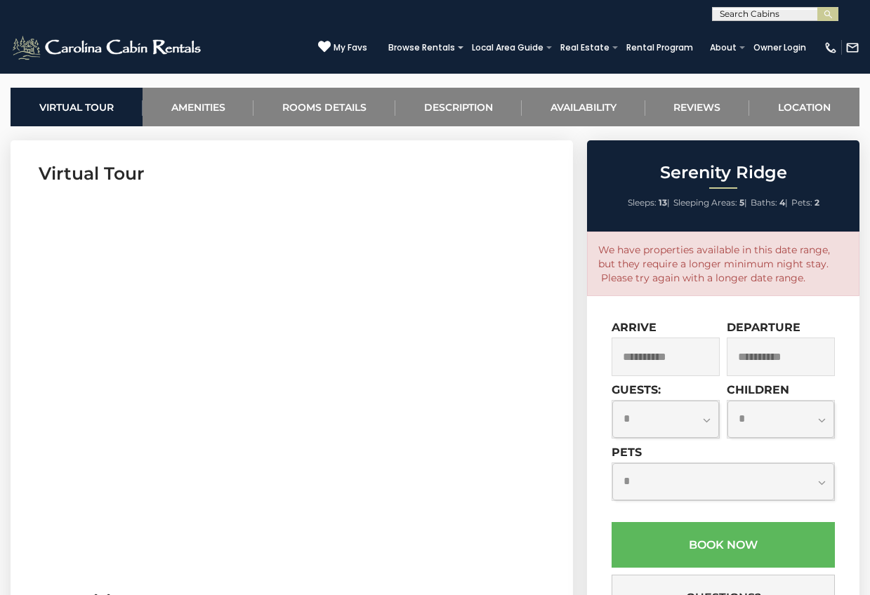
scroll to position [270, 0]
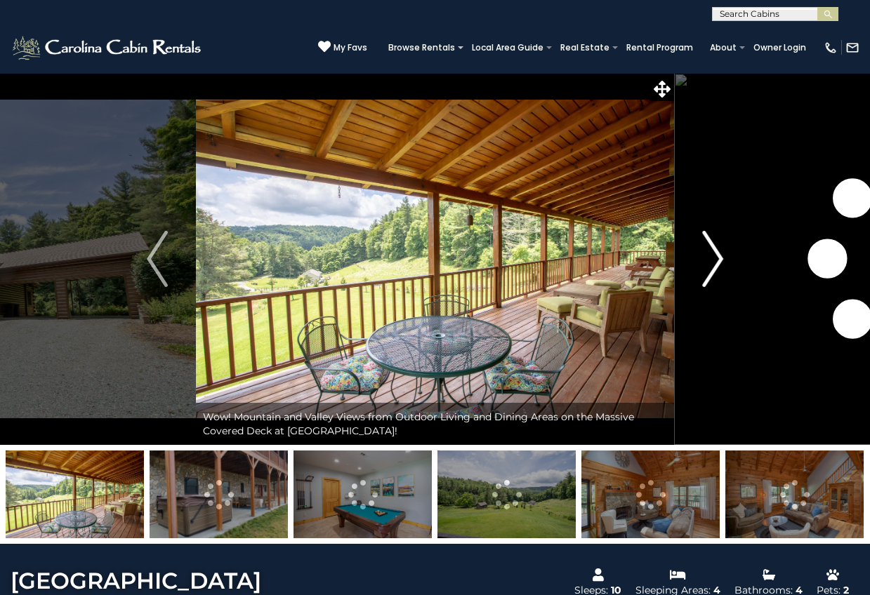
click at [717, 254] on img "Next" at bounding box center [712, 259] width 21 height 56
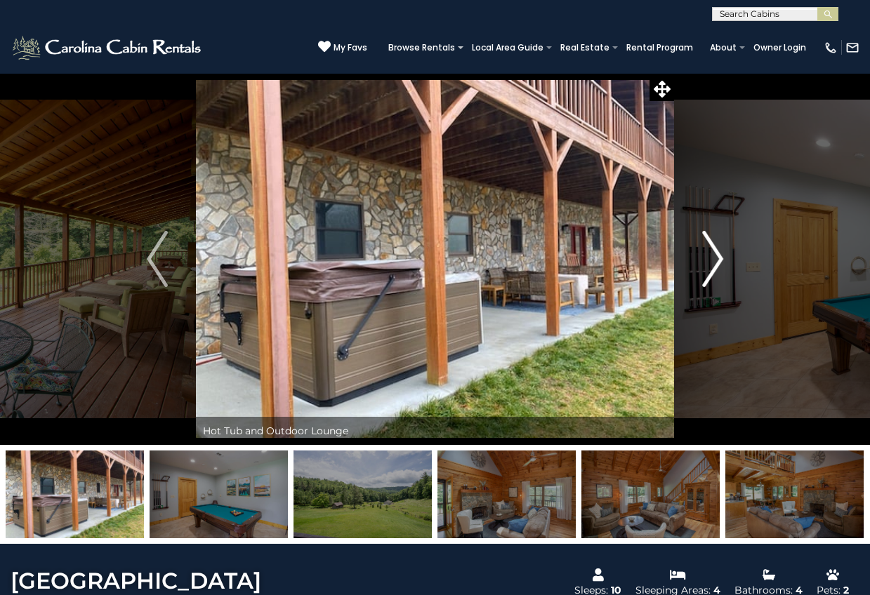
click at [717, 254] on img "Next" at bounding box center [712, 259] width 21 height 56
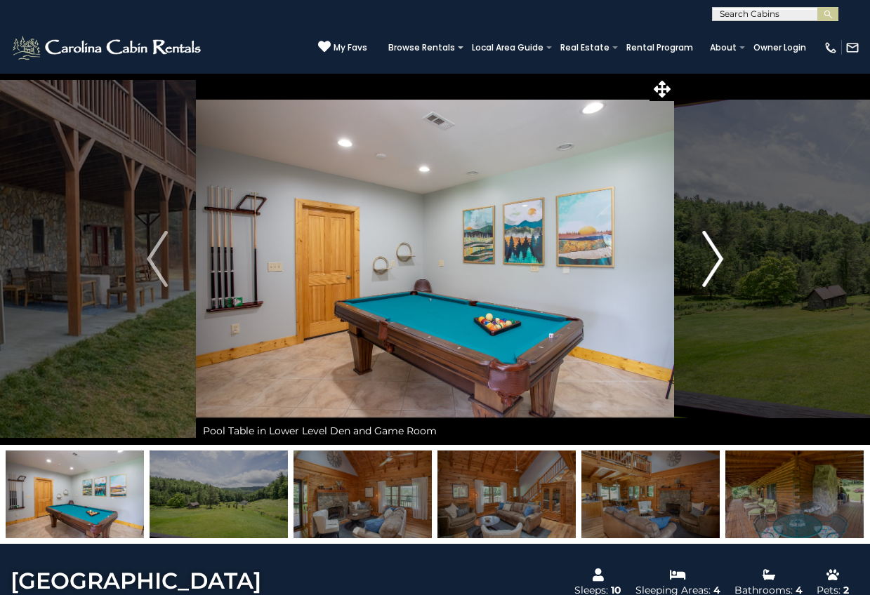
click at [717, 254] on img "Next" at bounding box center [712, 259] width 21 height 56
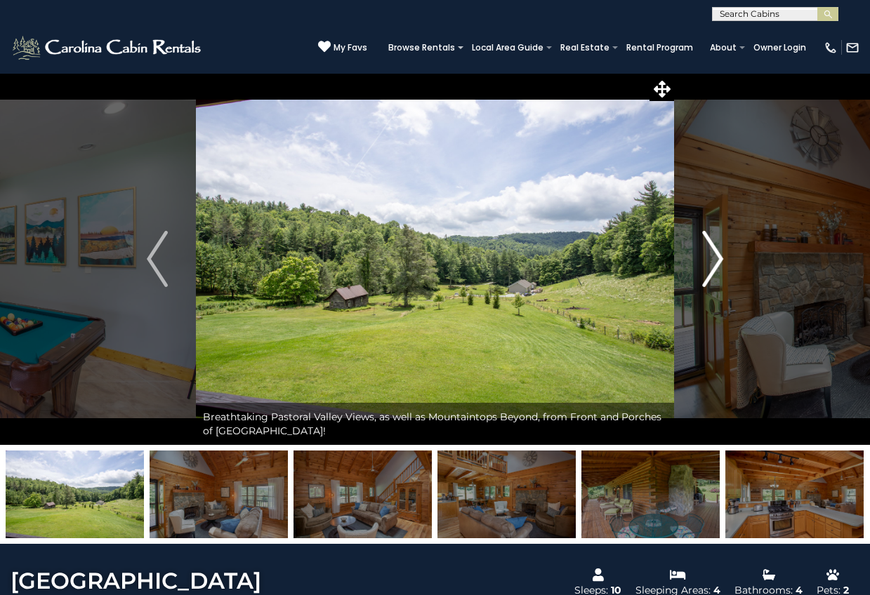
click at [717, 254] on img "Next" at bounding box center [712, 259] width 21 height 56
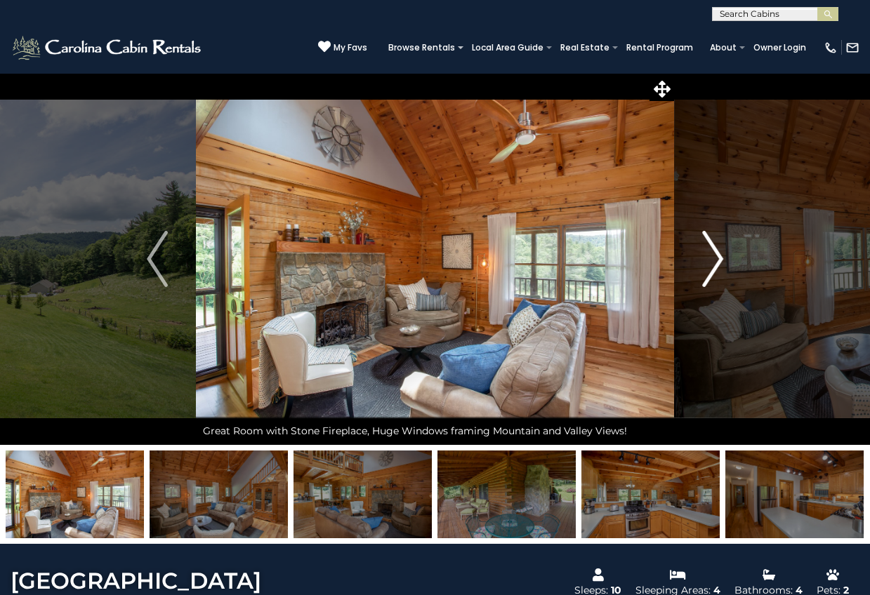
click at [717, 254] on img "Next" at bounding box center [712, 259] width 21 height 56
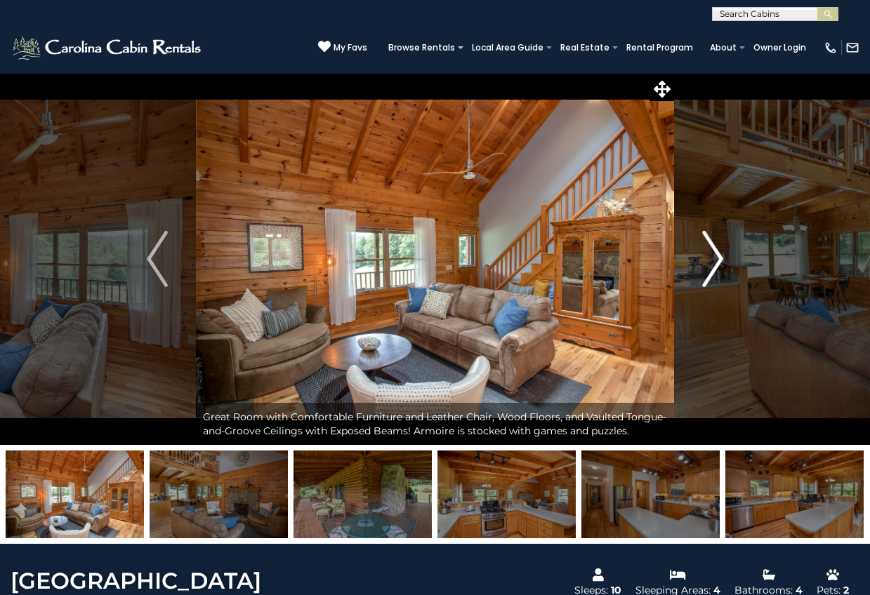
click at [717, 254] on img "Next" at bounding box center [712, 259] width 21 height 56
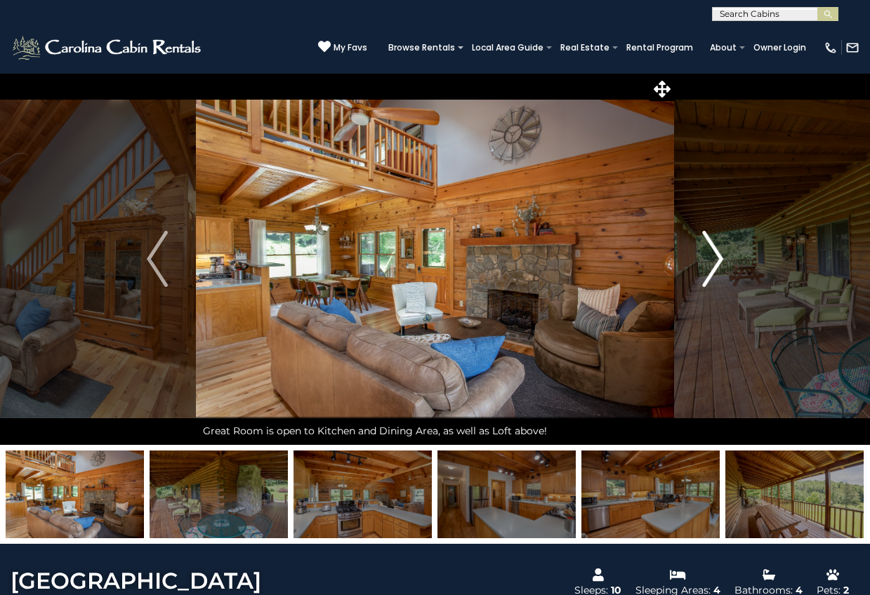
click at [717, 254] on img "Next" at bounding box center [712, 259] width 21 height 56
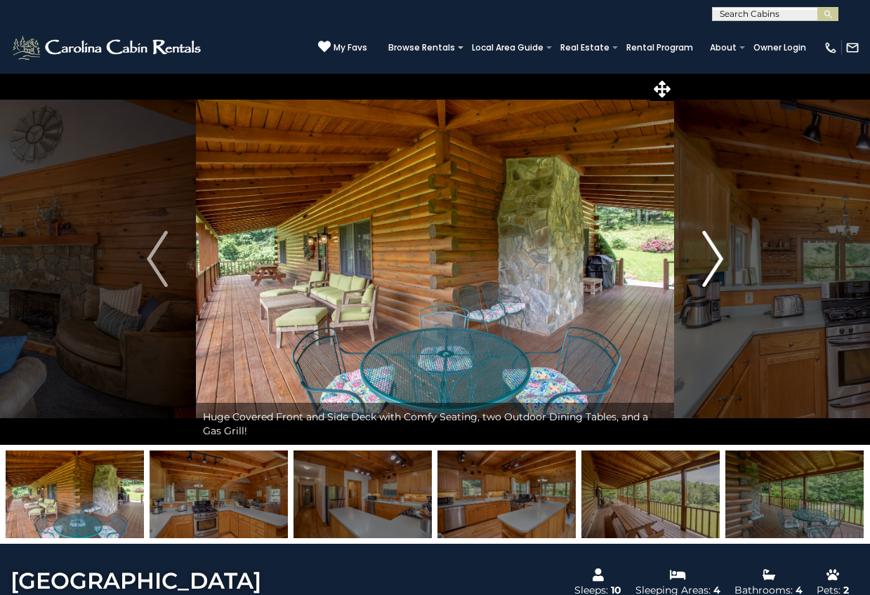
click at [717, 254] on img "Next" at bounding box center [712, 259] width 21 height 56
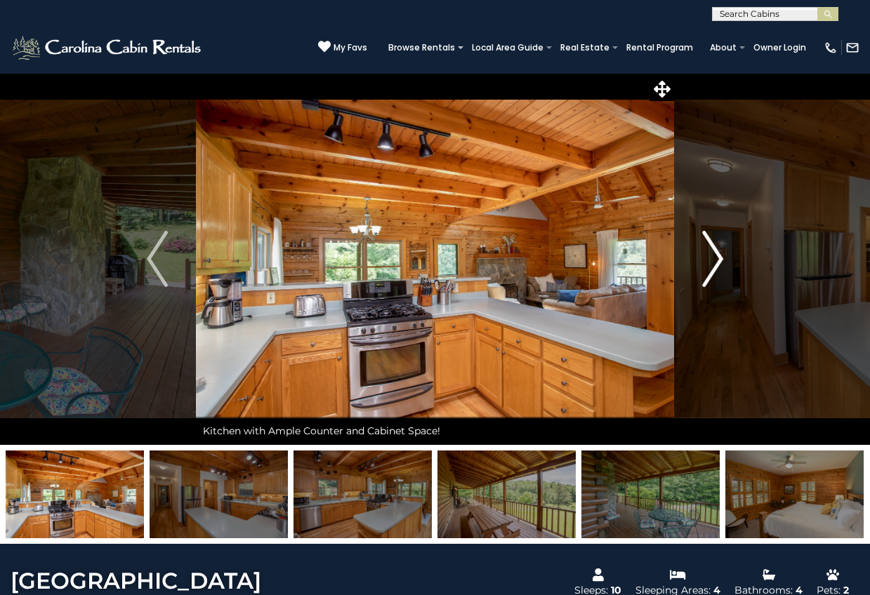
click at [717, 254] on img "Next" at bounding box center [712, 259] width 21 height 56
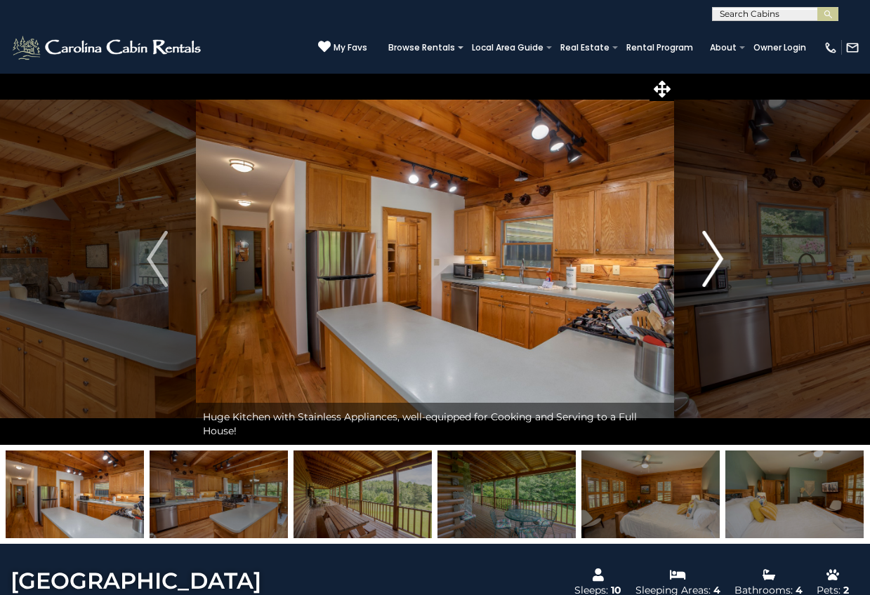
click at [717, 254] on img "Next" at bounding box center [712, 259] width 21 height 56
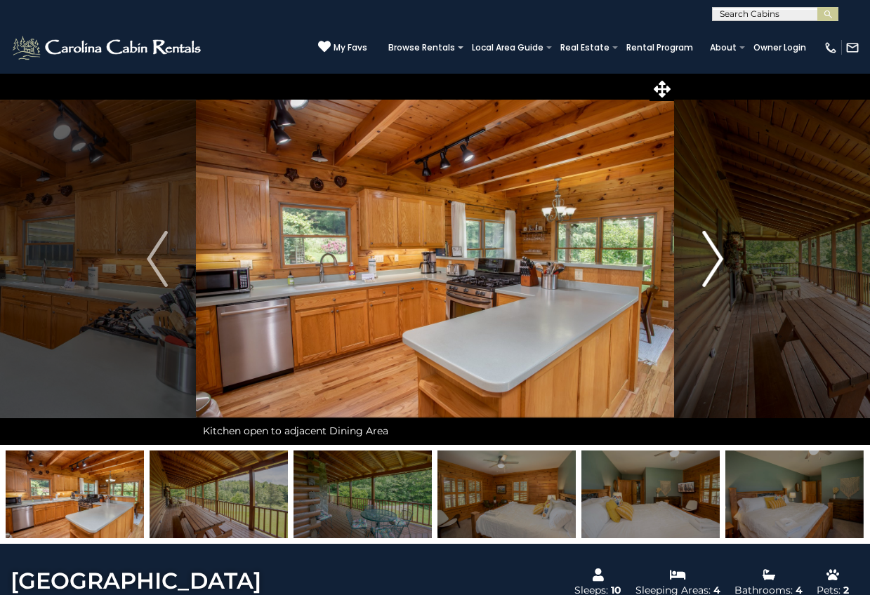
click at [717, 254] on img "Next" at bounding box center [712, 259] width 21 height 56
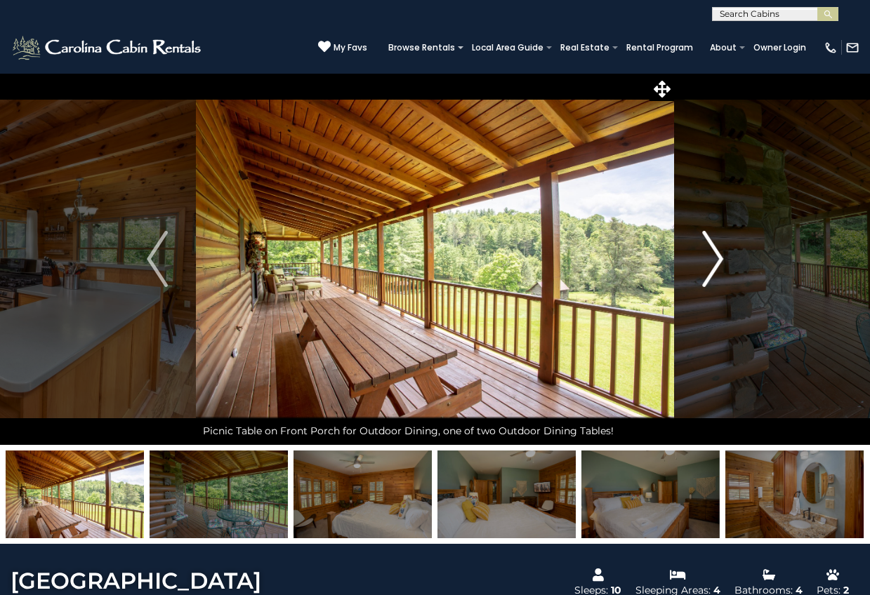
click at [717, 254] on img "Next" at bounding box center [712, 259] width 21 height 56
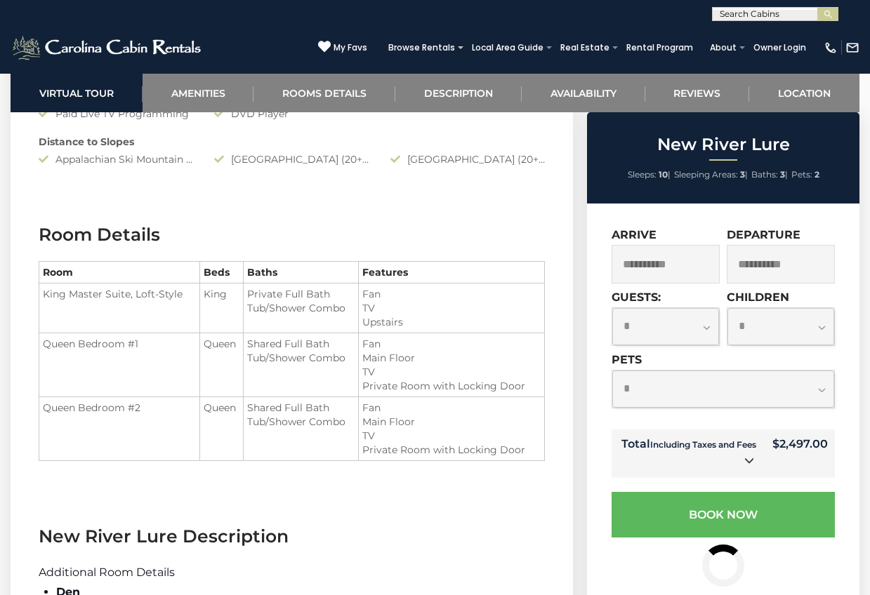
scroll to position [1449, 0]
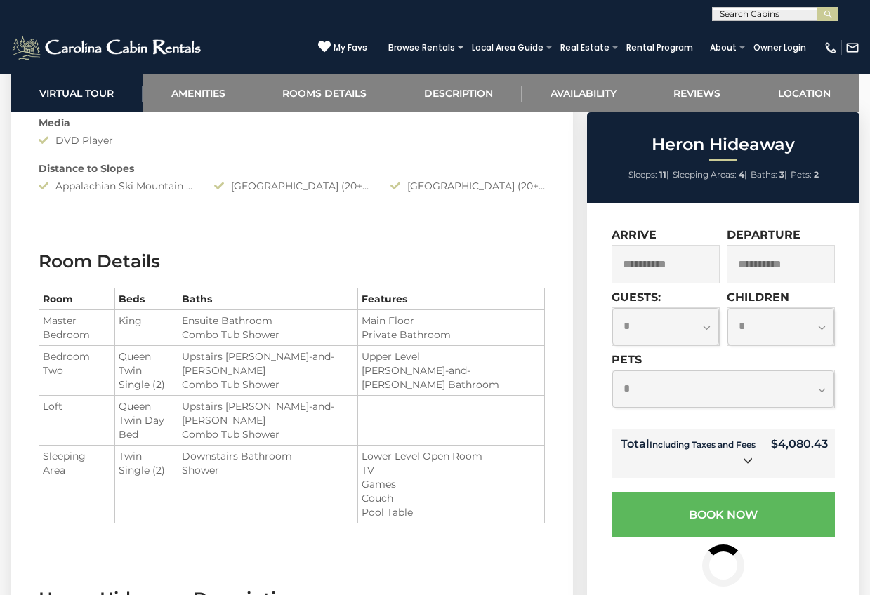
scroll to position [1442, 0]
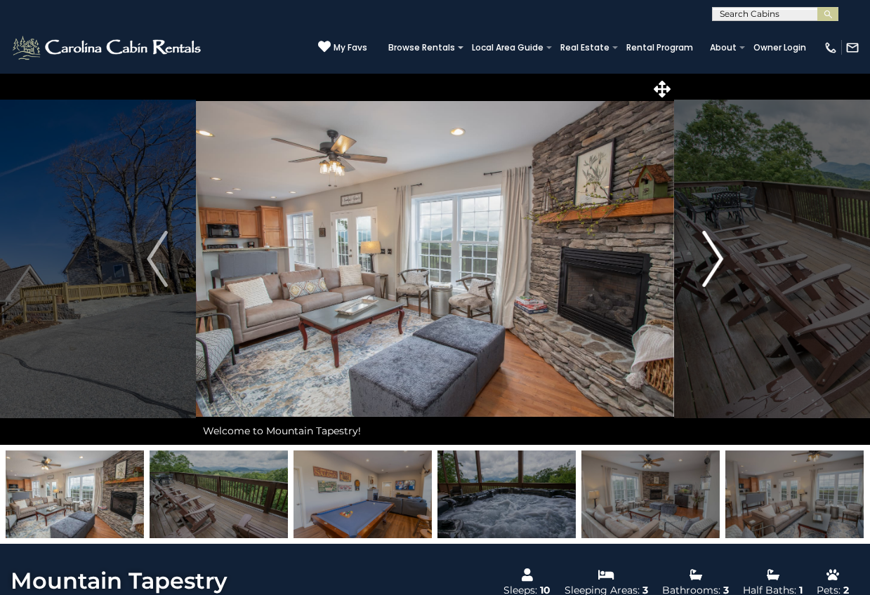
click at [708, 253] on img "Next" at bounding box center [712, 259] width 21 height 56
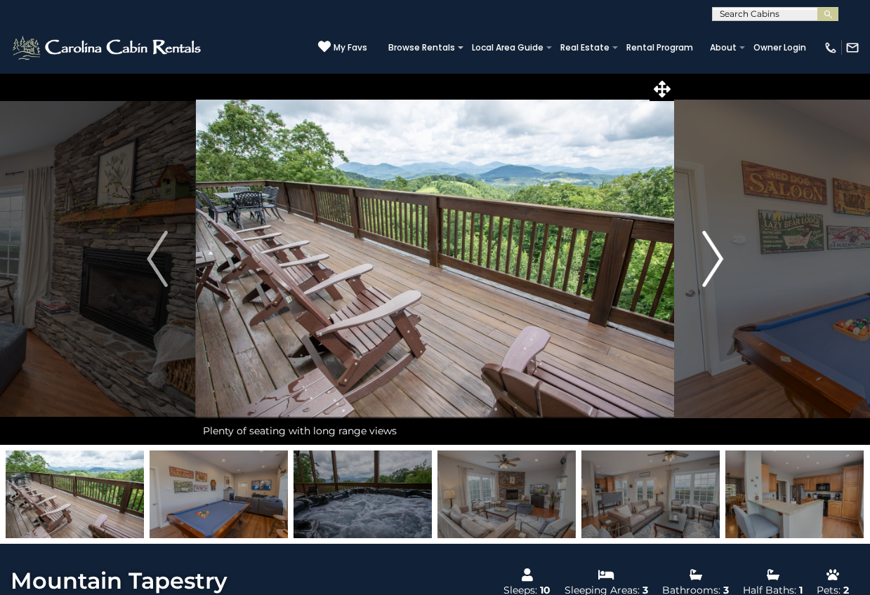
click at [708, 253] on img "Next" at bounding box center [712, 259] width 21 height 56
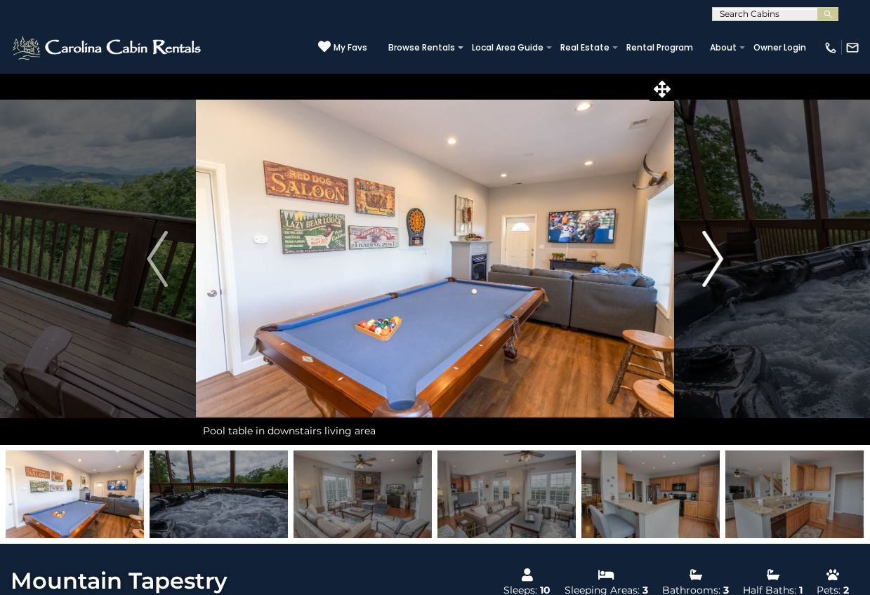
click at [708, 253] on img "Next" at bounding box center [712, 259] width 21 height 56
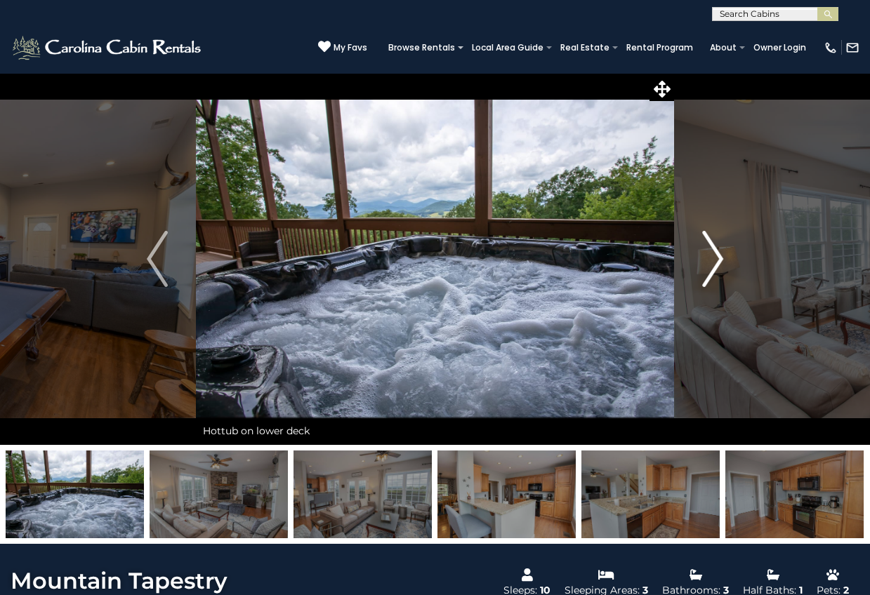
click at [708, 253] on img "Next" at bounding box center [712, 259] width 21 height 56
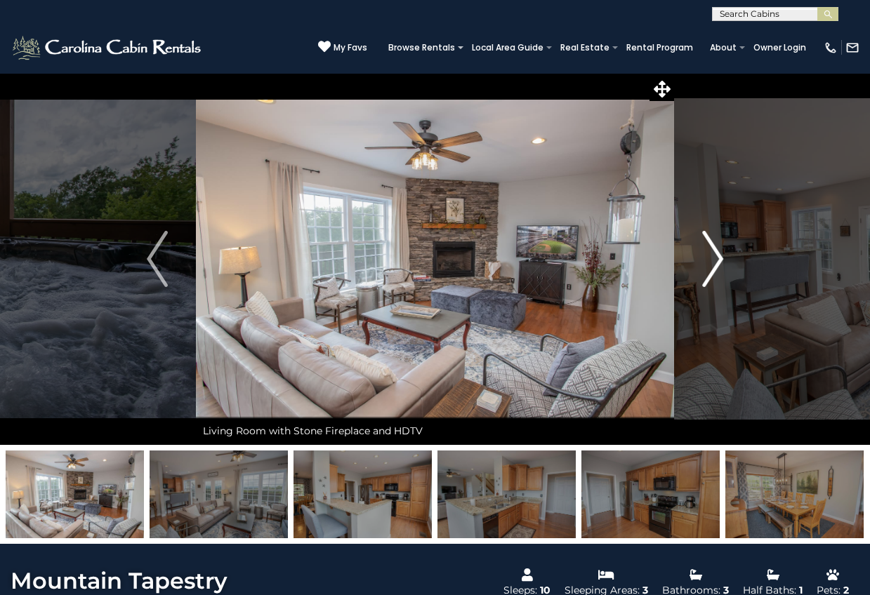
click at [708, 253] on img "Next" at bounding box center [712, 259] width 21 height 56
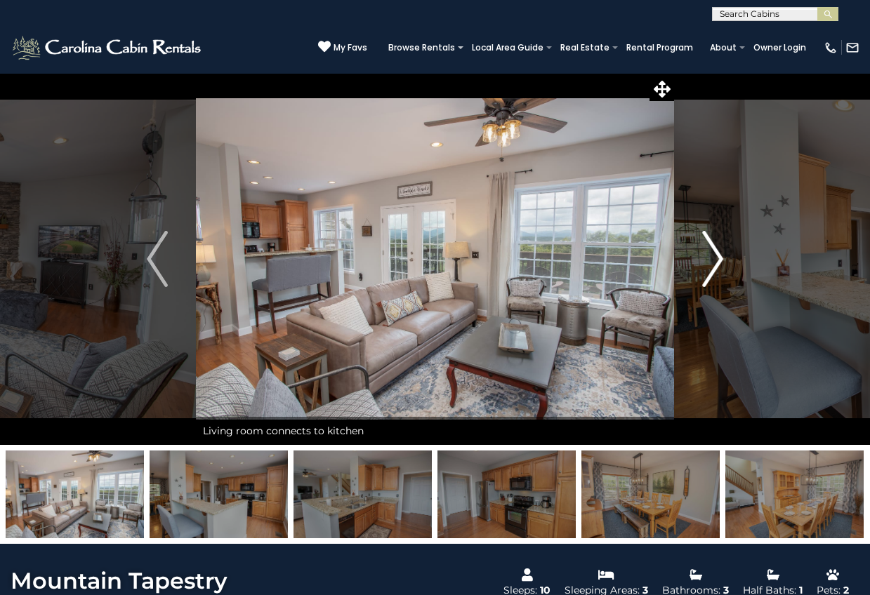
click at [708, 253] on img "Next" at bounding box center [712, 259] width 21 height 56
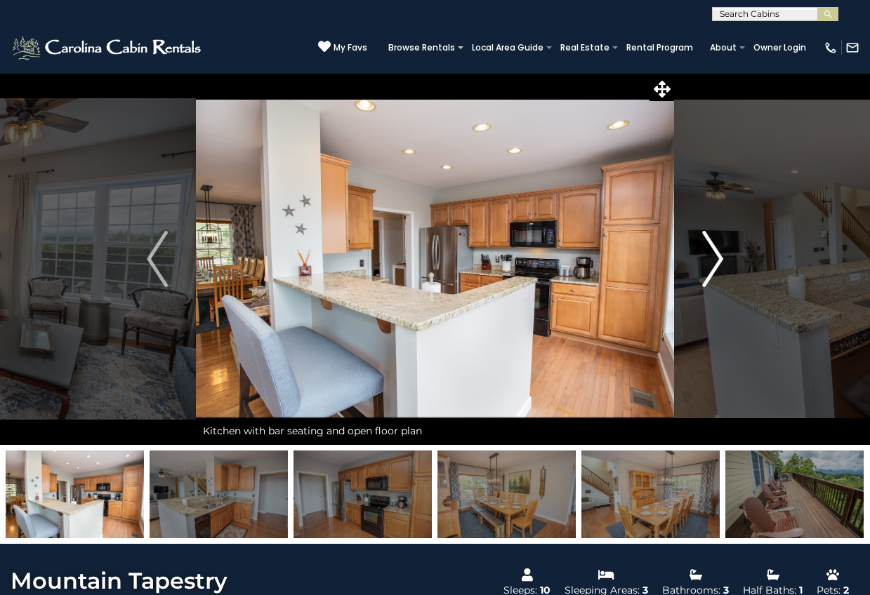
click at [708, 253] on img "Next" at bounding box center [712, 259] width 21 height 56
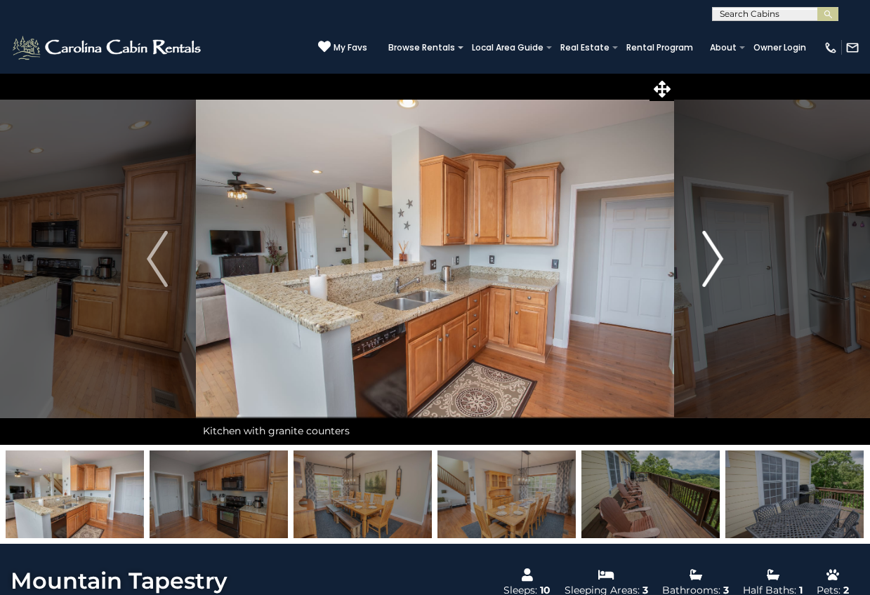
click at [708, 253] on img "Next" at bounding box center [712, 259] width 21 height 56
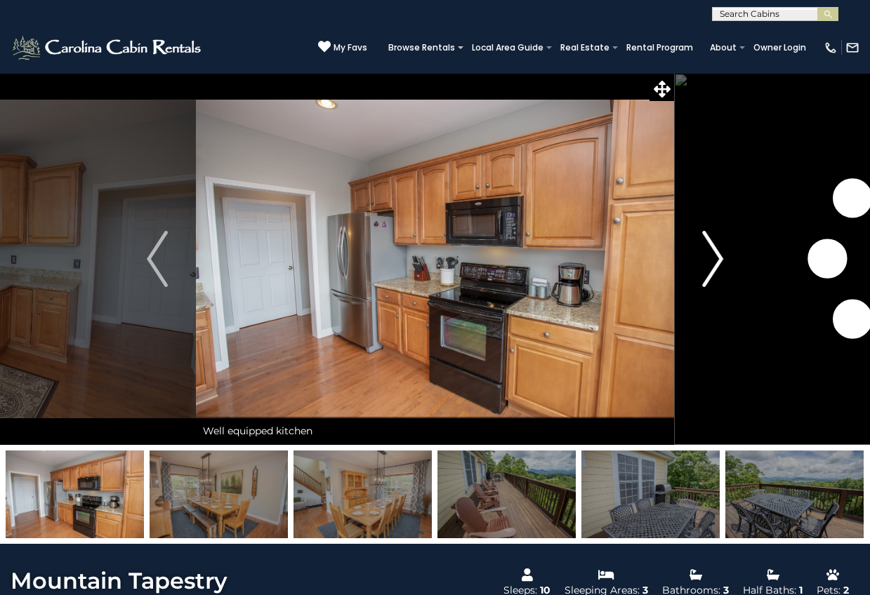
click at [708, 253] on img "Next" at bounding box center [712, 259] width 21 height 56
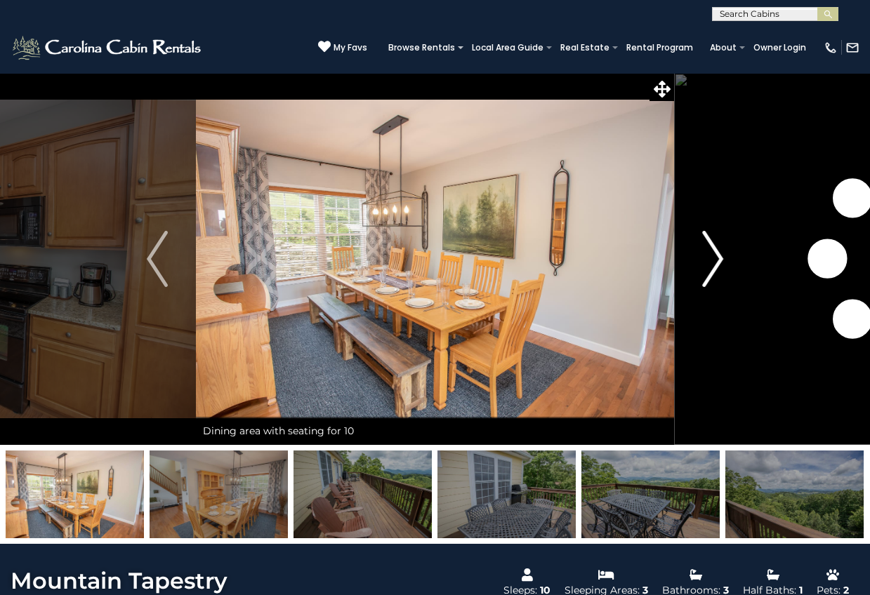
click at [708, 253] on img "Next" at bounding box center [712, 259] width 21 height 56
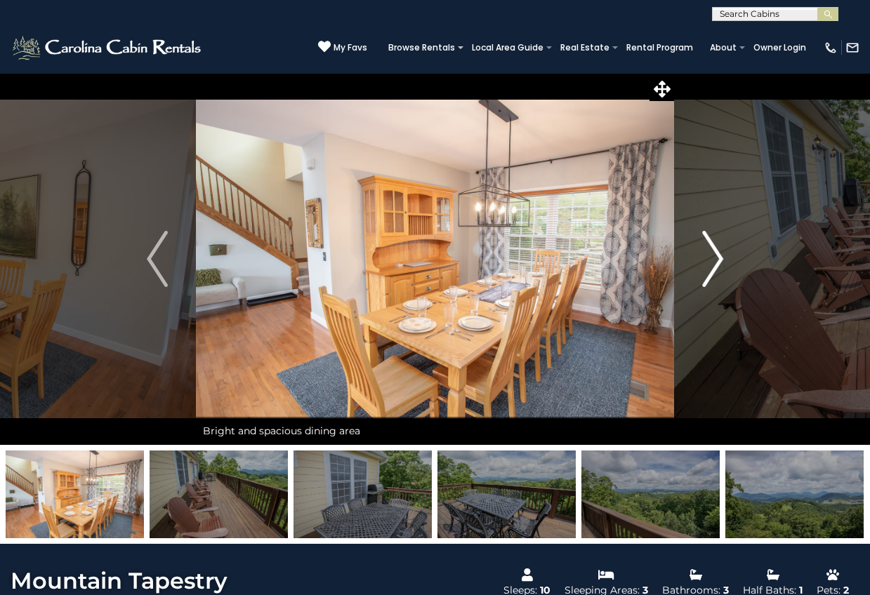
click at [708, 253] on img "Next" at bounding box center [712, 259] width 21 height 56
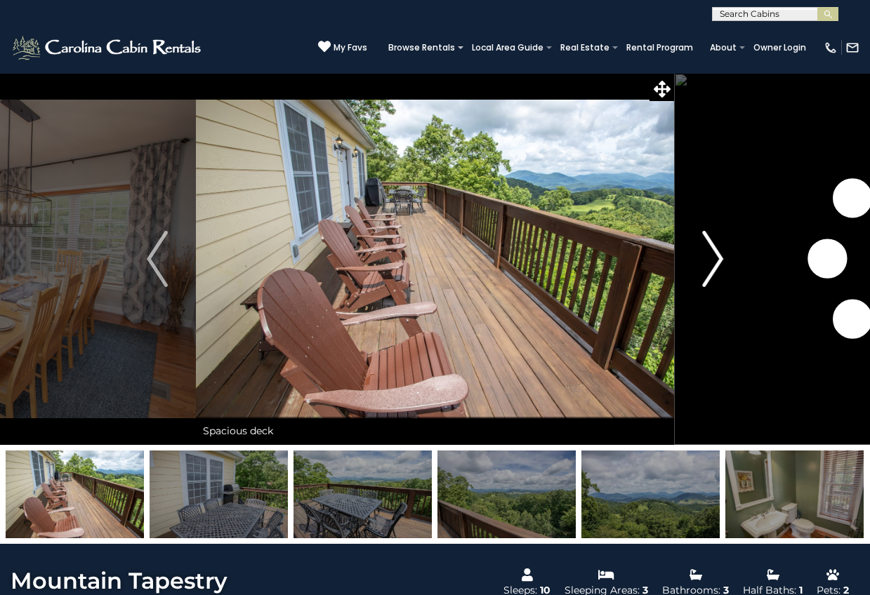
click at [708, 253] on img "Next" at bounding box center [712, 259] width 21 height 56
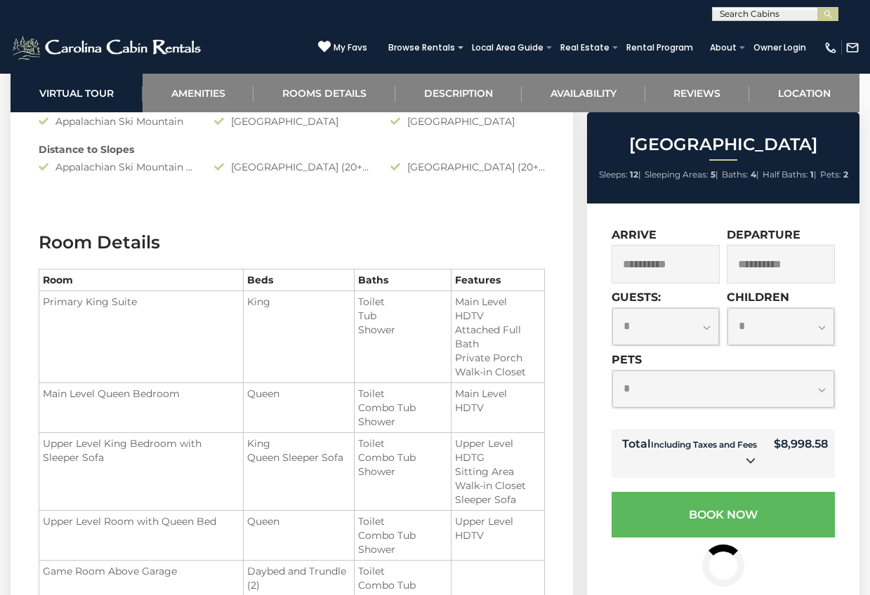
scroll to position [1671, 0]
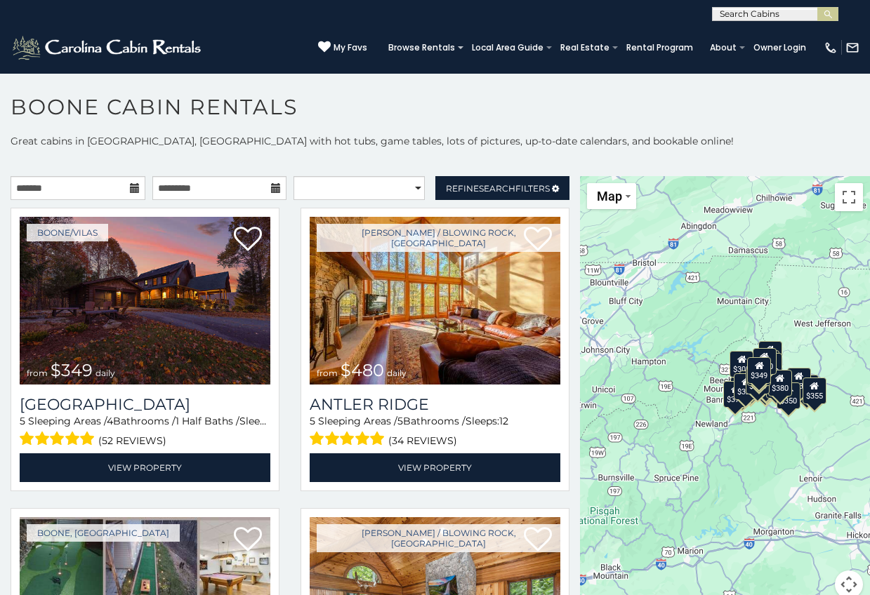
click at [133, 192] on icon at bounding box center [135, 188] width 10 height 10
click at [113, 192] on input "text" at bounding box center [78, 188] width 135 height 24
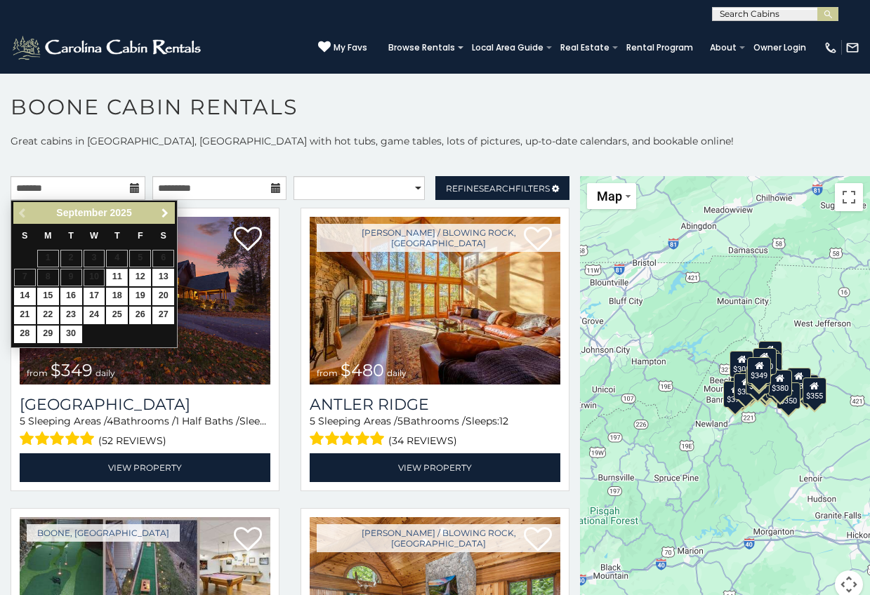
click at [164, 211] on span "Next" at bounding box center [164, 213] width 11 height 11
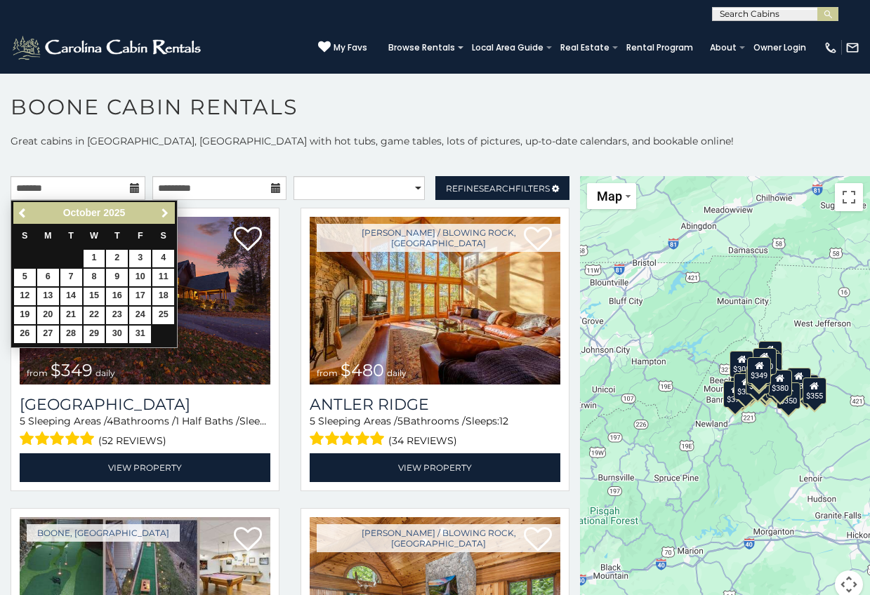
click at [164, 211] on span "Next" at bounding box center [164, 213] width 11 height 11
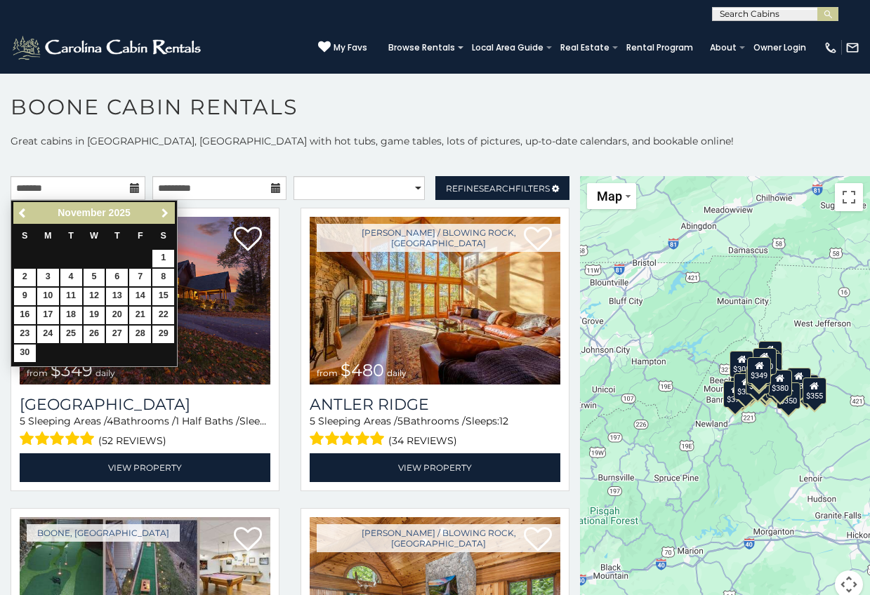
click at [164, 211] on span "Next" at bounding box center [164, 213] width 11 height 11
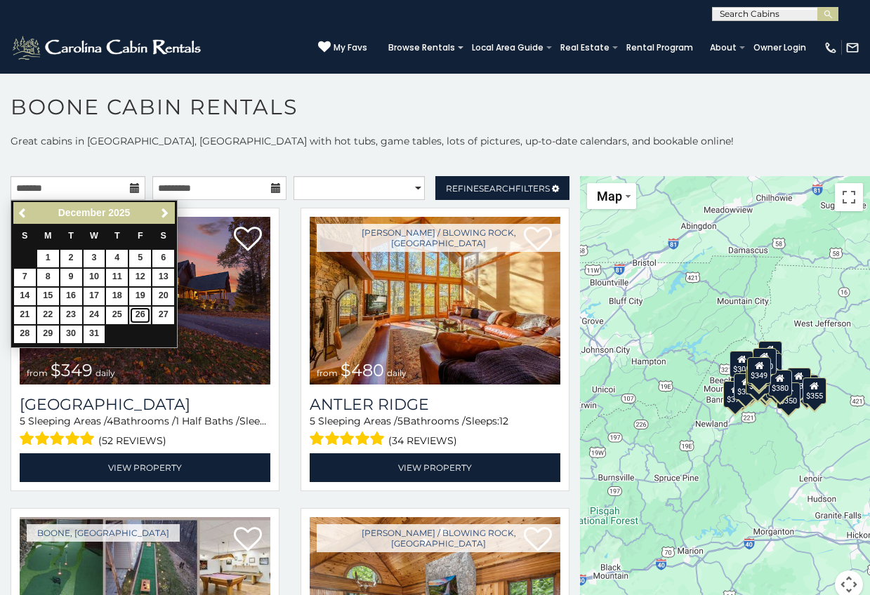
click at [143, 315] on link "26" at bounding box center [140, 316] width 22 height 18
type input "**********"
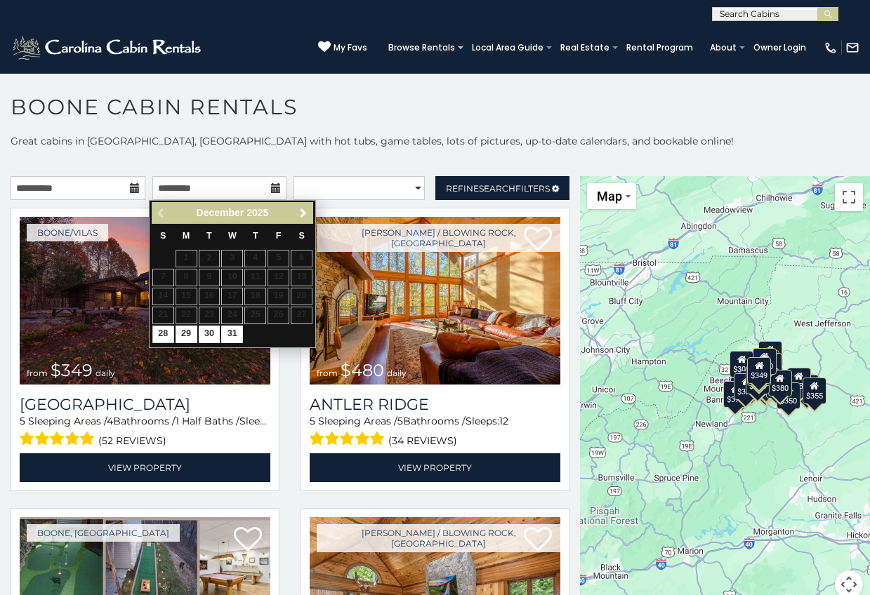
click at [305, 211] on span "Next" at bounding box center [303, 213] width 11 height 11
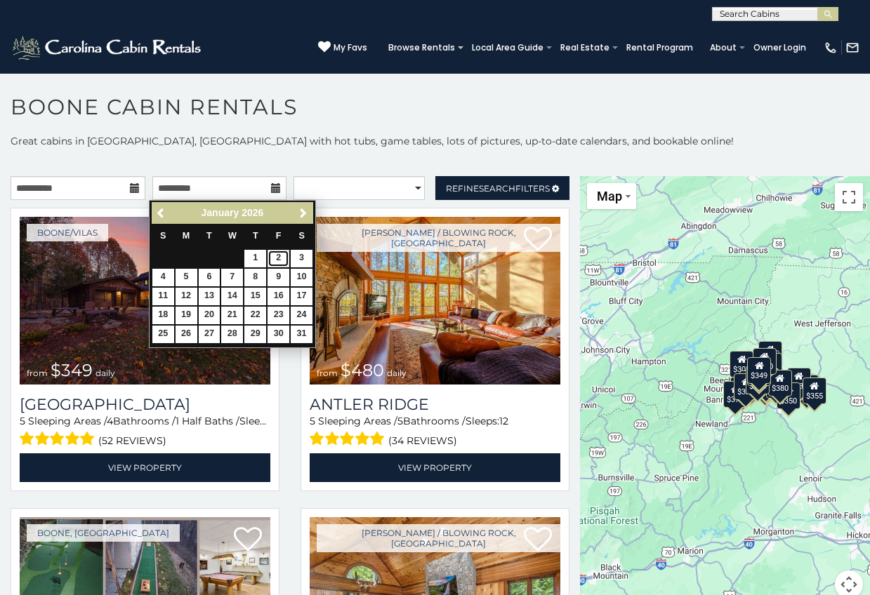
click at [278, 256] on link "2" at bounding box center [278, 259] width 22 height 18
type input "**********"
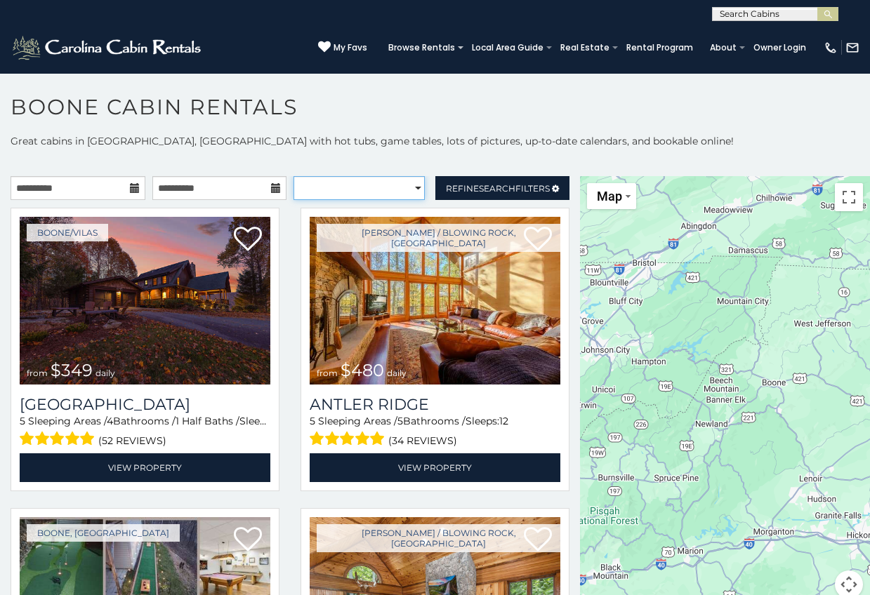
click at [406, 188] on select "**********" at bounding box center [358, 188] width 131 height 24
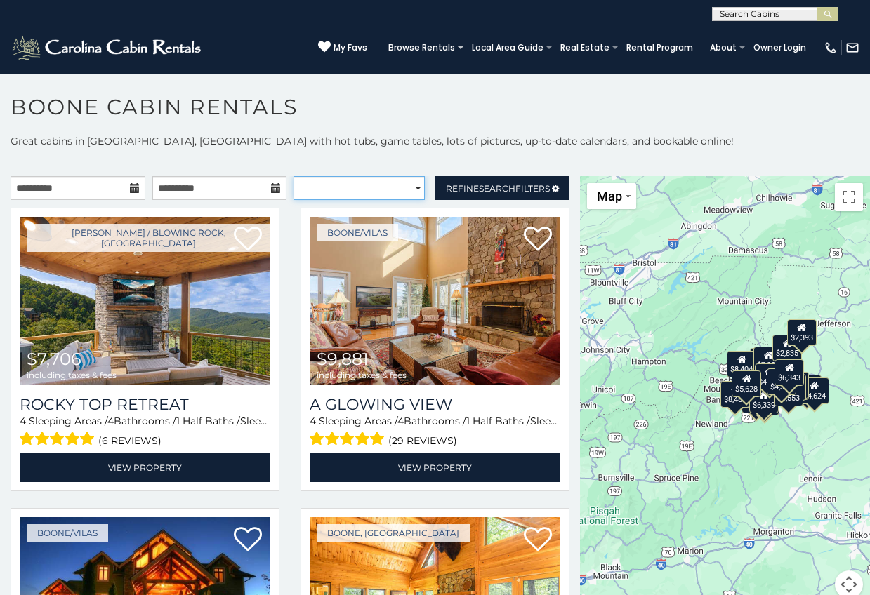
click at [293, 176] on select "**********" at bounding box center [358, 188] width 131 height 24
click at [406, 187] on select "**********" at bounding box center [358, 188] width 131 height 24
click at [459, 186] on span "Refine Search Filters" at bounding box center [498, 188] width 104 height 11
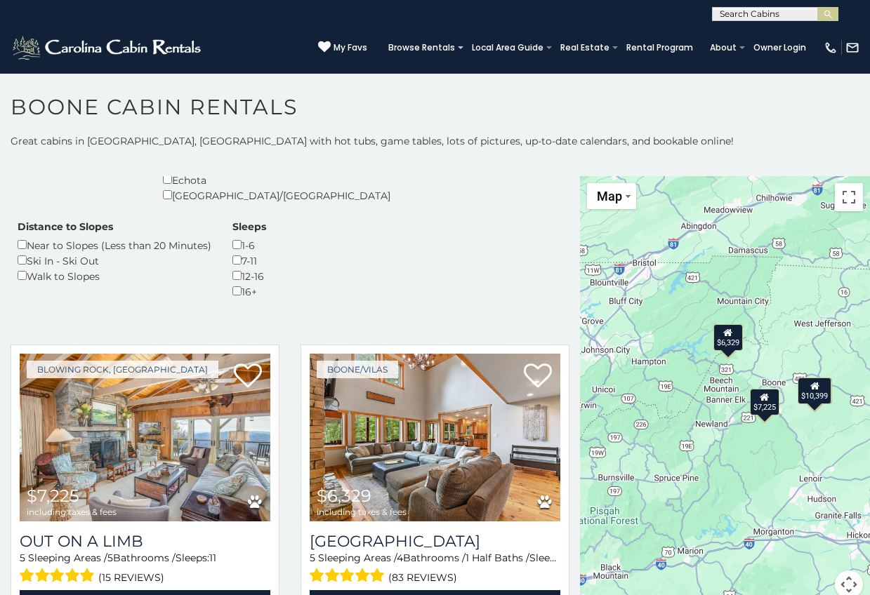
scroll to position [326, 0]
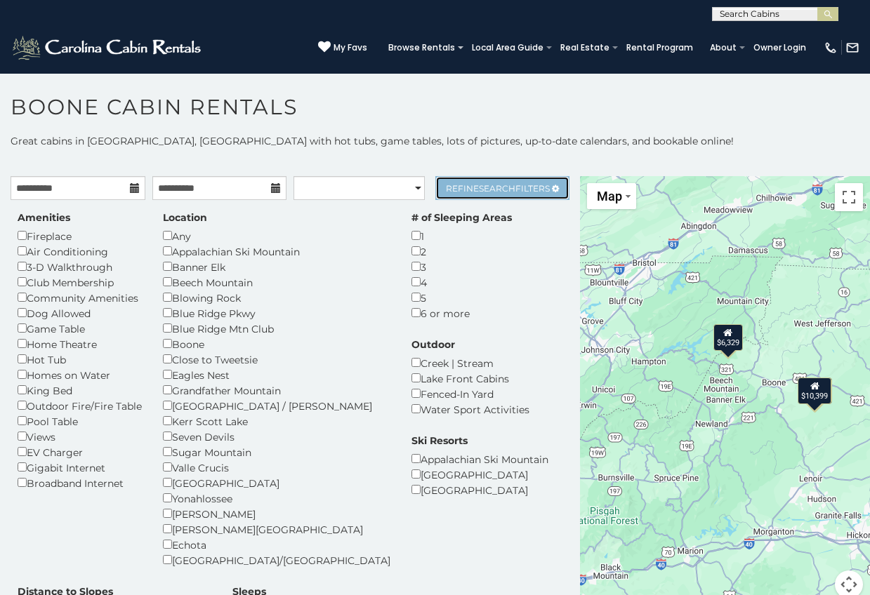
click at [489, 189] on span "Search" at bounding box center [497, 188] width 37 height 11
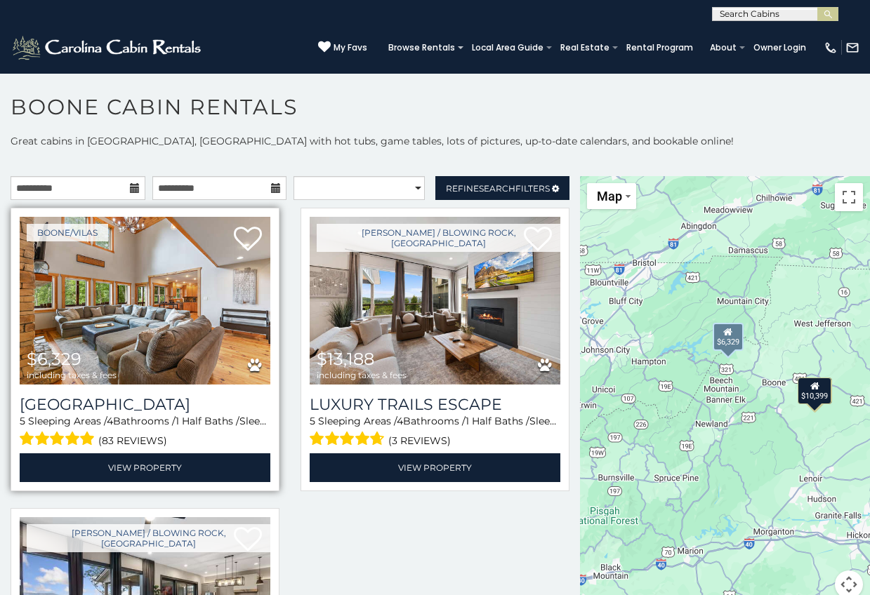
click at [144, 300] on img at bounding box center [145, 301] width 251 height 168
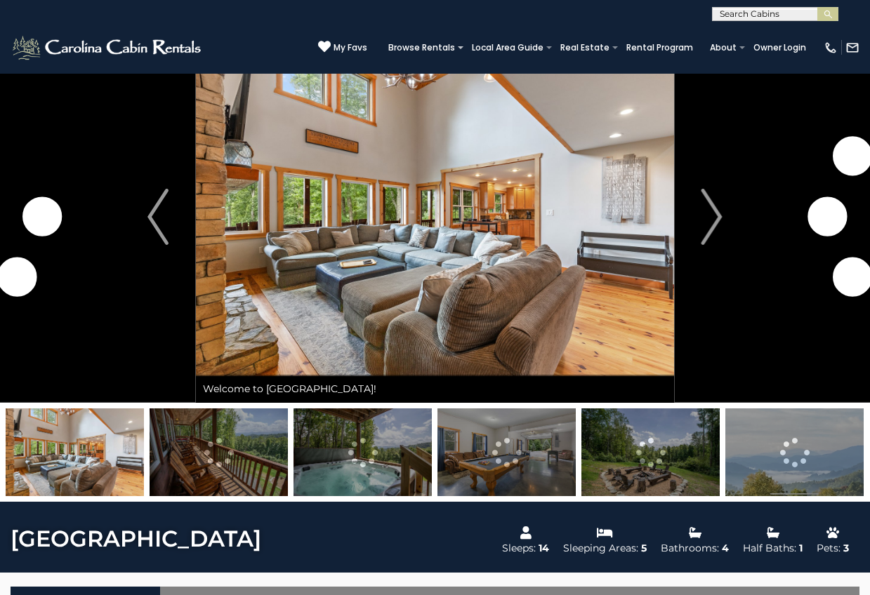
scroll to position [74, 0]
